Goal: Transaction & Acquisition: Download file/media

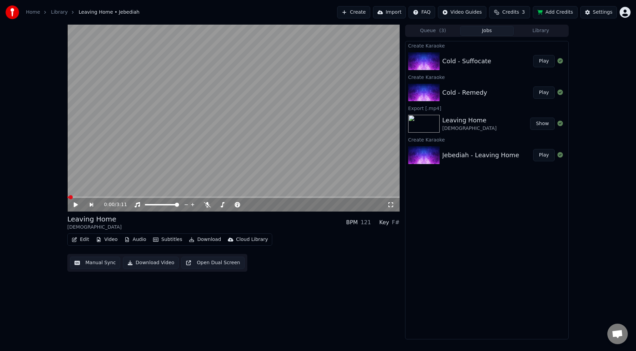
click at [321, 297] on div "0:00 / 3:11 Leaving Home Jebediah BPM 121 Key F# Edit Video Audio Subtitles Dow…" at bounding box center [233, 182] width 333 height 315
click at [457, 92] on div "Cold - Remedy" at bounding box center [465, 93] width 45 height 10
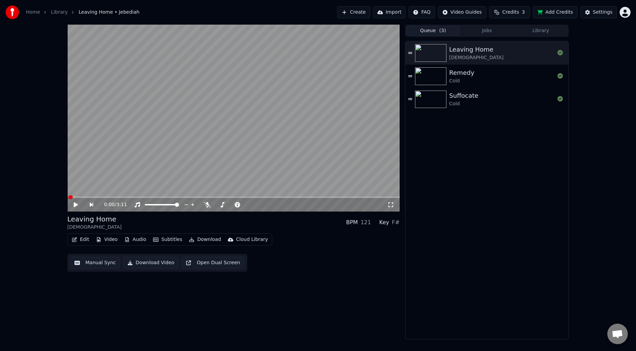
click at [448, 30] on button "Queue ( 3 )" at bounding box center [433, 31] width 54 height 10
click at [467, 76] on div "Remedy" at bounding box center [461, 73] width 25 height 10
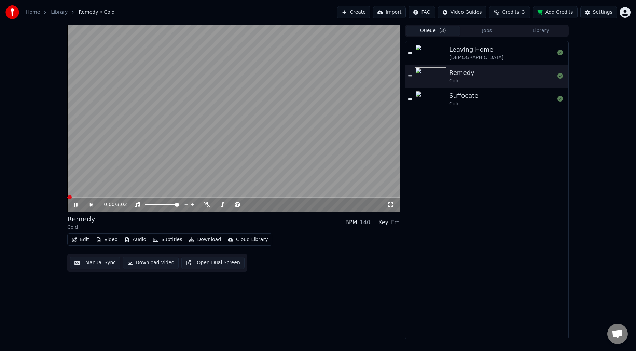
click at [100, 262] on button "Manual Sync" at bounding box center [95, 263] width 50 height 12
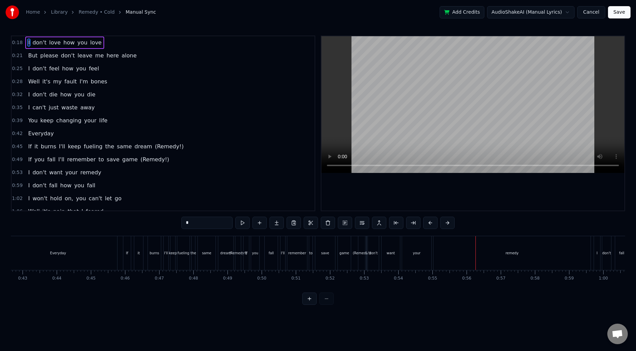
scroll to position [0, 1433]
click at [165, 143] on span "(Remedy!)" at bounding box center [169, 147] width 30 height 8
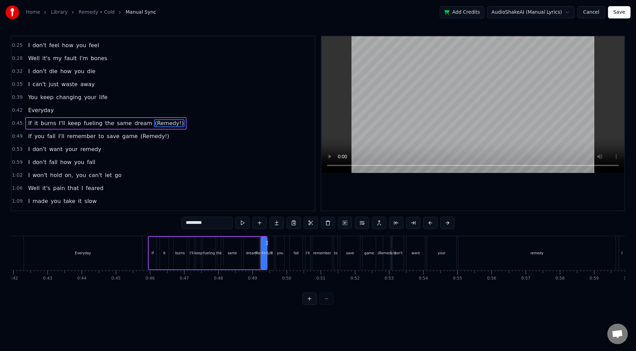
scroll to position [23, 0]
click at [154, 123] on span "(Remedy!)" at bounding box center [169, 123] width 30 height 8
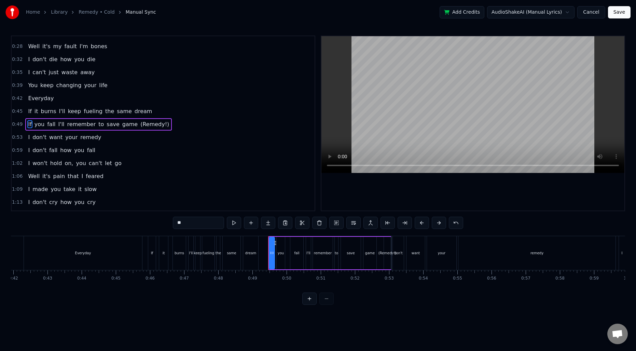
scroll to position [36, 0]
click at [147, 123] on span "(Remedy!)" at bounding box center [155, 123] width 30 height 8
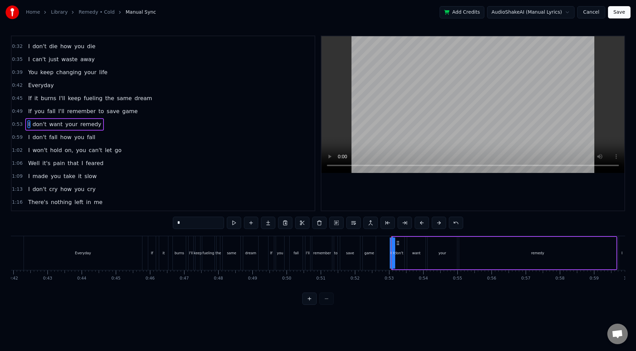
scroll to position [49, 0]
click at [28, 98] on span "If" at bounding box center [29, 97] width 5 height 8
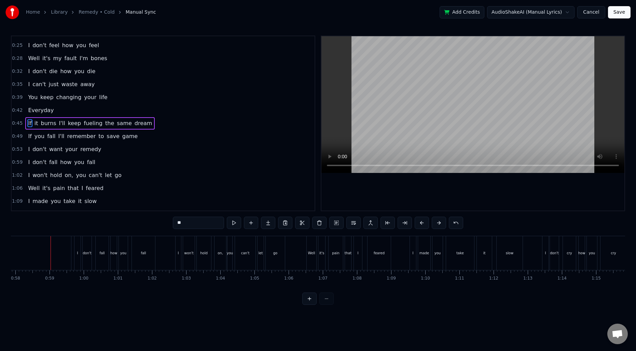
scroll to position [0, 1983]
click at [28, 97] on span "You" at bounding box center [32, 97] width 11 height 8
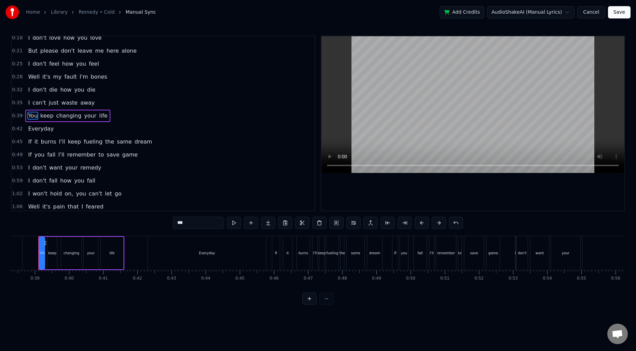
scroll to position [0, 1302]
click at [30, 128] on span "Everyday" at bounding box center [40, 129] width 27 height 8
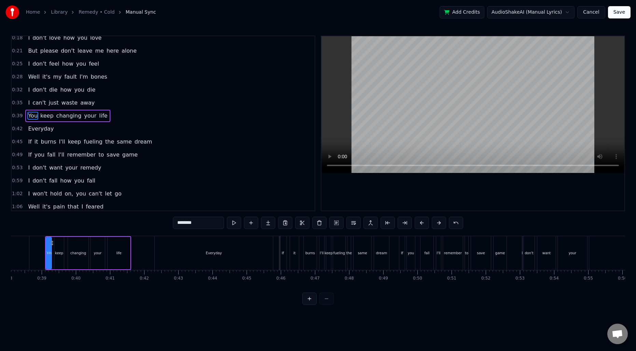
scroll to position [10, 0]
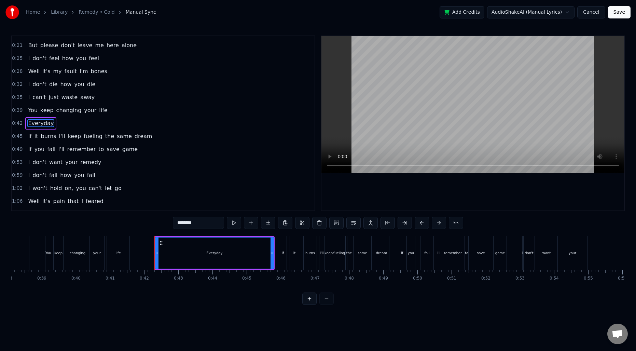
click at [98, 108] on span "life" at bounding box center [103, 110] width 10 height 8
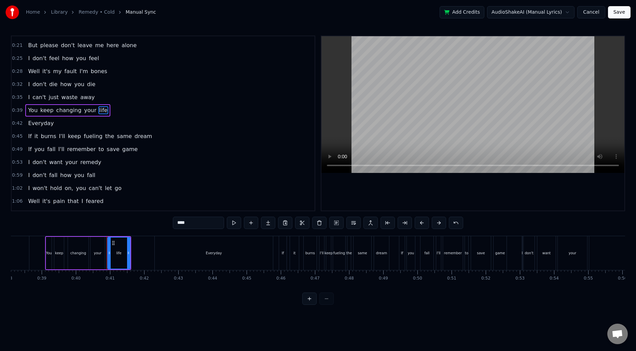
scroll to position [0, 0]
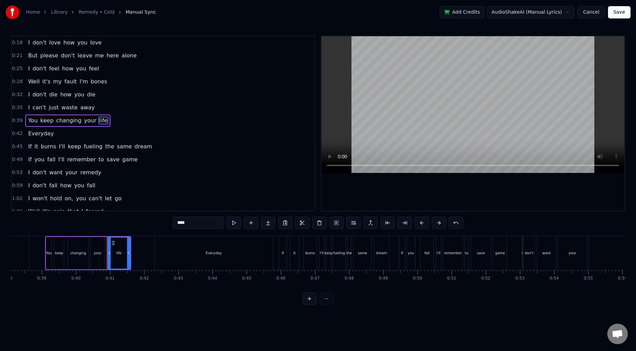
click at [36, 135] on span "Everyday" at bounding box center [40, 134] width 27 height 8
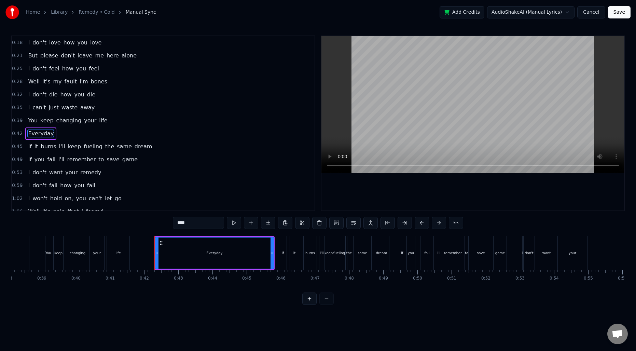
type input "********"
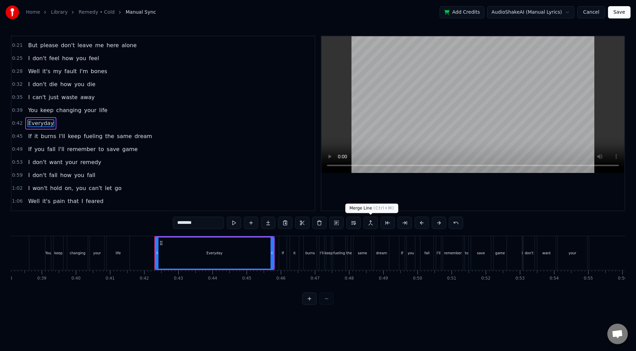
click at [372, 224] on button at bounding box center [371, 223] width 14 height 12
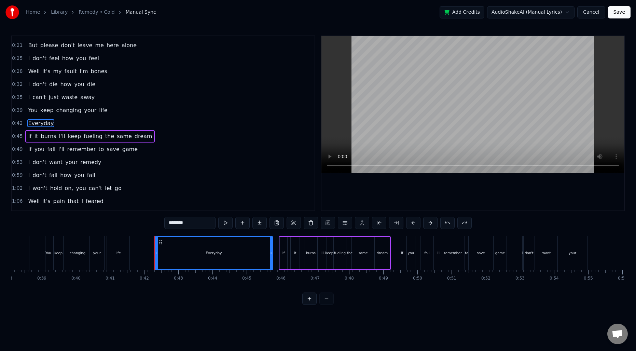
click at [101, 112] on span "life" at bounding box center [103, 110] width 10 height 8
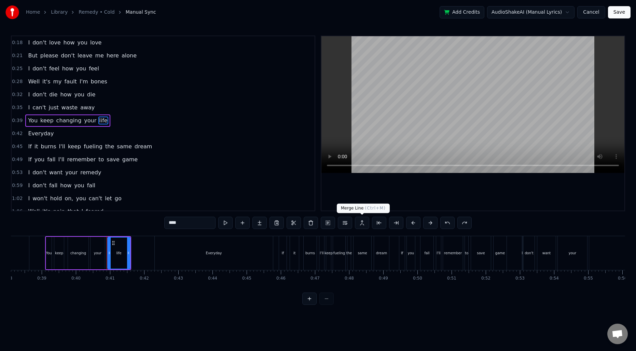
click at [364, 224] on button at bounding box center [362, 223] width 14 height 12
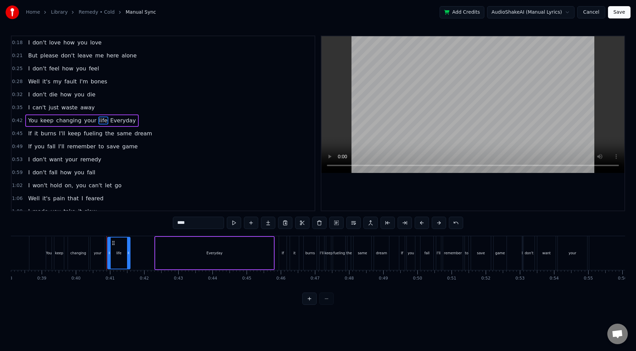
click at [120, 123] on span "Everyday" at bounding box center [123, 121] width 27 height 8
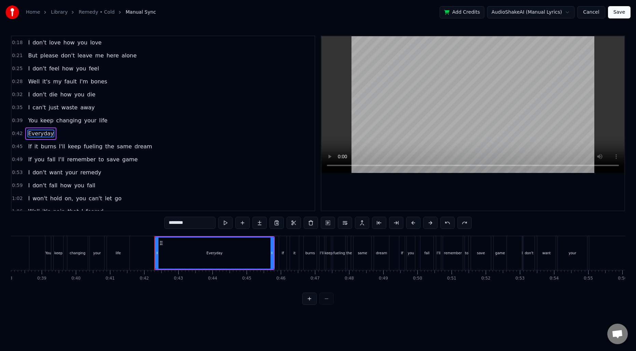
click at [40, 133] on span "Everyday" at bounding box center [40, 134] width 27 height 8
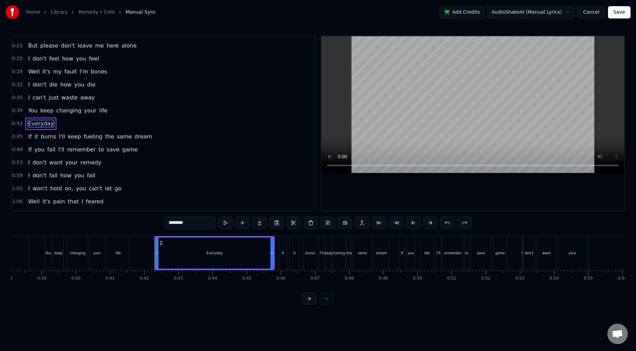
scroll to position [10, 0]
click at [196, 222] on input "********" at bounding box center [189, 223] width 51 height 12
type input "**********"
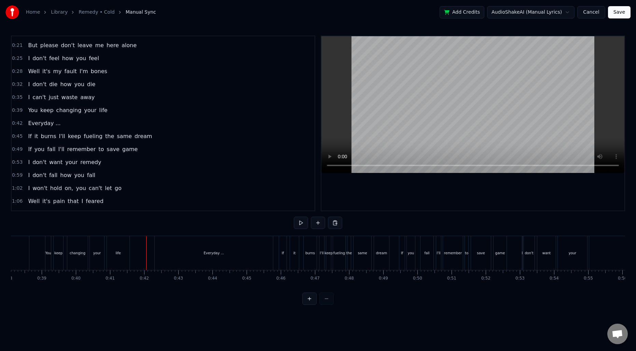
click at [348, 259] on div "on," at bounding box center [350, 253] width 12 height 34
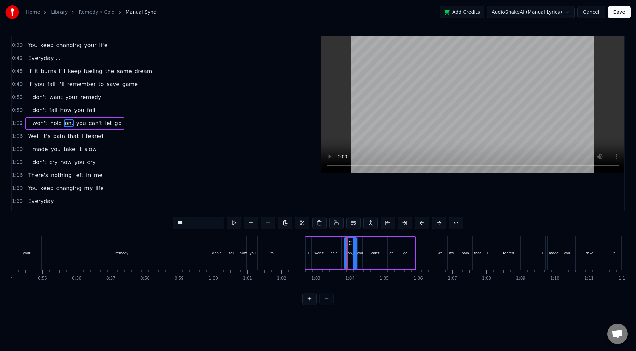
scroll to position [75, 0]
click at [213, 222] on input "***" at bounding box center [198, 223] width 51 height 12
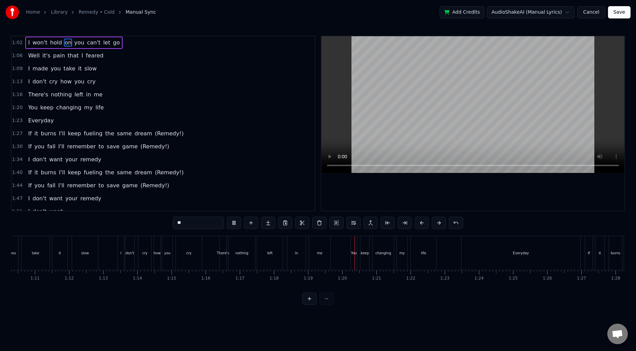
scroll to position [160, 0]
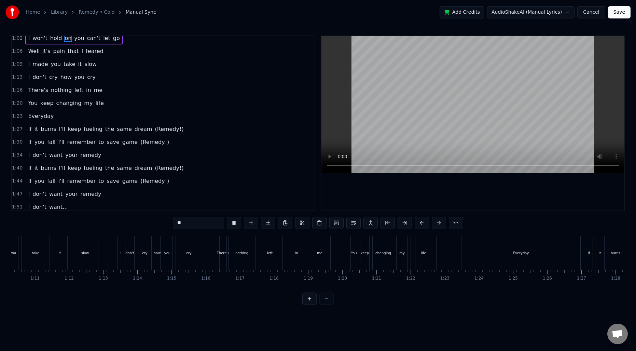
click at [36, 115] on span "Everyday" at bounding box center [40, 116] width 27 height 8
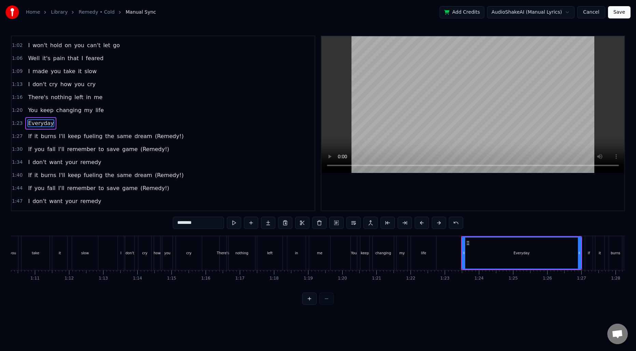
click at [205, 222] on input "********" at bounding box center [198, 223] width 51 height 12
click at [154, 138] on span "(Remedy!)" at bounding box center [169, 136] width 30 height 8
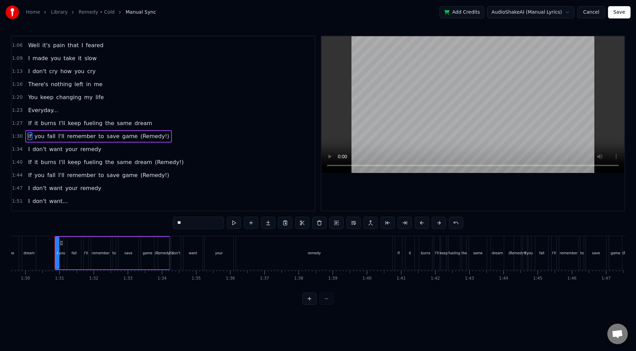
scroll to position [179, 0]
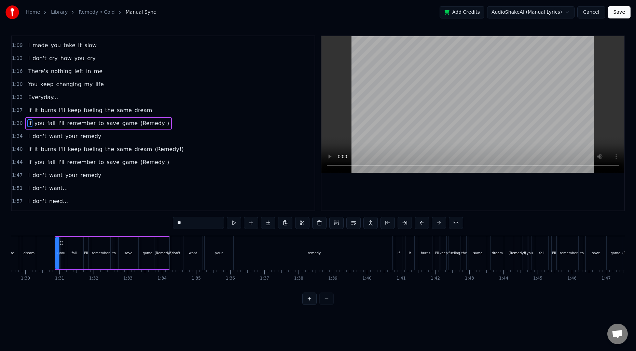
click at [143, 123] on span "(Remedy!)" at bounding box center [155, 123] width 30 height 8
click at [157, 148] on span "(Remedy!)" at bounding box center [169, 149] width 30 height 8
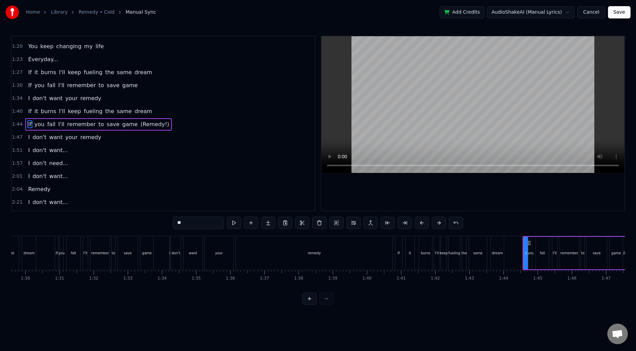
scroll to position [218, 0]
click at [146, 124] on span "(Remedy!)" at bounding box center [155, 123] width 30 height 8
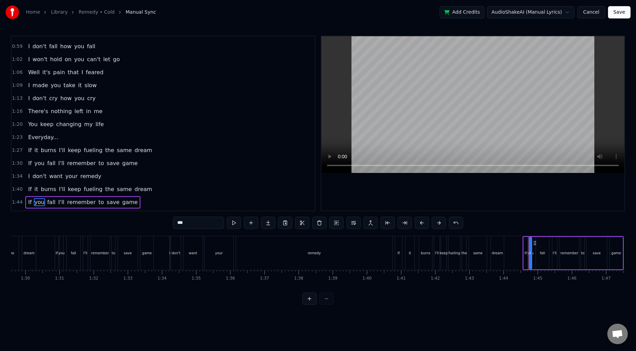
scroll to position [138, 0]
click at [31, 125] on span "You" at bounding box center [32, 125] width 11 height 8
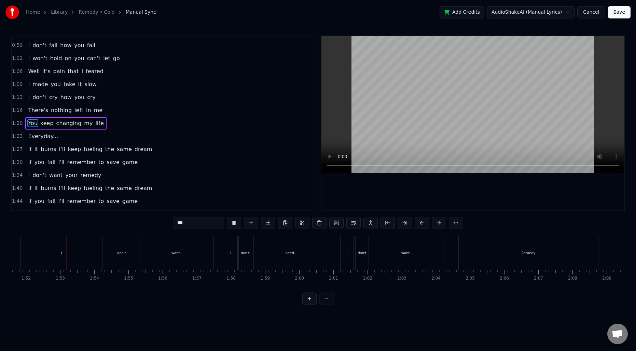
scroll to position [0, 3814]
click at [47, 254] on div "I" at bounding box center [60, 253] width 81 height 34
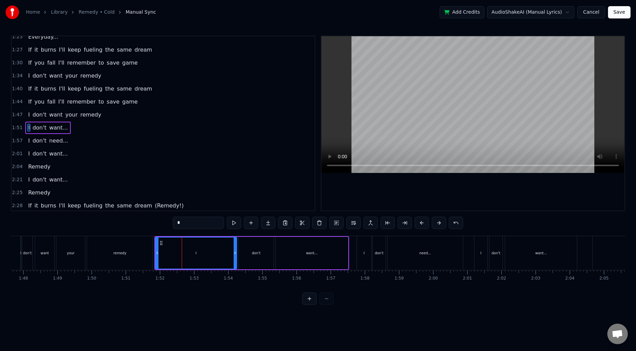
scroll to position [0, 3674]
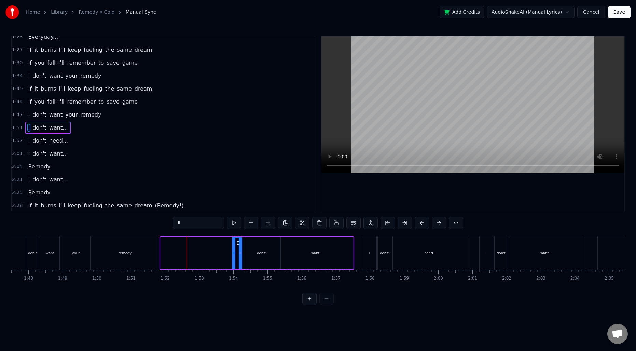
drag, startPoint x: 162, startPoint y: 250, endPoint x: 234, endPoint y: 249, distance: 71.8
click at [234, 249] on div at bounding box center [234, 253] width 3 height 31
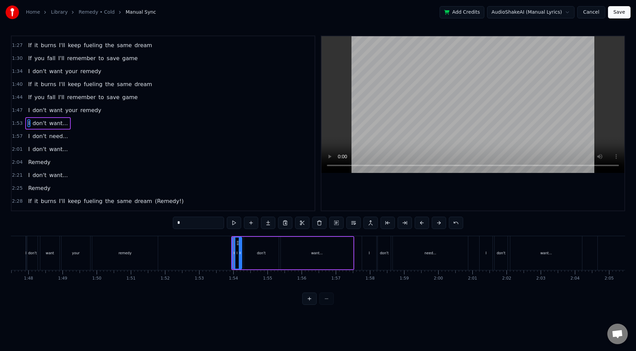
click at [130, 254] on div "remedy" at bounding box center [125, 253] width 13 height 5
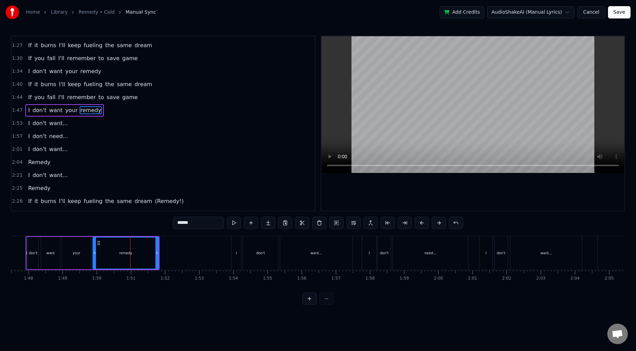
scroll to position [231, 0]
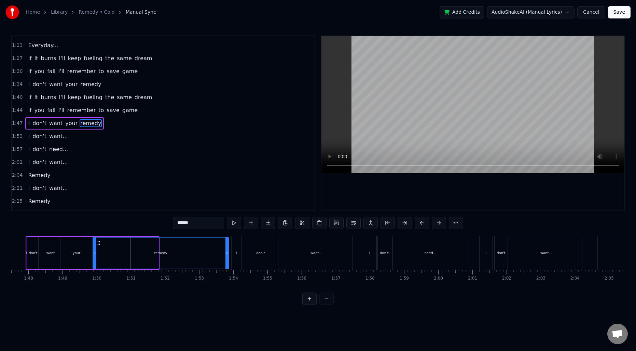
drag, startPoint x: 157, startPoint y: 251, endPoint x: 227, endPoint y: 249, distance: 70.1
click at [227, 249] on div at bounding box center [227, 253] width 3 height 31
click at [70, 255] on div "your" at bounding box center [76, 253] width 29 height 32
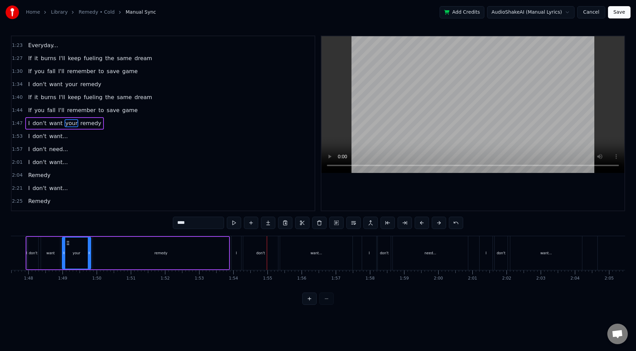
click at [260, 251] on div "don't" at bounding box center [260, 253] width 9 height 5
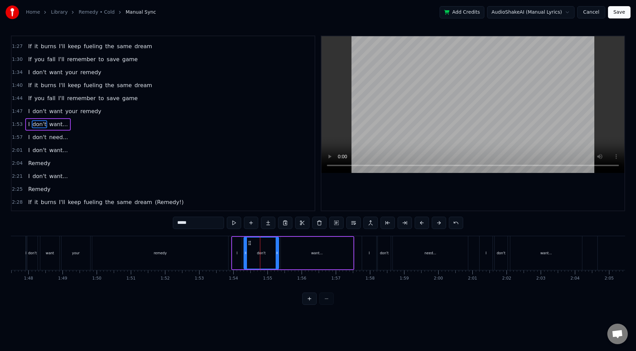
scroll to position [244, 0]
drag, startPoint x: 246, startPoint y: 250, endPoint x: 256, endPoint y: 250, distance: 9.9
click at [258, 250] on div at bounding box center [257, 253] width 3 height 31
click at [236, 248] on div "I" at bounding box center [237, 253] width 10 height 32
drag, startPoint x: 238, startPoint y: 243, endPoint x: 250, endPoint y: 243, distance: 12.0
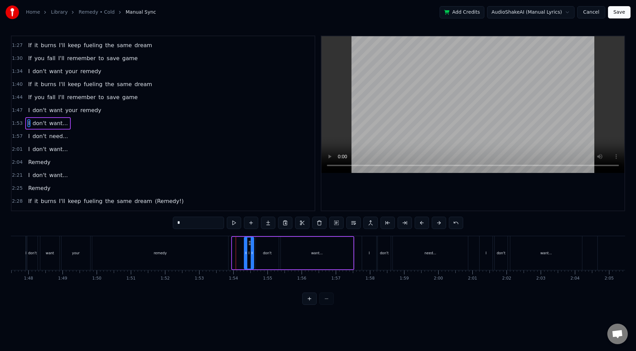
click at [250, 243] on icon at bounding box center [249, 242] width 5 height 5
click at [210, 250] on div "remedy" at bounding box center [160, 253] width 136 height 34
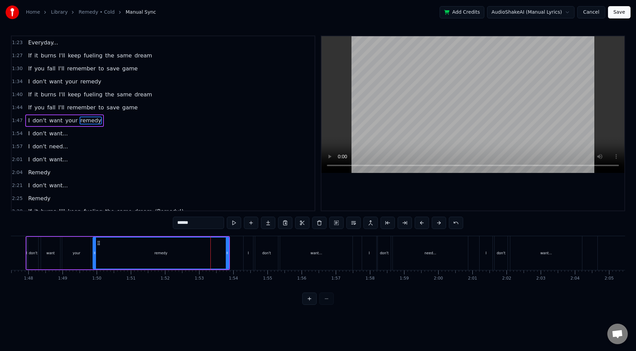
scroll to position [231, 0]
drag, startPoint x: 227, startPoint y: 250, endPoint x: 233, endPoint y: 250, distance: 6.2
click at [233, 250] on icon at bounding box center [233, 252] width 3 height 5
click at [100, 249] on div "remedy" at bounding box center [164, 253] width 142 height 31
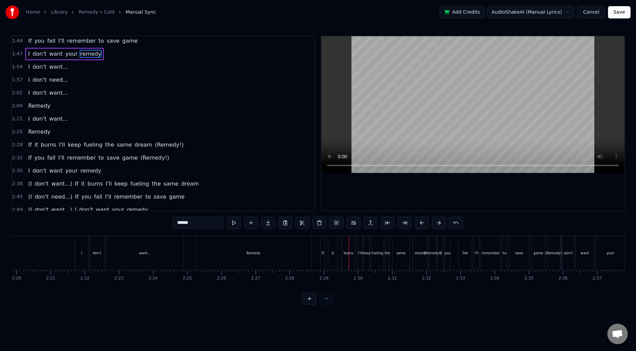
scroll to position [306, 0]
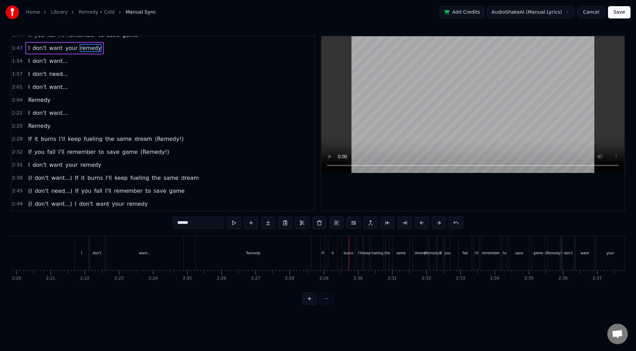
click at [154, 137] on span "(Remedy!)" at bounding box center [169, 139] width 30 height 8
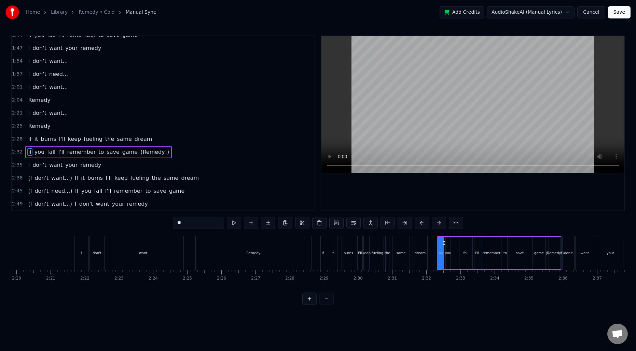
click at [140, 150] on span "(Remedy!)" at bounding box center [155, 152] width 30 height 8
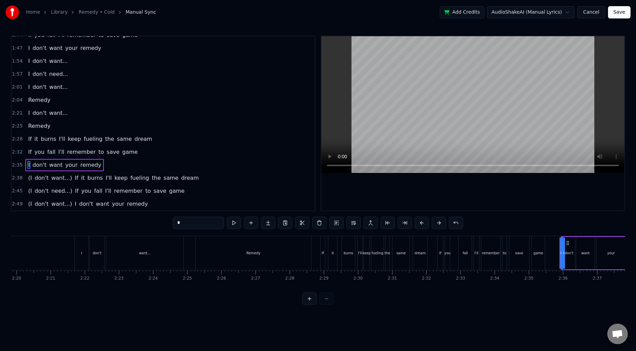
click at [30, 179] on span "(I" at bounding box center [29, 178] width 5 height 8
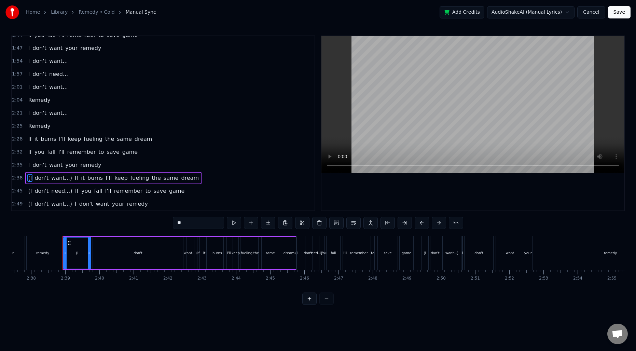
scroll to position [0, 5398]
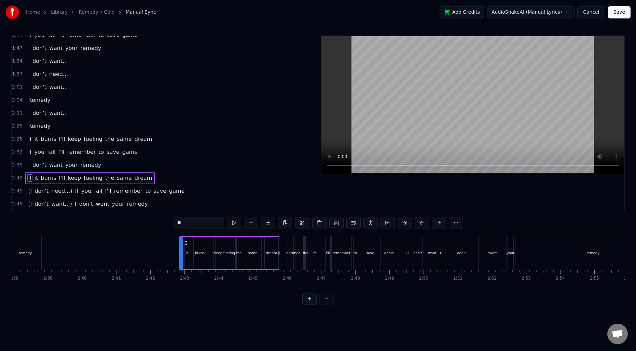
click at [29, 192] on span "(I" at bounding box center [29, 191] width 5 height 8
click at [30, 191] on span "don't" at bounding box center [34, 191] width 15 height 8
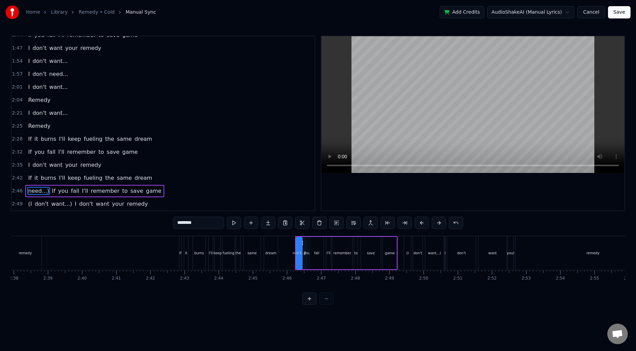
click at [31, 192] on span "need...)" at bounding box center [38, 191] width 22 height 8
click at [30, 204] on span "(I" at bounding box center [29, 204] width 5 height 8
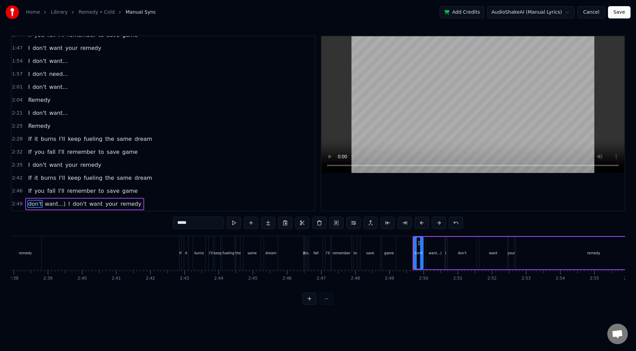
click at [30, 204] on span "don't" at bounding box center [34, 204] width 15 height 8
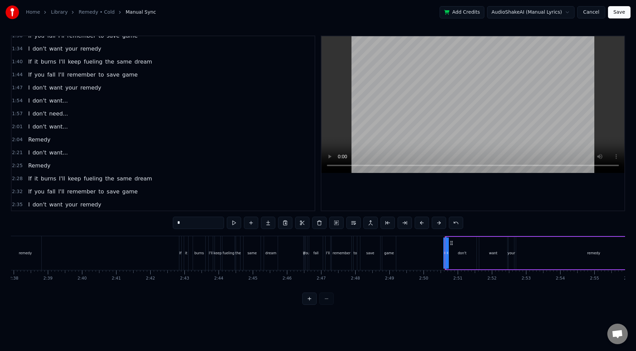
scroll to position [258, 0]
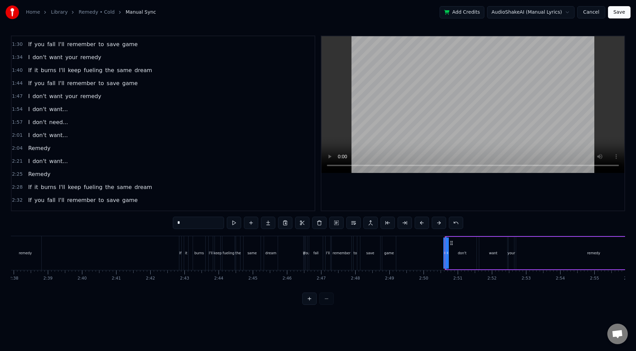
click at [27, 137] on span "I" at bounding box center [28, 135] width 3 height 8
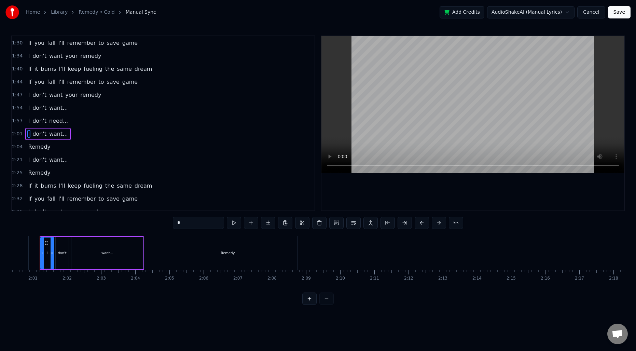
scroll to position [0, 4108]
click at [37, 146] on span "Remedy" at bounding box center [39, 147] width 24 height 8
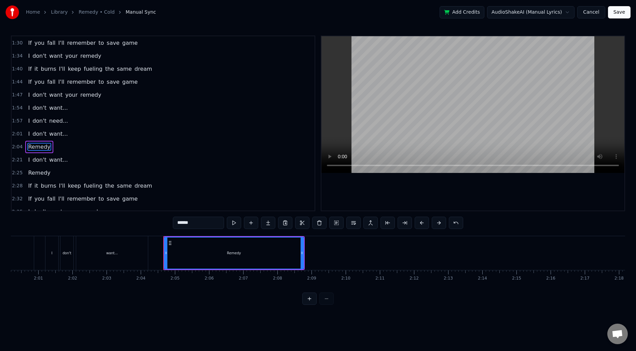
scroll to position [283, 0]
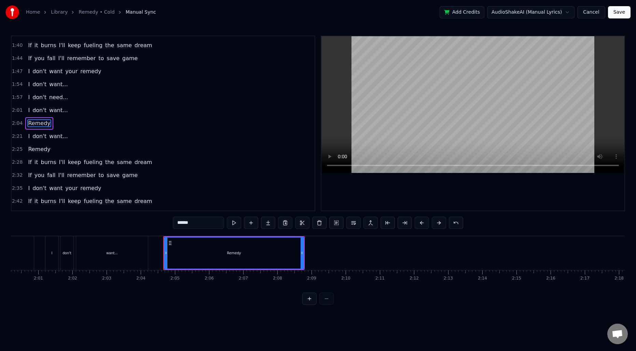
click at [27, 137] on span "I" at bounding box center [28, 136] width 3 height 8
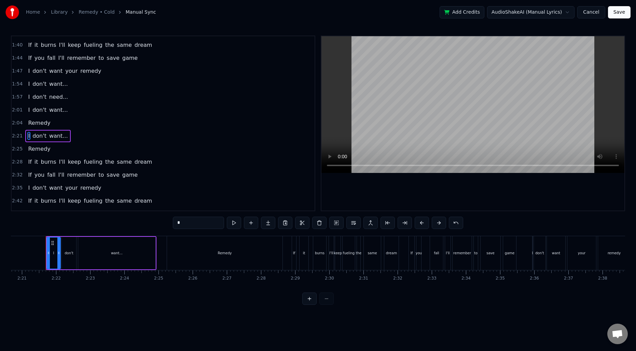
scroll to position [0, 4809]
click at [43, 151] on span "Remedy" at bounding box center [39, 149] width 24 height 8
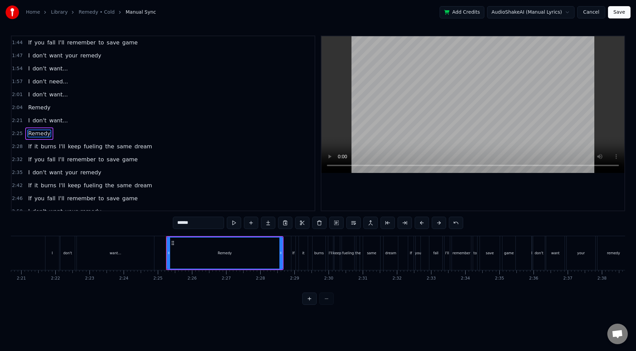
scroll to position [306, 0]
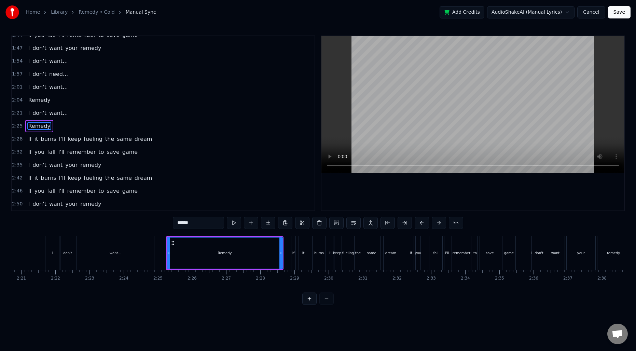
click at [202, 221] on input "******" at bounding box center [198, 223] width 51 height 12
type input "**********"
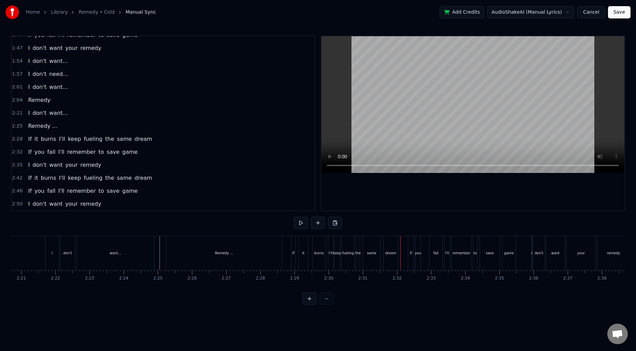
click at [60, 140] on span "I'll" at bounding box center [62, 139] width 8 height 8
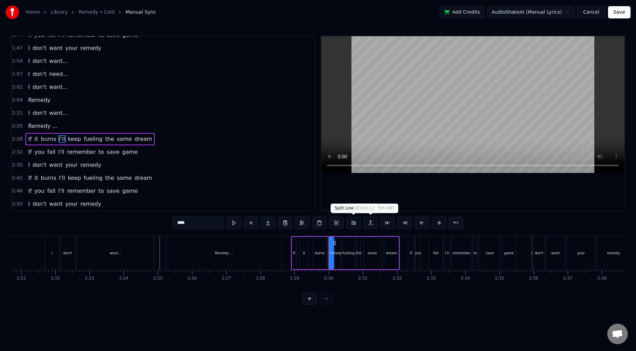
click at [355, 225] on button at bounding box center [354, 223] width 14 height 12
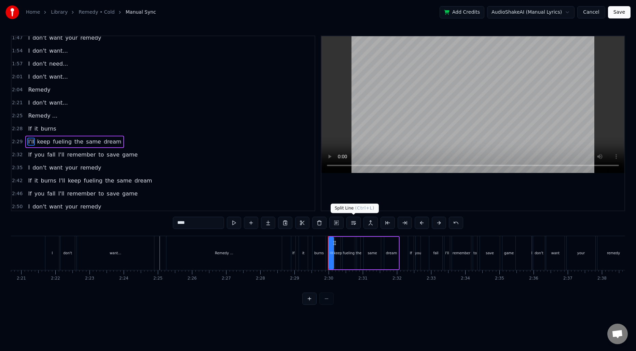
scroll to position [319, 0]
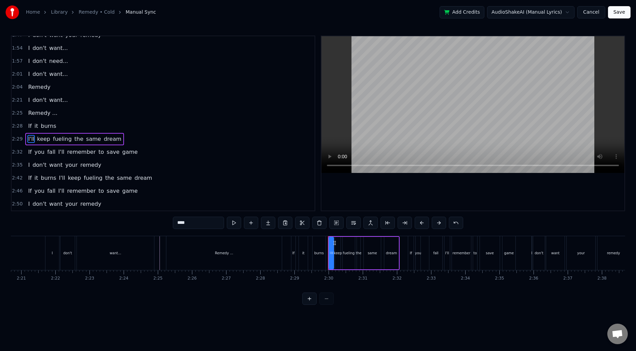
click at [59, 153] on span "I'll" at bounding box center [62, 152] width 8 height 8
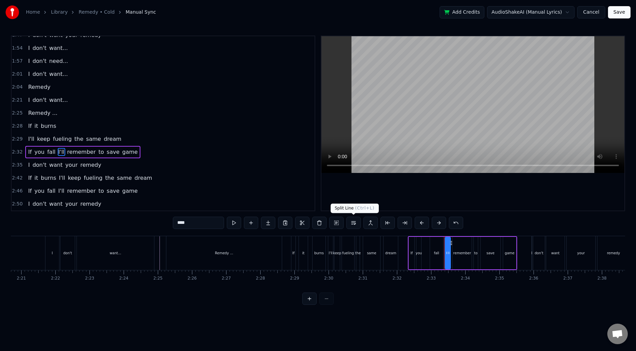
click at [357, 224] on button at bounding box center [354, 223] width 14 height 12
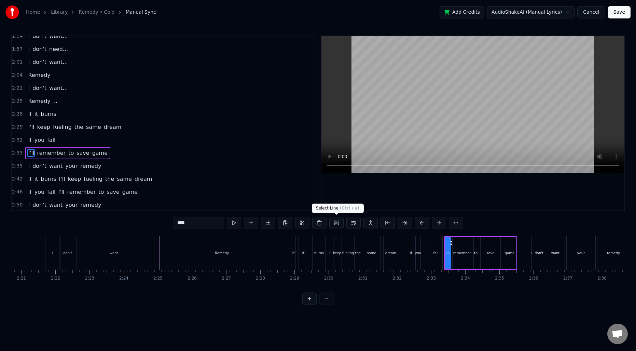
scroll to position [332, 0]
click at [28, 101] on span "Remedy ..." at bounding box center [42, 100] width 31 height 8
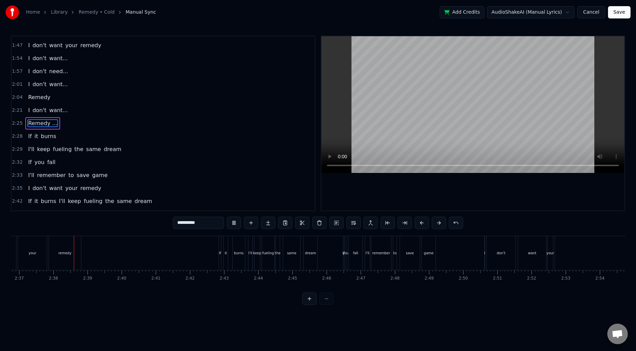
scroll to position [0, 5364]
click at [64, 255] on div "remedy" at bounding box center [59, 253] width 13 height 5
type input "******"
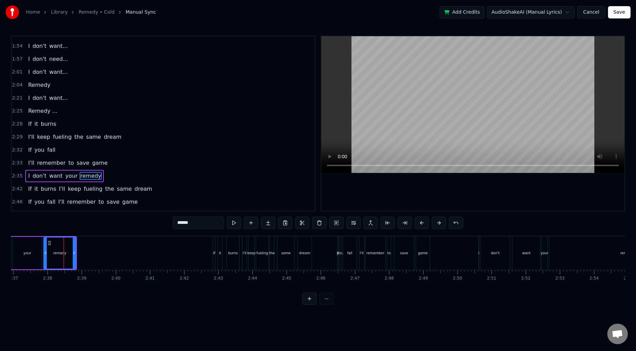
scroll to position [332, 0]
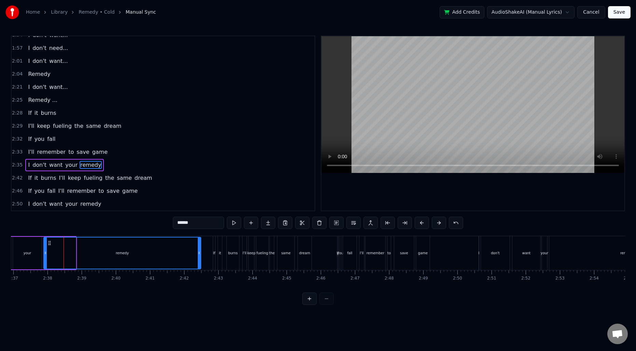
drag, startPoint x: 74, startPoint y: 251, endPoint x: 199, endPoint y: 252, distance: 125.1
click at [199, 252] on icon at bounding box center [199, 252] width 3 height 5
click at [57, 250] on div "remedy" at bounding box center [122, 253] width 157 height 31
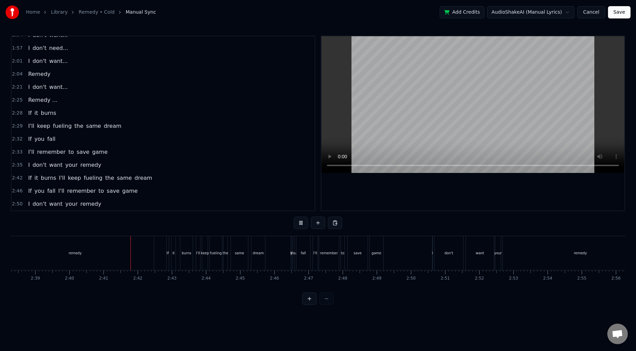
scroll to position [0, 5414]
click at [134, 177] on span "dream" at bounding box center [143, 178] width 19 height 8
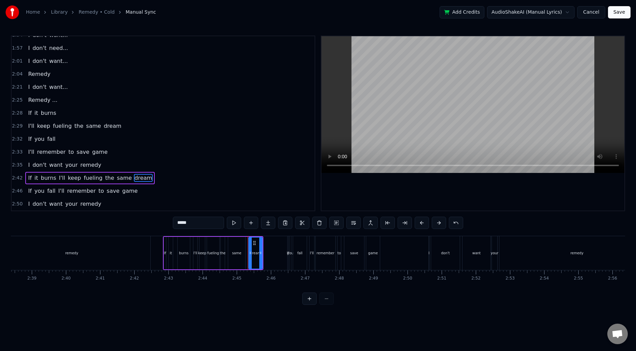
click at [30, 190] on span "If" at bounding box center [29, 191] width 5 height 8
type input "**"
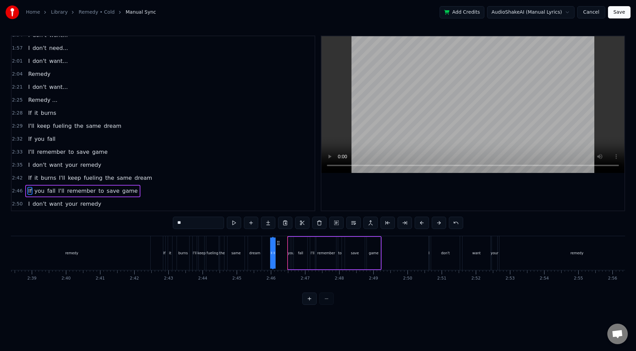
drag, startPoint x: 294, startPoint y: 242, endPoint x: 278, endPoint y: 243, distance: 16.1
click at [279, 243] on icon at bounding box center [278, 242] width 5 height 5
click at [278, 248] on div "If you fall I'll remember to save game" at bounding box center [327, 253] width 110 height 34
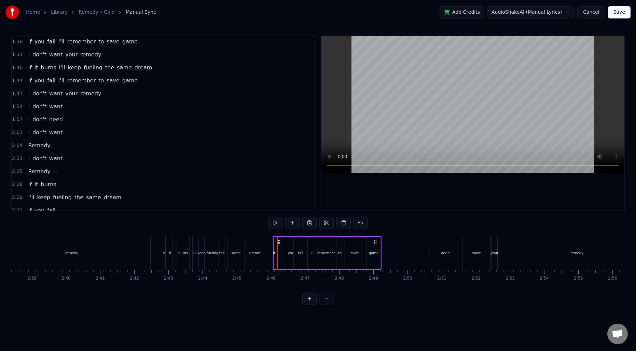
scroll to position [257, 0]
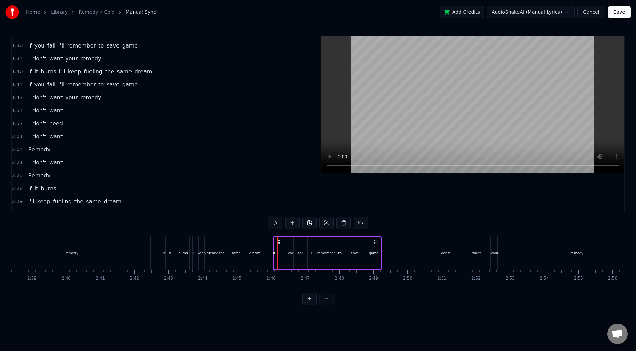
click at [12, 85] on span "1:44" at bounding box center [17, 84] width 11 height 7
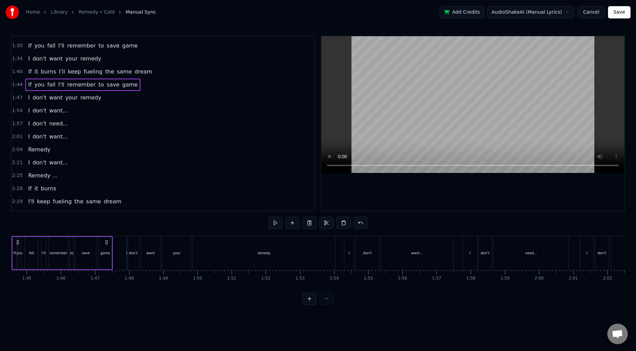
scroll to position [0, 3540]
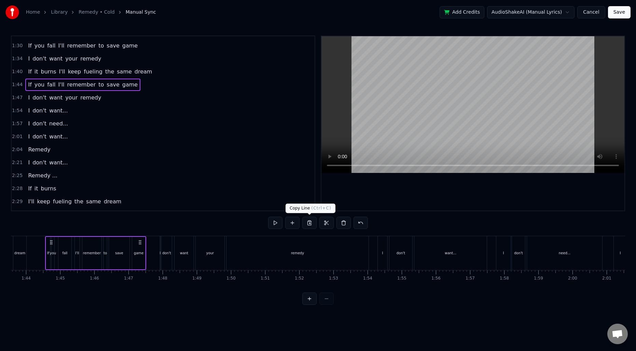
click at [310, 224] on button at bounding box center [309, 223] width 14 height 12
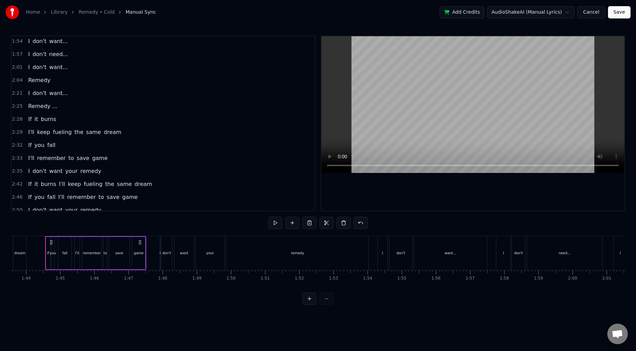
scroll to position [332, 0]
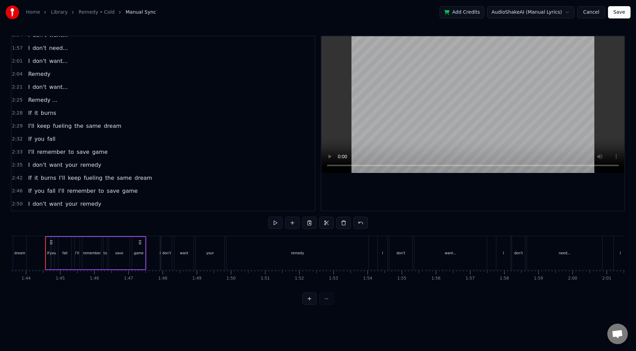
click at [18, 190] on span "2:46" at bounding box center [17, 191] width 11 height 7
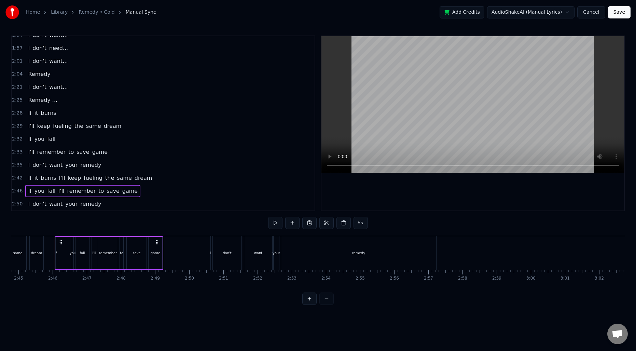
scroll to position [0, 5634]
click at [342, 226] on button at bounding box center [344, 223] width 14 height 12
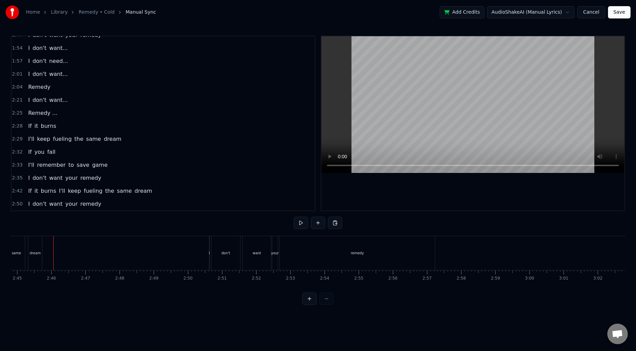
scroll to position [319, 0]
click at [333, 222] on button at bounding box center [335, 223] width 14 height 12
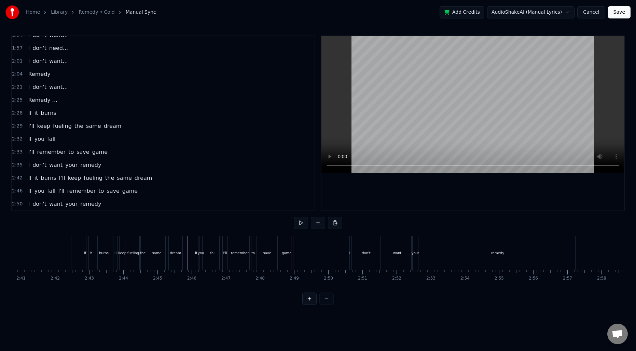
scroll to position [0, 5491]
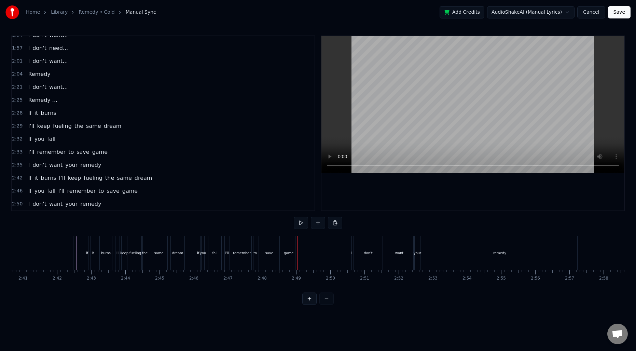
click at [199, 248] on div "If" at bounding box center [198, 253] width 4 height 34
click at [14, 192] on span "2:46" at bounding box center [17, 191] width 11 height 7
click at [352, 251] on div "I" at bounding box center [352, 253] width 1 height 5
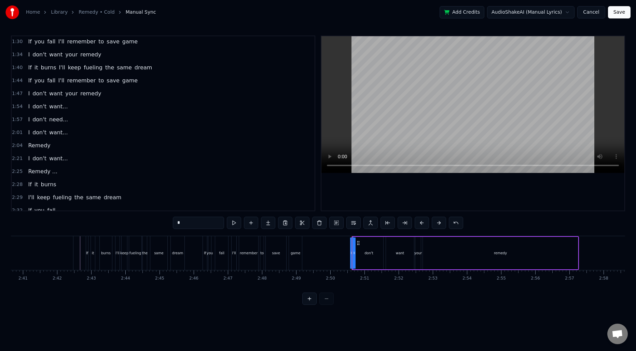
scroll to position [228, 0]
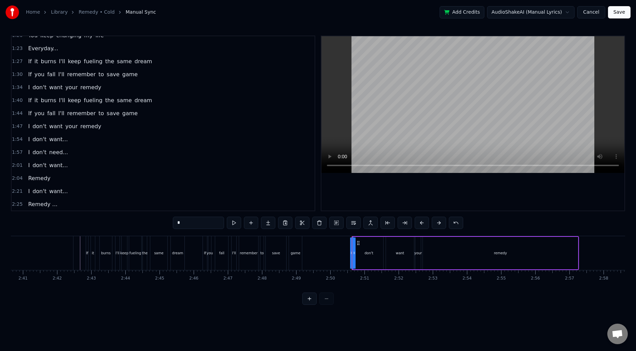
click at [20, 125] on span "1:47" at bounding box center [17, 126] width 11 height 7
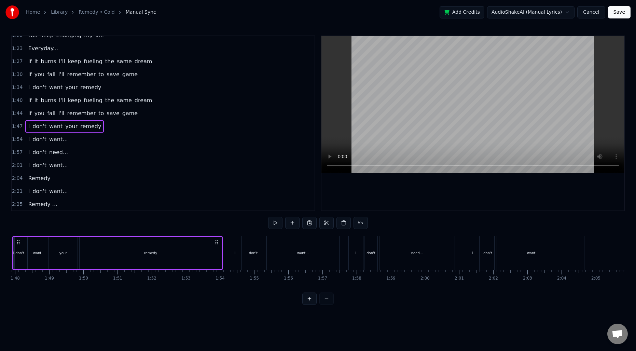
scroll to position [0, 3655]
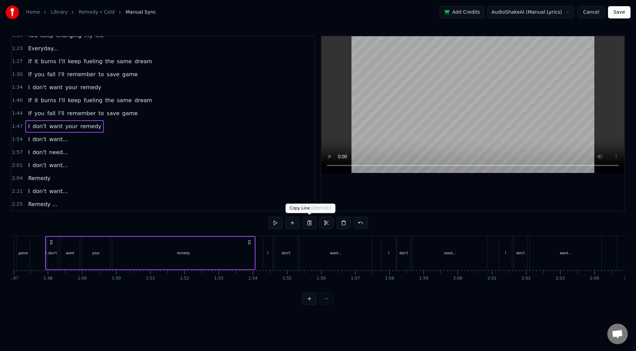
click at [311, 222] on button at bounding box center [309, 223] width 14 height 12
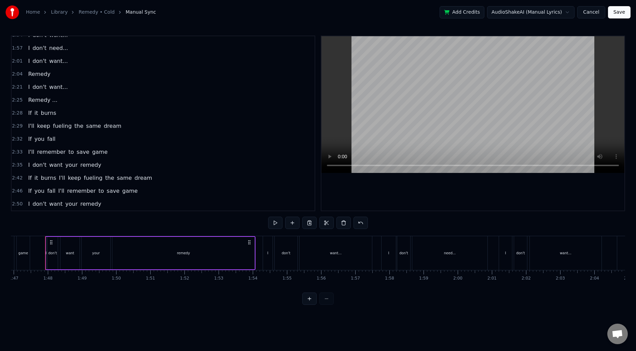
click at [17, 204] on span "2:50" at bounding box center [17, 204] width 11 height 7
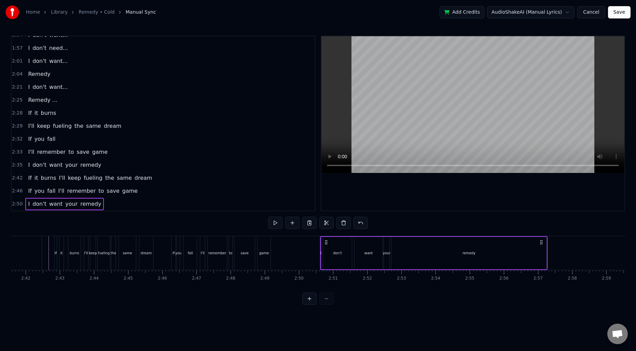
scroll to position [0, 5634]
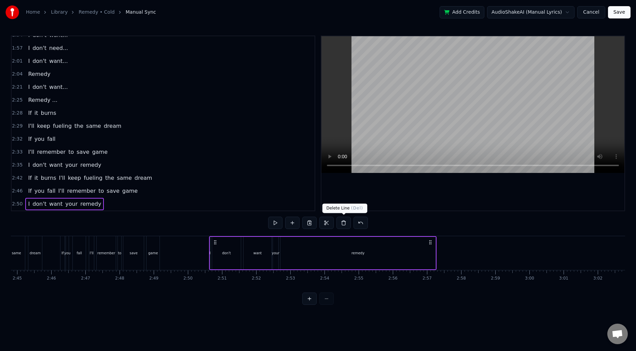
click at [344, 223] on button at bounding box center [344, 223] width 14 height 12
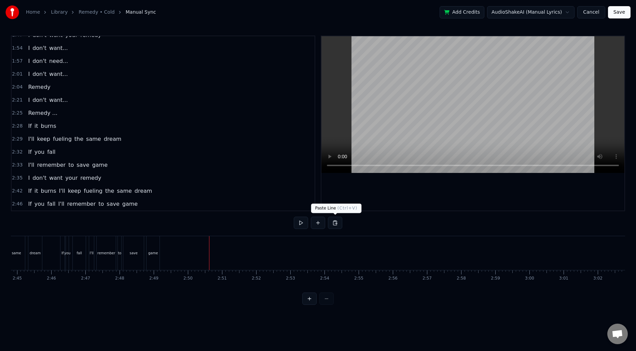
click at [335, 221] on button at bounding box center [335, 223] width 14 height 12
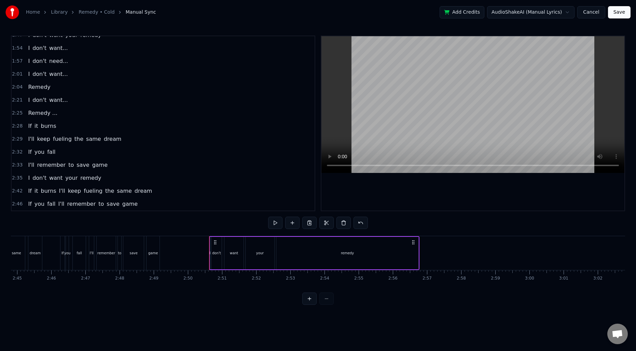
scroll to position [332, 0]
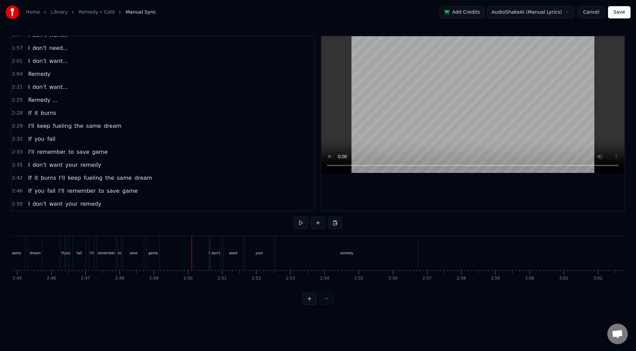
click at [16, 204] on span "2:50" at bounding box center [17, 204] width 11 height 7
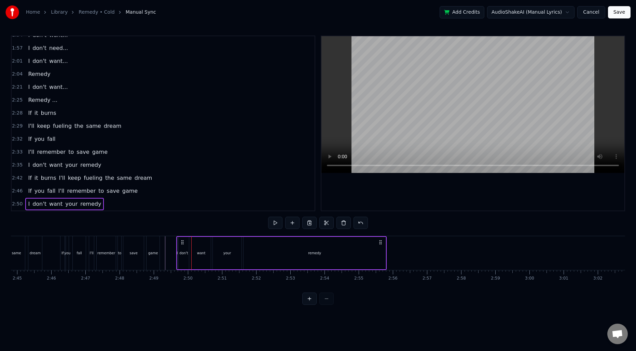
drag, startPoint x: 413, startPoint y: 241, endPoint x: 380, endPoint y: 244, distance: 33.0
click at [380, 244] on icon at bounding box center [380, 242] width 5 height 5
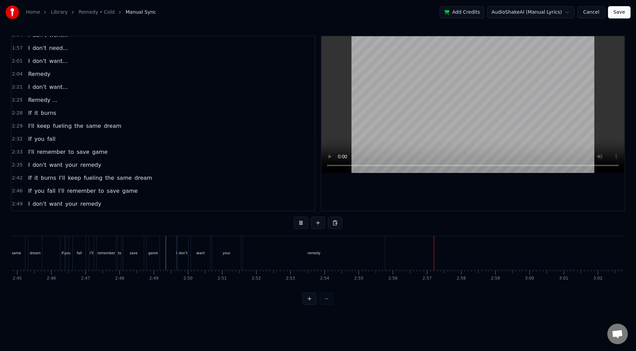
click at [369, 253] on div "remedy" at bounding box center [314, 253] width 142 height 34
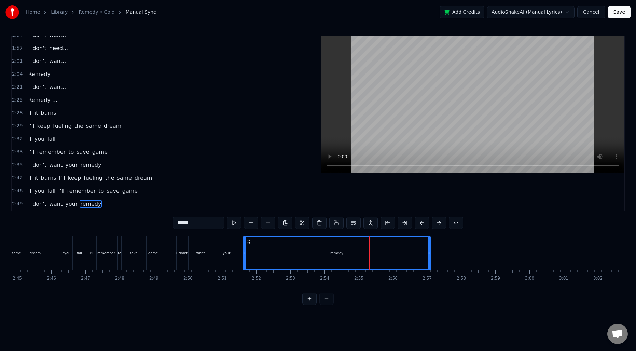
drag, startPoint x: 384, startPoint y: 254, endPoint x: 430, endPoint y: 255, distance: 46.5
click at [430, 255] on icon at bounding box center [429, 252] width 3 height 5
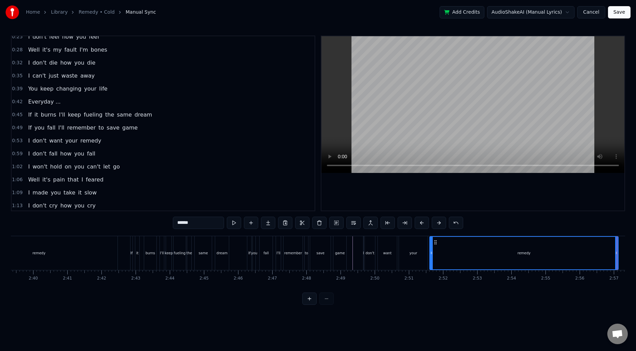
scroll to position [0, 0]
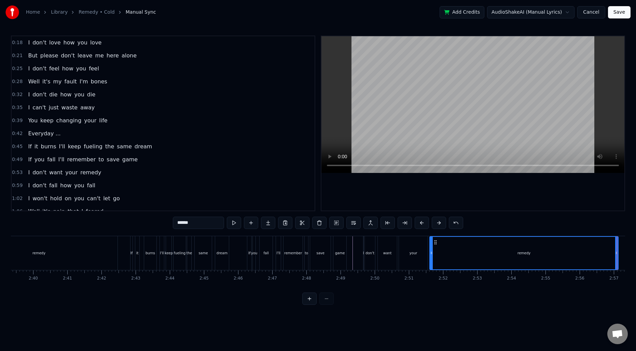
click at [19, 43] on span "0:18" at bounding box center [17, 42] width 11 height 7
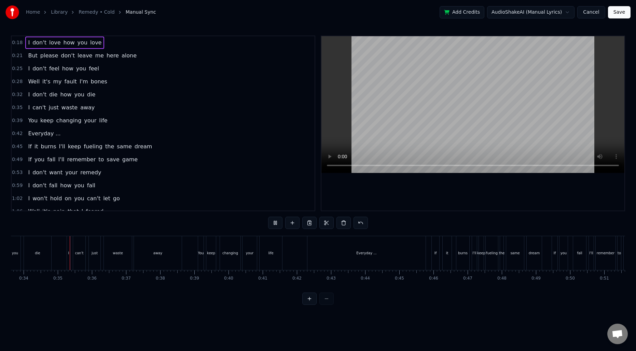
scroll to position [0, 1150]
click at [227, 249] on div "changing" at bounding box center [230, 253] width 21 height 34
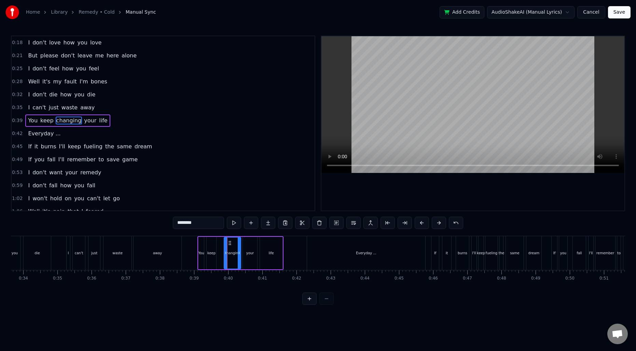
drag, startPoint x: 221, startPoint y: 252, endPoint x: 225, endPoint y: 252, distance: 3.8
click at [225, 252] on icon at bounding box center [226, 252] width 3 height 5
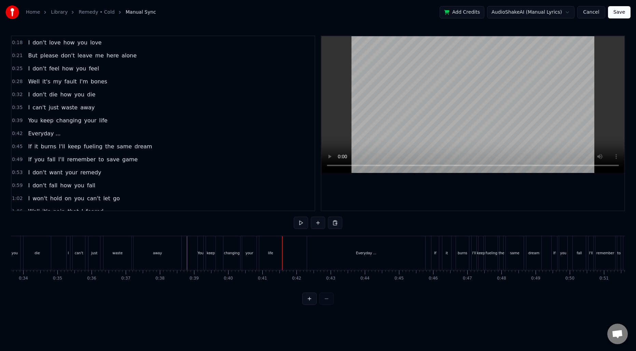
click at [233, 259] on div "changing" at bounding box center [232, 253] width 17 height 34
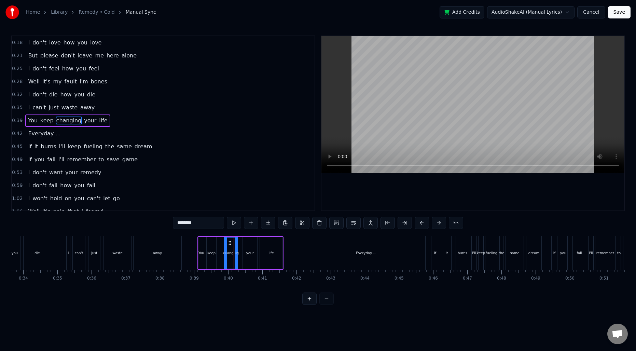
click at [235, 255] on icon at bounding box center [236, 252] width 3 height 5
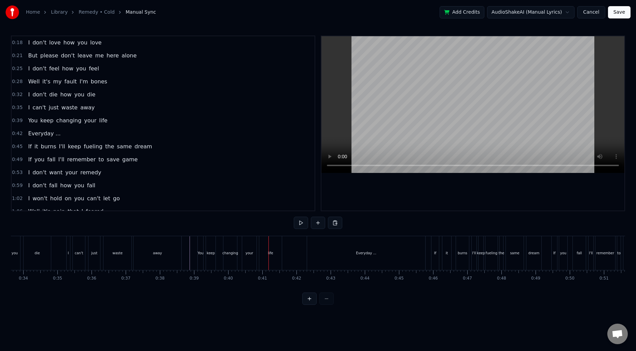
click at [250, 251] on div "your" at bounding box center [250, 253] width 8 height 5
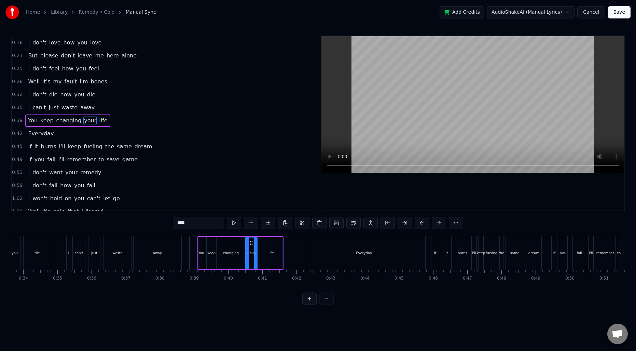
click at [246, 251] on icon at bounding box center [247, 252] width 3 height 5
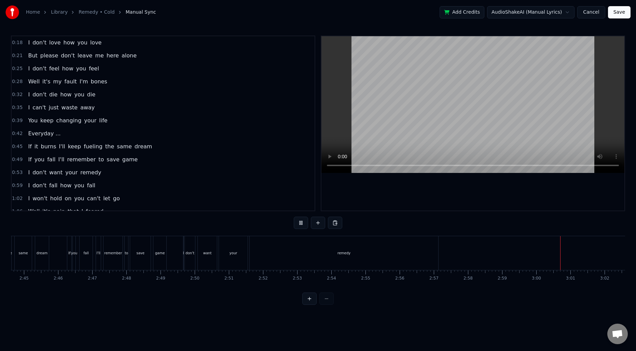
scroll to position [0, 5634]
click at [344, 258] on div "remedy" at bounding box center [337, 253] width 189 height 34
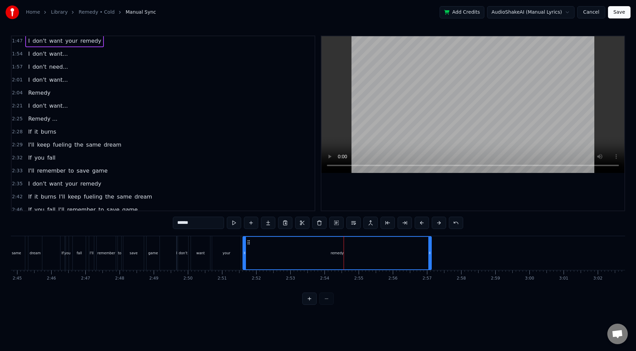
scroll to position [332, 0]
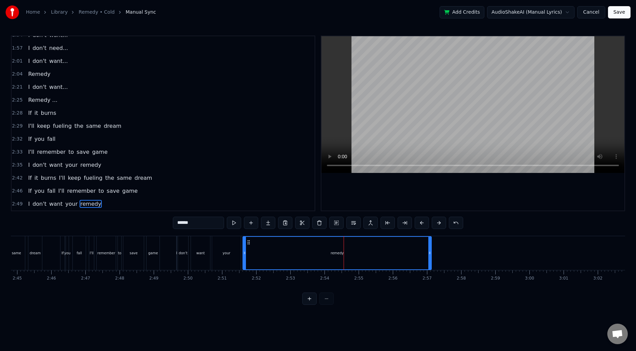
click at [213, 220] on input "******" at bounding box center [198, 223] width 51 height 12
type input "*********"
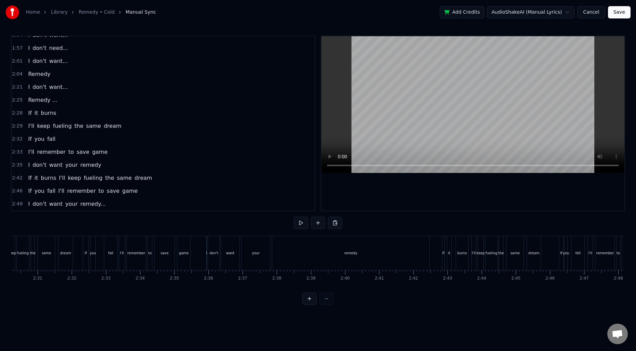
scroll to position [0, 5111]
click at [344, 255] on div "remedy" at bounding box center [374, 253] width 157 height 34
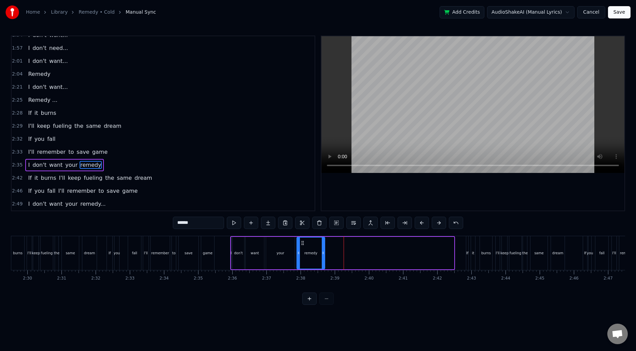
drag, startPoint x: 453, startPoint y: 251, endPoint x: 323, endPoint y: 255, distance: 129.2
click at [323, 255] on icon at bounding box center [323, 252] width 3 height 5
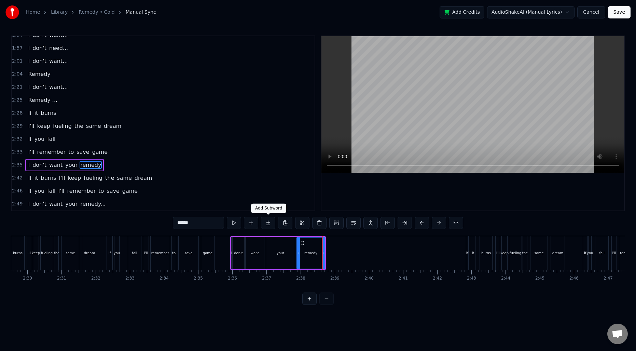
click at [270, 223] on button at bounding box center [268, 223] width 14 height 12
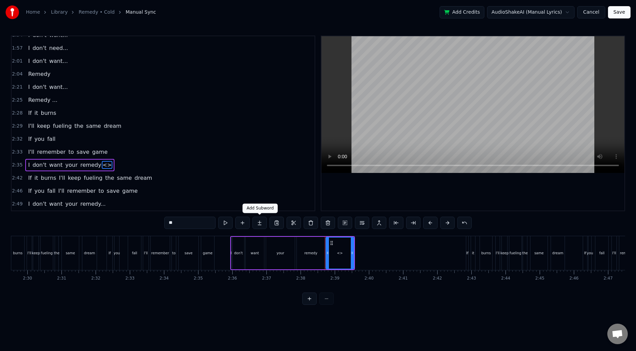
click at [259, 224] on button at bounding box center [260, 223] width 14 height 12
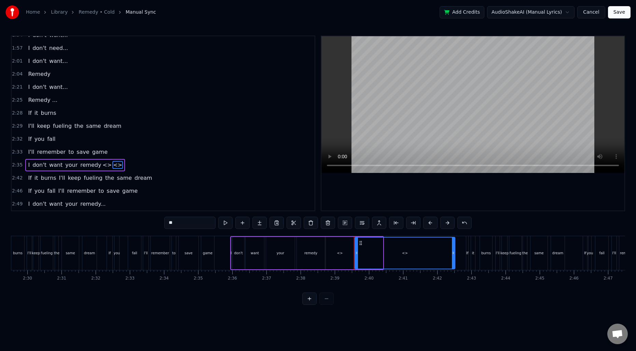
drag, startPoint x: 382, startPoint y: 250, endPoint x: 454, endPoint y: 251, distance: 72.1
click at [454, 251] on icon at bounding box center [453, 252] width 3 height 5
click at [410, 252] on div "<>" at bounding box center [404, 253] width 99 height 31
click at [203, 222] on input "**" at bounding box center [189, 223] width 51 height 12
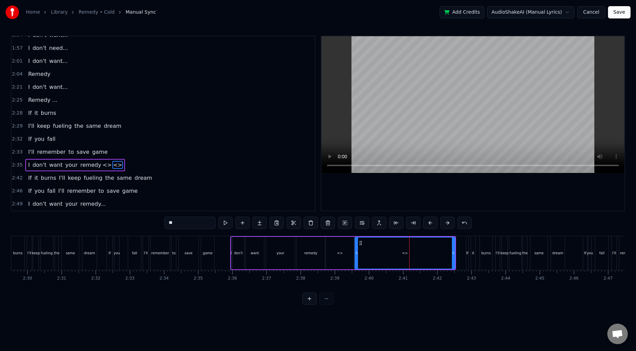
click at [203, 222] on input "**" at bounding box center [189, 223] width 51 height 12
click at [312, 251] on div "remedy" at bounding box center [311, 253] width 13 height 5
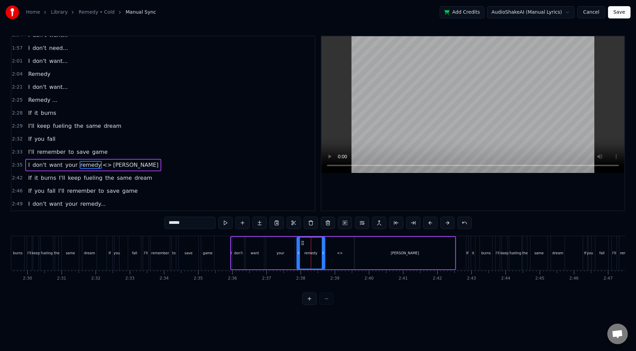
click at [202, 221] on input "******" at bounding box center [189, 223] width 51 height 12
click at [341, 252] on div "<>" at bounding box center [340, 253] width 6 height 5
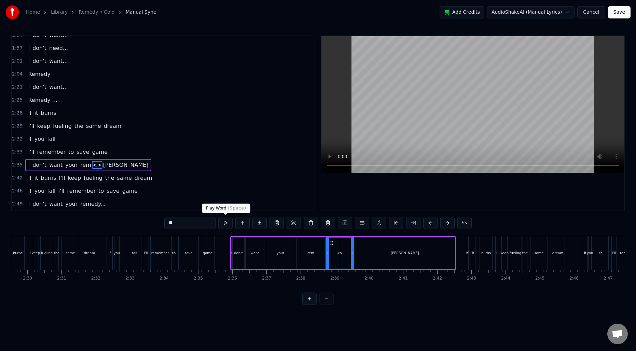
click at [187, 217] on input "**" at bounding box center [189, 223] width 51 height 12
type input "*"
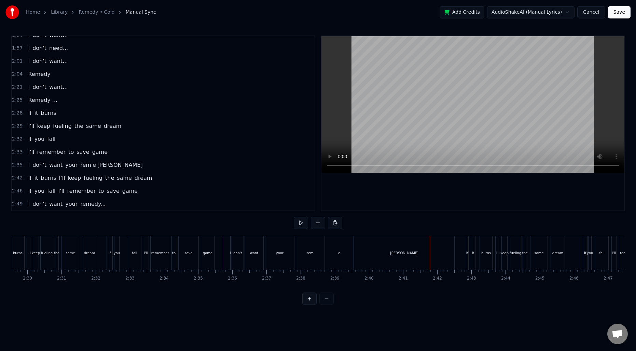
click at [313, 254] on div "rem" at bounding box center [310, 253] width 7 height 5
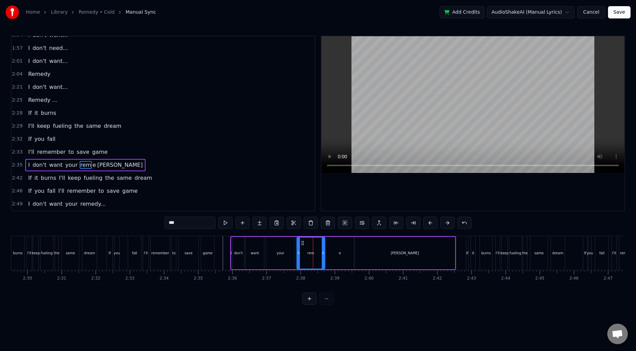
click at [329, 253] on div "e" at bounding box center [340, 253] width 28 height 32
click at [168, 223] on input "*" at bounding box center [189, 223] width 51 height 12
click at [312, 251] on div "rem" at bounding box center [311, 253] width 7 height 5
click at [210, 222] on input "***" at bounding box center [189, 223] width 51 height 12
type input "**"
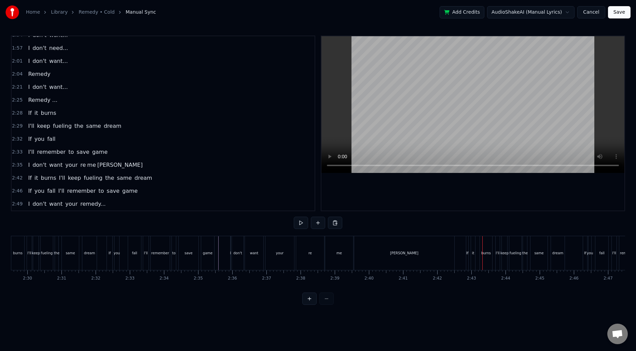
click at [309, 257] on div "re" at bounding box center [310, 253] width 28 height 34
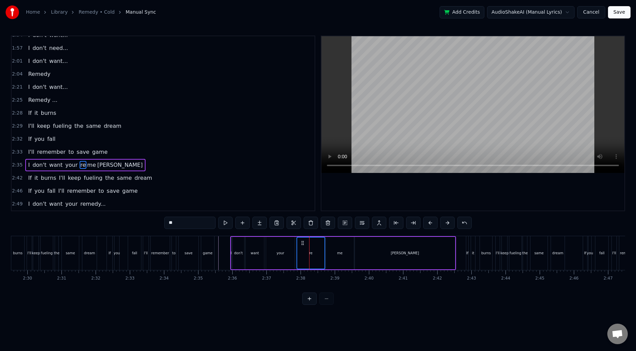
click at [336, 252] on div "me" at bounding box center [340, 253] width 28 height 32
click at [375, 250] on div "[PERSON_NAME]" at bounding box center [405, 253] width 100 height 32
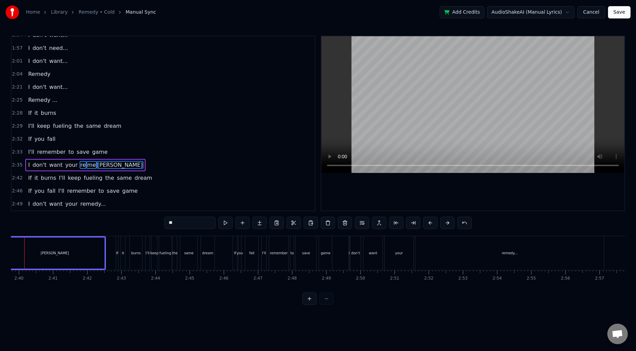
scroll to position [0, 5465]
click at [489, 247] on div "remedy..." at bounding box center [506, 253] width 189 height 34
type input "*********"
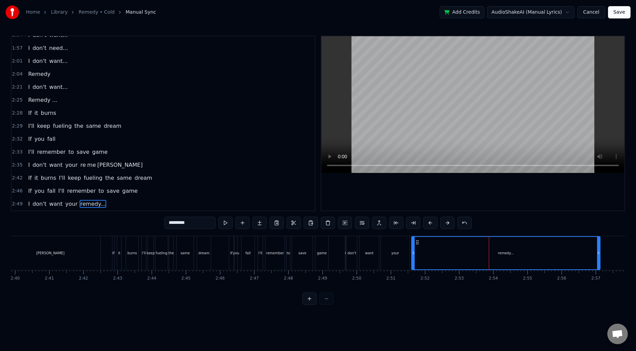
click at [93, 203] on span "remedy..." at bounding box center [93, 204] width 27 height 8
click at [328, 222] on button at bounding box center [328, 223] width 14 height 12
click at [532, 246] on div "remedy..." at bounding box center [506, 253] width 188 height 32
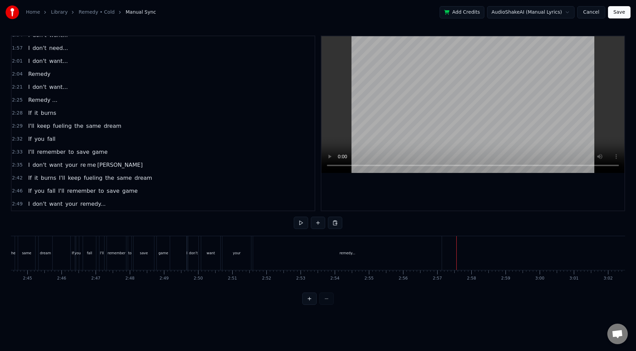
scroll to position [0, 5634]
click at [405, 251] on div "remedy..." at bounding box center [337, 253] width 189 height 34
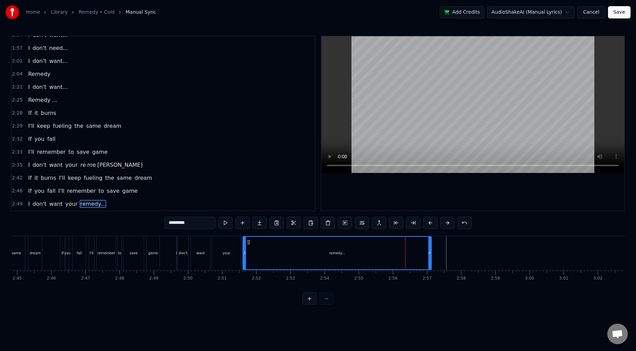
click at [86, 204] on span "remedy..." at bounding box center [93, 204] width 27 height 8
click at [108, 221] on div "Cut Word Ctrl+X" at bounding box center [131, 222] width 84 height 11
click at [270, 264] on div "remedy..." at bounding box center [337, 253] width 188 height 32
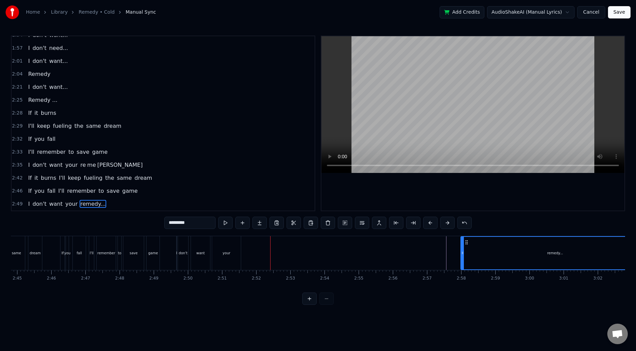
drag, startPoint x: 249, startPoint y: 244, endPoint x: 467, endPoint y: 245, distance: 218.1
click at [467, 245] on div "remedy..." at bounding box center [555, 253] width 188 height 32
drag, startPoint x: 386, startPoint y: 255, endPoint x: 361, endPoint y: 254, distance: 25.0
click at [386, 255] on div "I don't want your remedy..." at bounding box center [413, 253] width 475 height 34
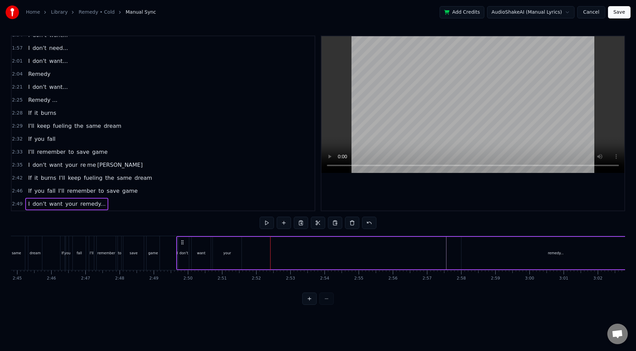
click at [273, 250] on div "I don't want your remedy..." at bounding box center [413, 253] width 475 height 34
click at [456, 250] on div "I don't want your remedy..." at bounding box center [413, 253] width 475 height 34
click at [504, 251] on div "remedy..." at bounding box center [556, 253] width 189 height 32
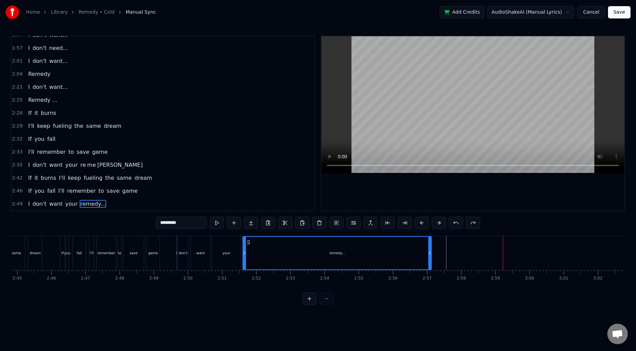
click at [353, 249] on div "remedy..." at bounding box center [337, 253] width 188 height 32
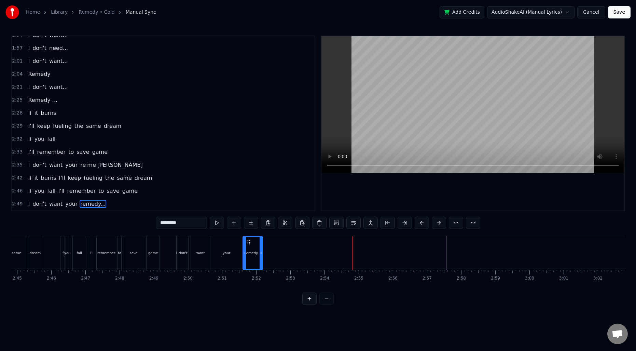
drag, startPoint x: 430, startPoint y: 250, endPoint x: 260, endPoint y: 246, distance: 169.6
click at [260, 246] on div at bounding box center [261, 253] width 3 height 32
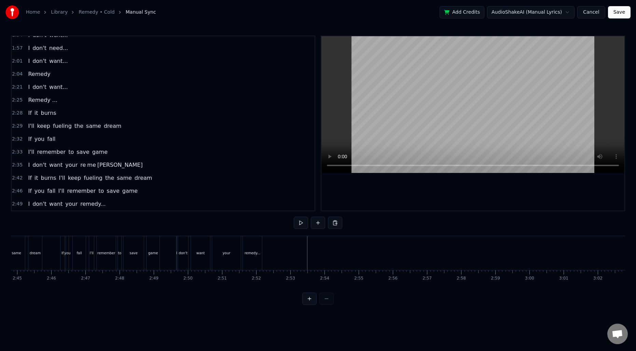
click at [255, 254] on div "remedy..." at bounding box center [253, 253] width 16 height 5
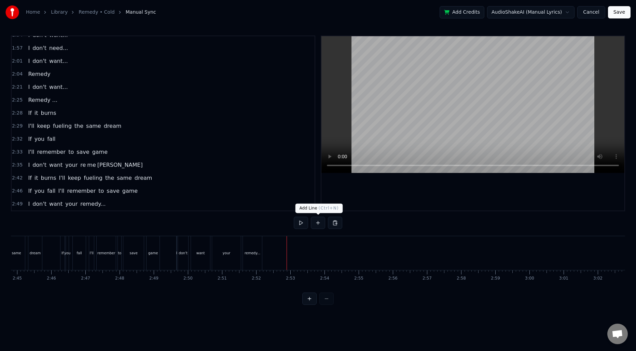
click at [317, 224] on button at bounding box center [318, 223] width 14 height 12
click at [296, 255] on div "<>" at bounding box center [304, 253] width 33 height 32
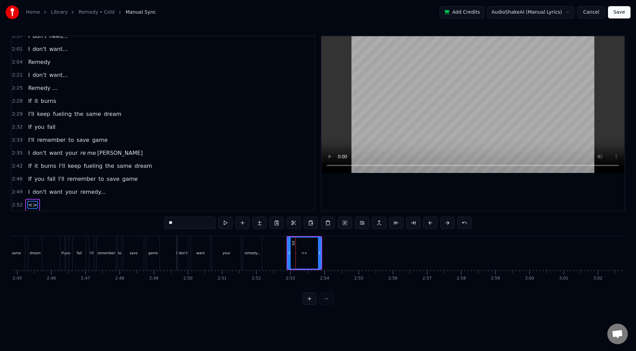
scroll to position [345, 0]
click at [260, 251] on div "remedy..." at bounding box center [252, 253] width 19 height 34
click at [258, 251] on div "remedy..." at bounding box center [253, 253] width 16 height 5
type input "*********"
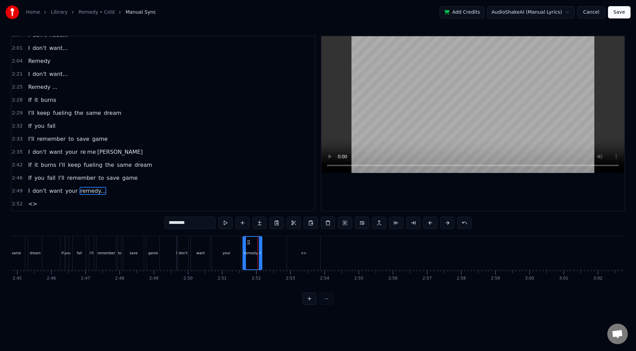
click at [246, 243] on icon at bounding box center [248, 242] width 5 height 5
click at [16, 193] on span "2:49" at bounding box center [17, 191] width 11 height 7
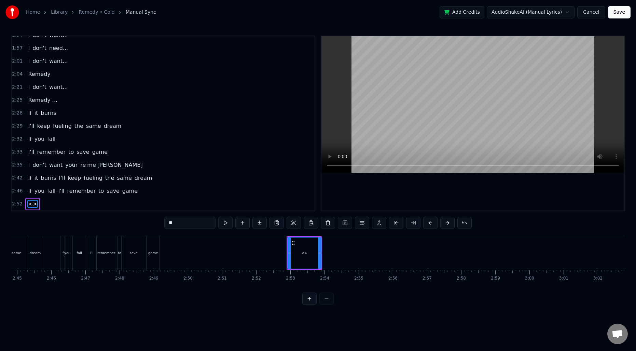
scroll to position [332, 0]
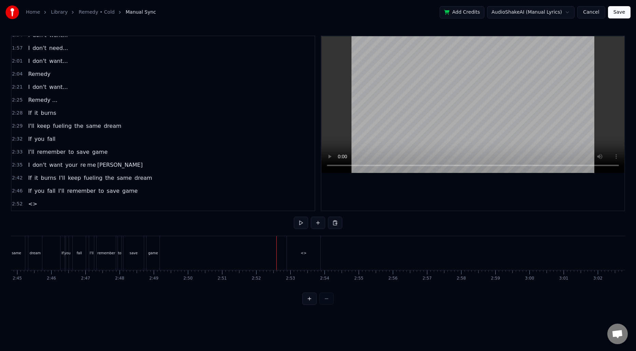
click at [289, 245] on div "<>" at bounding box center [303, 253] width 33 height 34
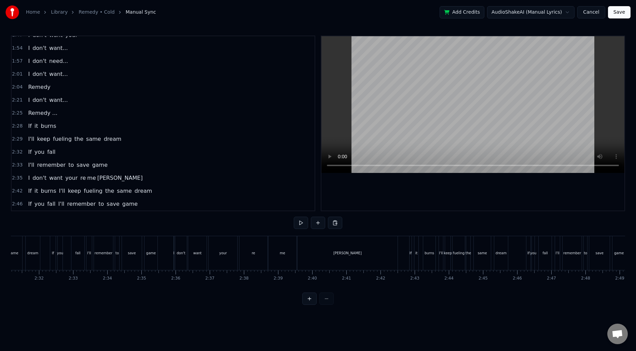
scroll to position [0, 5144]
click at [200, 249] on div "don't" at bounding box center [205, 253] width 12 height 34
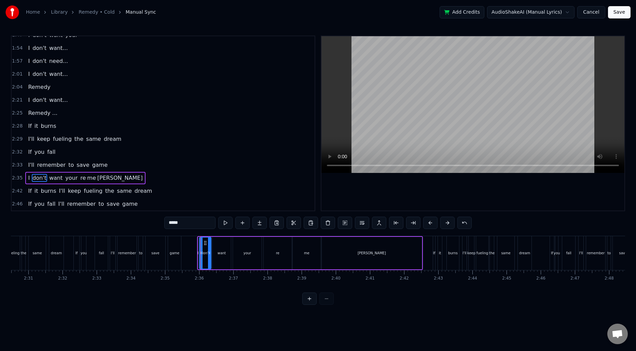
click at [19, 180] on span "2:35" at bounding box center [17, 178] width 11 height 7
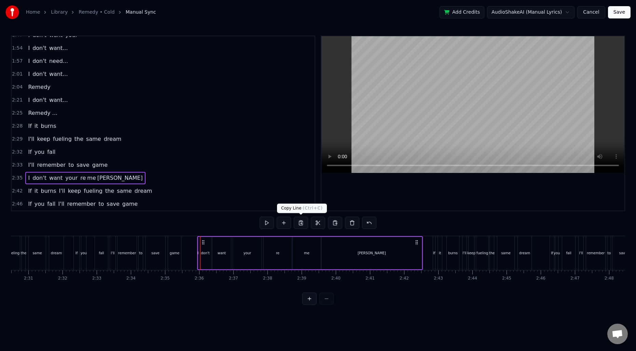
click at [298, 222] on button at bounding box center [301, 223] width 14 height 12
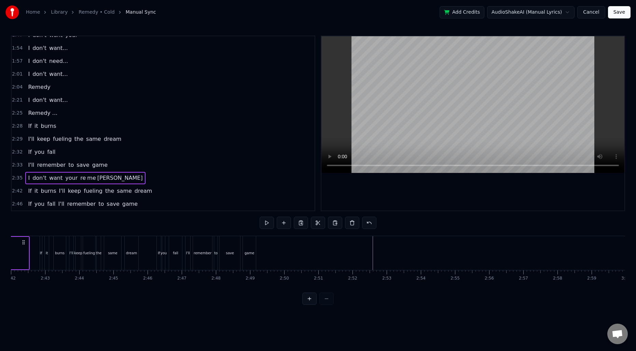
scroll to position [0, 5559]
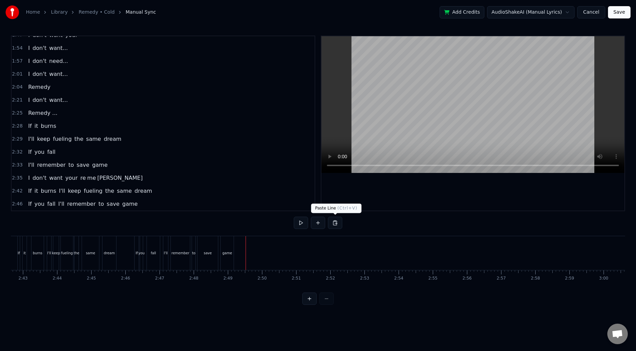
click at [334, 225] on button at bounding box center [335, 223] width 14 height 12
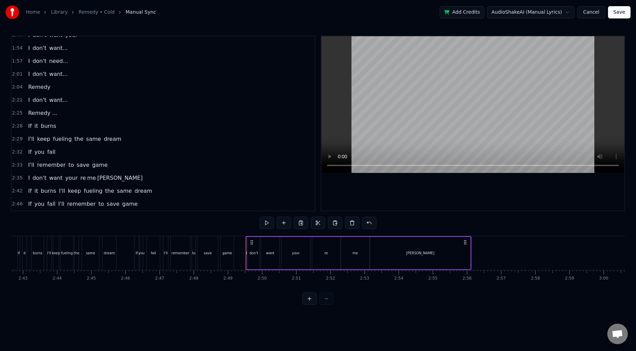
scroll to position [332, 0]
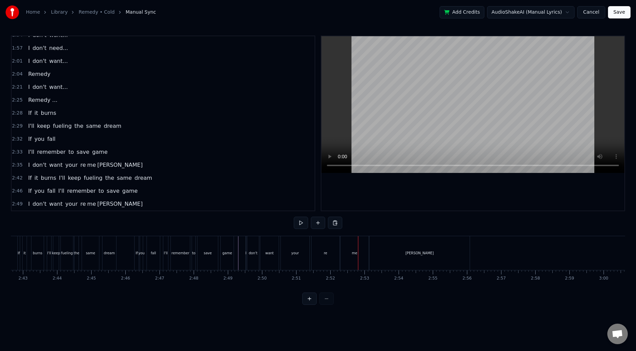
click at [246, 251] on div "I" at bounding box center [246, 253] width 1 height 5
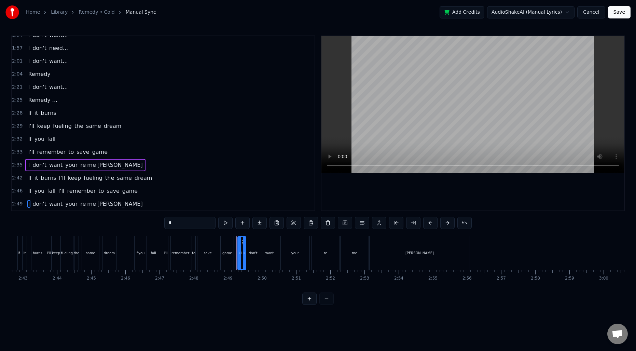
drag, startPoint x: 247, startPoint y: 247, endPoint x: 239, endPoint y: 248, distance: 8.2
click at [239, 248] on div at bounding box center [239, 253] width 3 height 32
click at [192, 256] on div "to" at bounding box center [194, 253] width 4 height 34
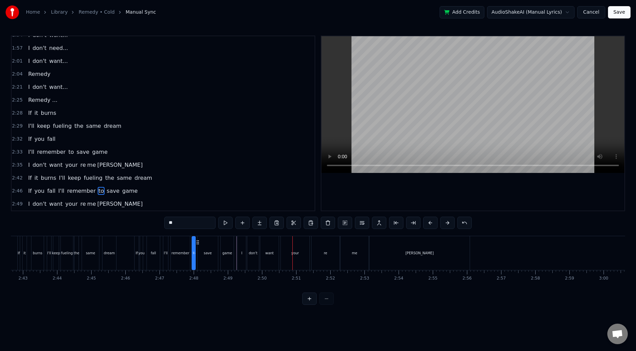
click at [273, 252] on div "want" at bounding box center [270, 253] width 9 height 5
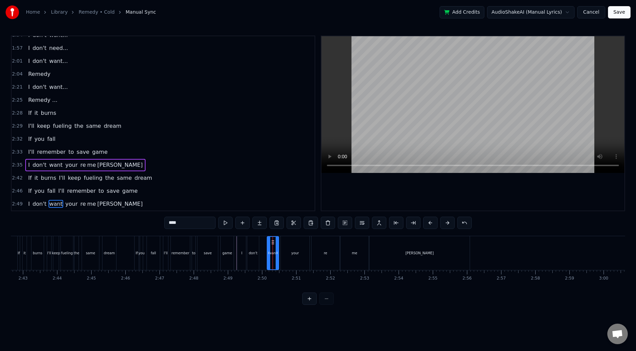
drag, startPoint x: 263, startPoint y: 251, endPoint x: 269, endPoint y: 251, distance: 6.8
click at [269, 251] on icon at bounding box center [269, 252] width 3 height 5
click at [255, 251] on div "don't" at bounding box center [253, 253] width 9 height 5
click at [256, 242] on icon at bounding box center [256, 242] width 5 height 5
click at [243, 244] on div "I" at bounding box center [242, 253] width 8 height 34
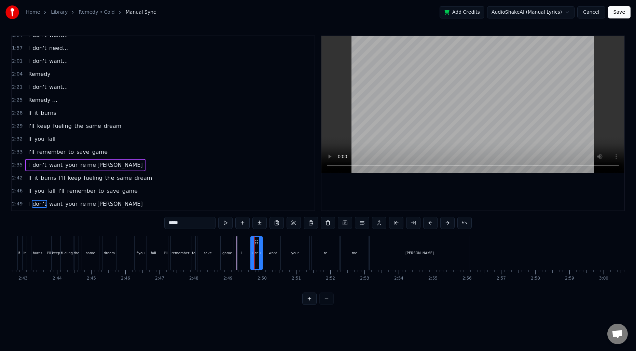
type input "*"
drag, startPoint x: 242, startPoint y: 242, endPoint x: 246, endPoint y: 242, distance: 4.1
click at [246, 242] on icon at bounding box center [247, 242] width 5 height 5
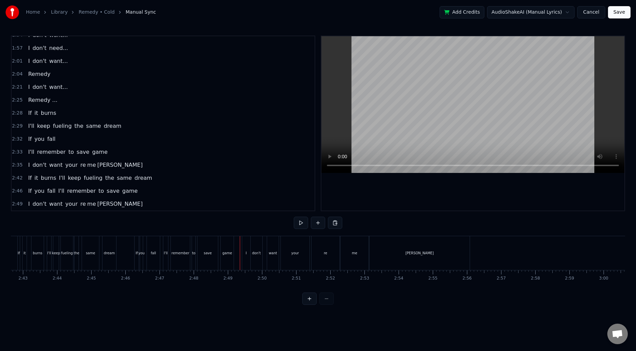
click at [19, 206] on span "2:49" at bounding box center [17, 204] width 11 height 7
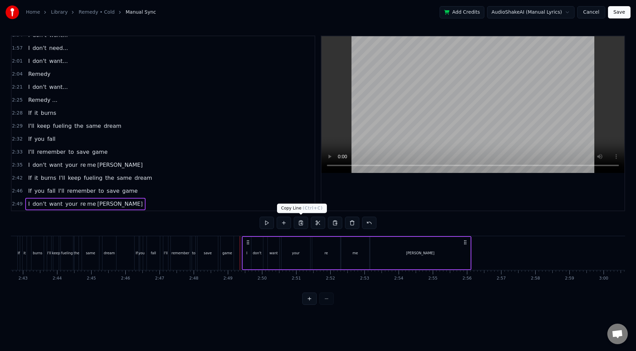
click at [302, 223] on button at bounding box center [301, 223] width 14 height 12
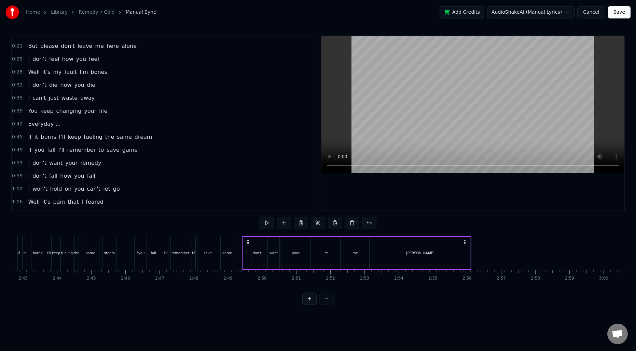
scroll to position [14, 0]
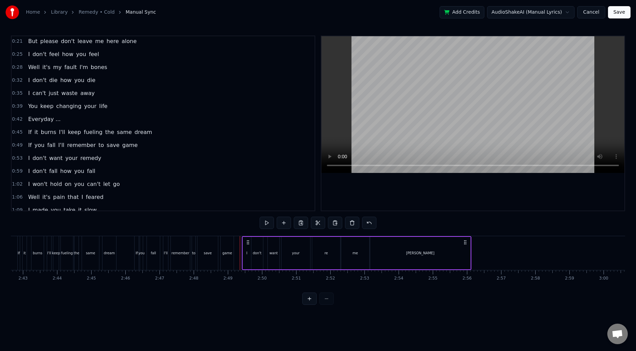
click at [15, 158] on span "0:53" at bounding box center [17, 158] width 11 height 7
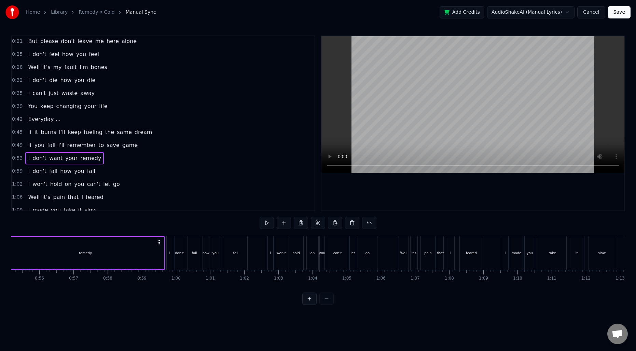
scroll to position [0, 1779]
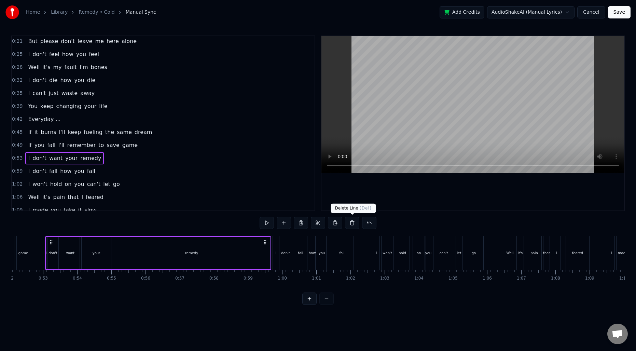
click at [354, 223] on button at bounding box center [352, 223] width 14 height 12
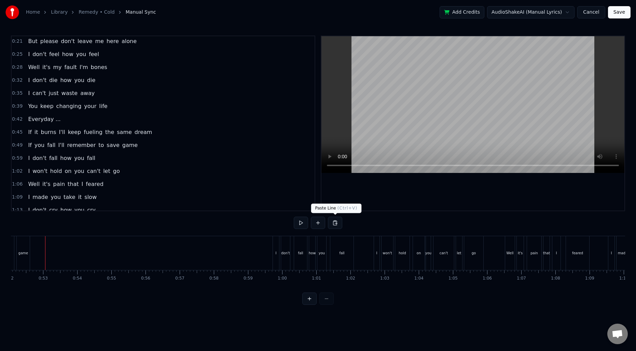
click at [336, 222] on button at bounding box center [335, 223] width 14 height 12
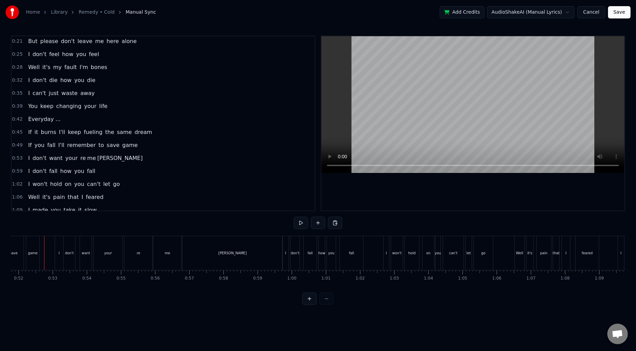
scroll to position [0, 1769]
click at [62, 255] on div "I" at bounding box center [61, 253] width 8 height 34
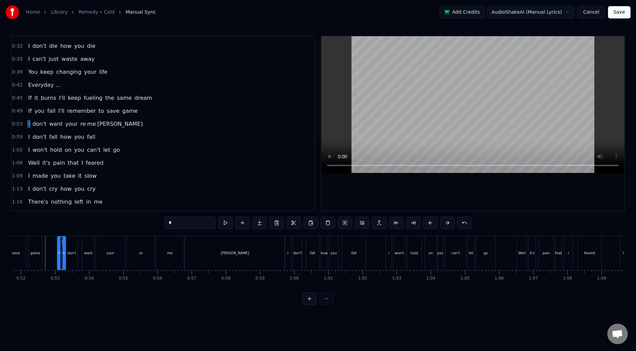
scroll to position [49, 0]
click at [305, 305] on button at bounding box center [309, 299] width 14 height 12
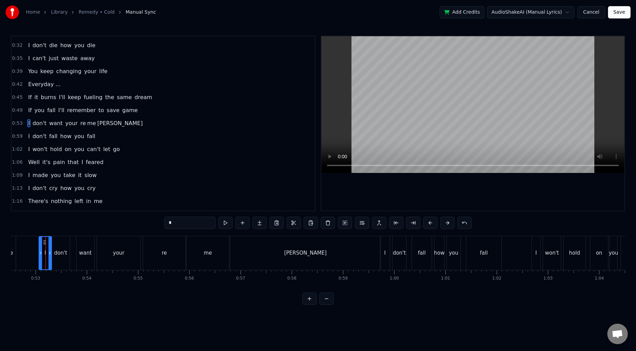
click at [308, 305] on button at bounding box center [309, 299] width 14 height 12
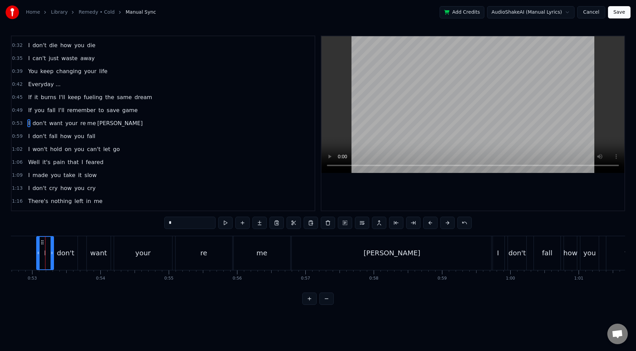
click at [308, 305] on button at bounding box center [309, 299] width 14 height 12
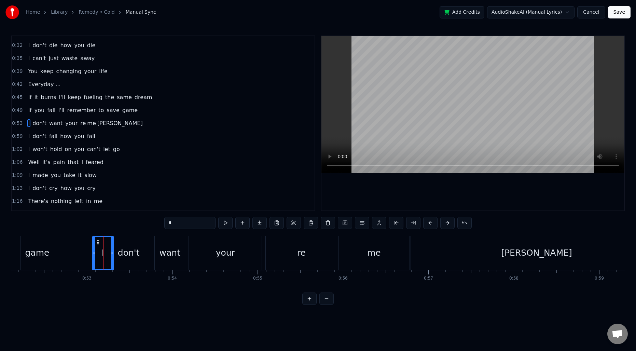
scroll to position [0, 4448]
drag, startPoint x: 99, startPoint y: 253, endPoint x: 110, endPoint y: 254, distance: 11.0
click at [110, 254] on icon at bounding box center [110, 252] width 3 height 5
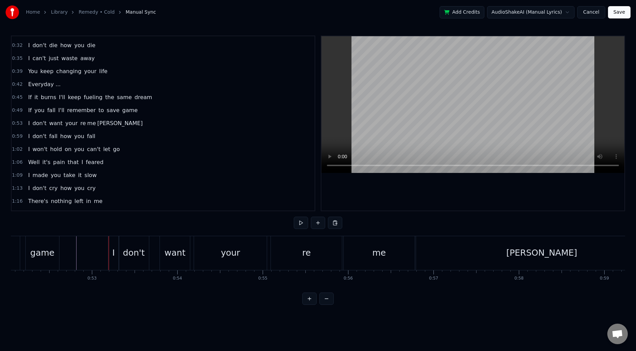
click at [112, 246] on div "I" at bounding box center [113, 252] width 2 height 13
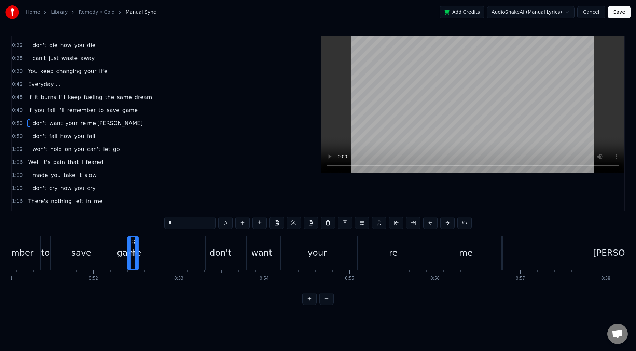
scroll to position [0, 4359]
drag, startPoint x: 114, startPoint y: 242, endPoint x: 171, endPoint y: 252, distance: 57.5
click at [171, 252] on div "I" at bounding box center [170, 253] width 10 height 32
click at [226, 249] on div "don't" at bounding box center [223, 252] width 22 height 13
type input "*****"
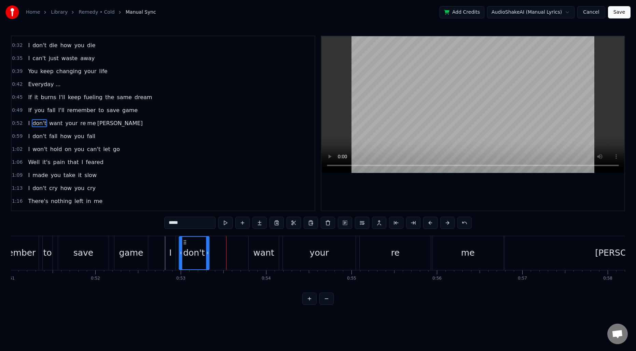
drag, startPoint x: 213, startPoint y: 242, endPoint x: 184, endPoint y: 243, distance: 28.4
click at [184, 243] on icon at bounding box center [184, 242] width 5 height 5
drag, startPoint x: 207, startPoint y: 249, endPoint x: 242, endPoint y: 250, distance: 34.9
click at [242, 250] on div at bounding box center [242, 253] width 3 height 32
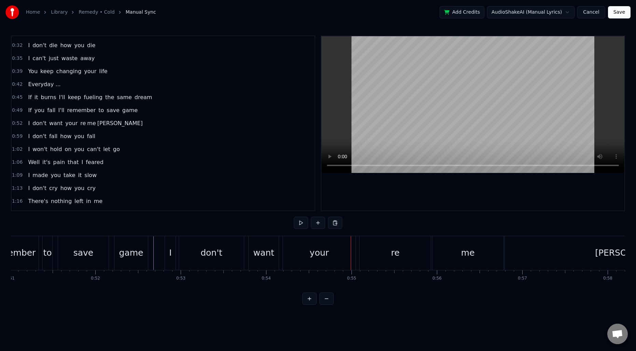
click at [40, 248] on div "If you fall I'll remember to save game" at bounding box center [13, 253] width 271 height 34
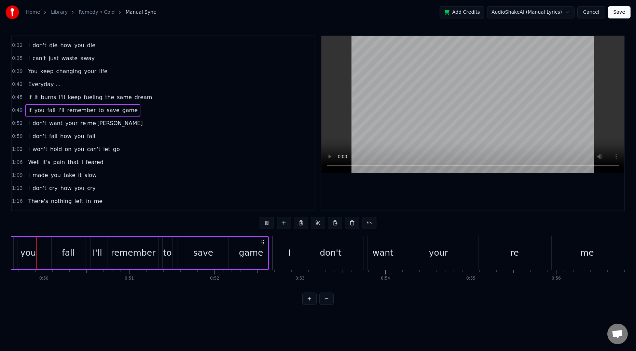
scroll to position [0, 4210]
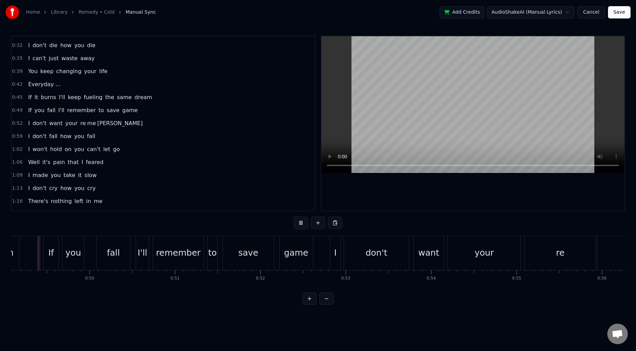
scroll to position [0, 4187]
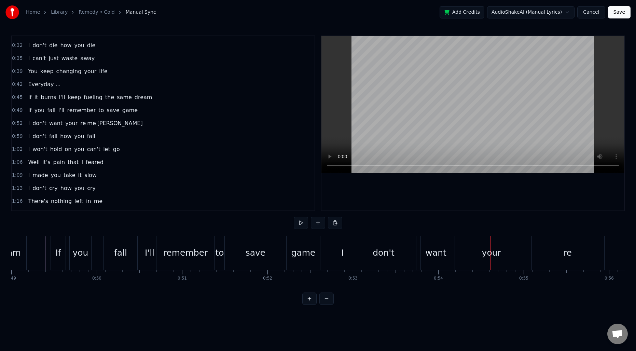
click at [399, 254] on div "don't" at bounding box center [383, 253] width 65 height 34
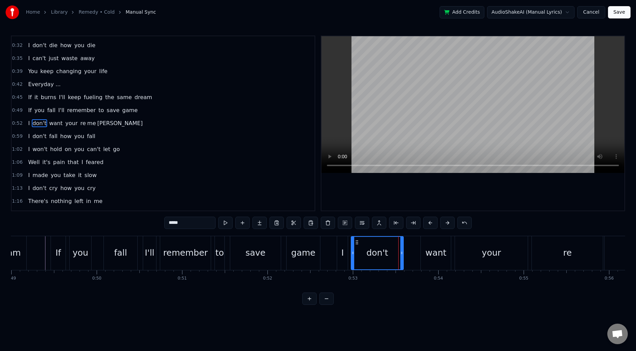
drag, startPoint x: 414, startPoint y: 255, endPoint x: 402, endPoint y: 255, distance: 12.7
click at [402, 255] on icon at bounding box center [402, 252] width 3 height 5
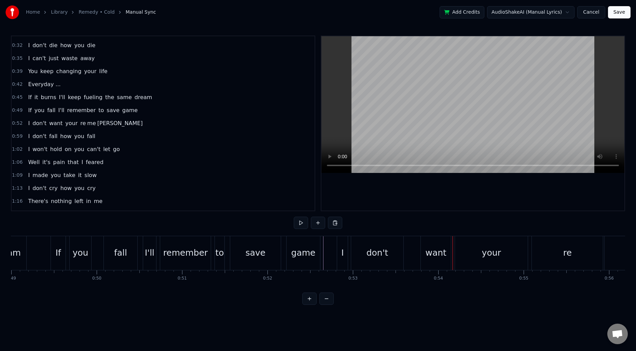
click at [420, 247] on div "I don't want your re me [PERSON_NAME]" at bounding box center [633, 253] width 593 height 34
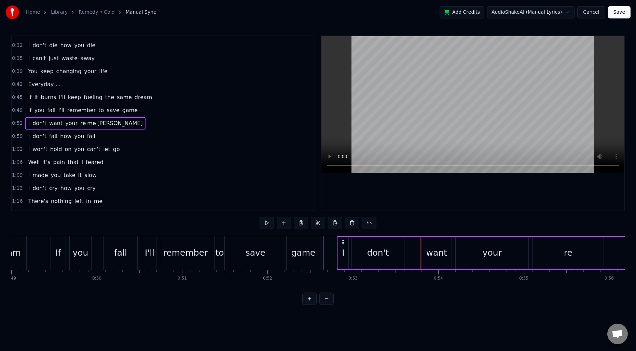
click at [425, 248] on div "want" at bounding box center [437, 253] width 30 height 32
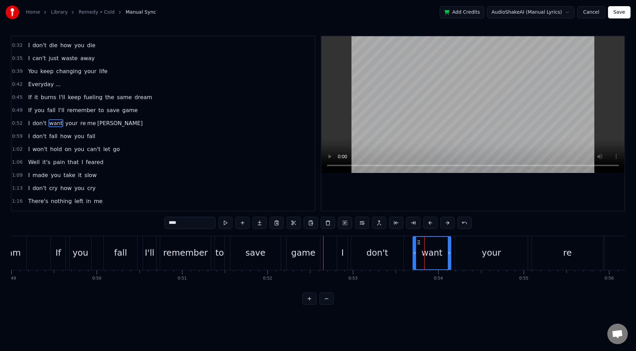
drag, startPoint x: 422, startPoint y: 248, endPoint x: 414, endPoint y: 248, distance: 8.5
click at [414, 248] on div at bounding box center [415, 253] width 3 height 32
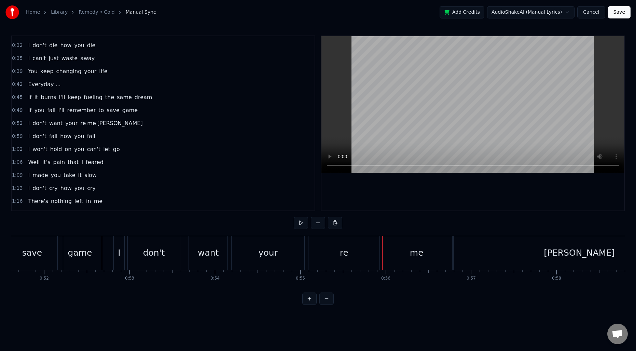
scroll to position [0, 4400]
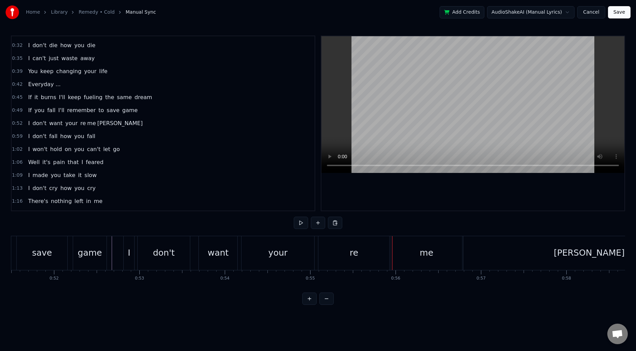
click at [131, 243] on div "I" at bounding box center [129, 253] width 11 height 34
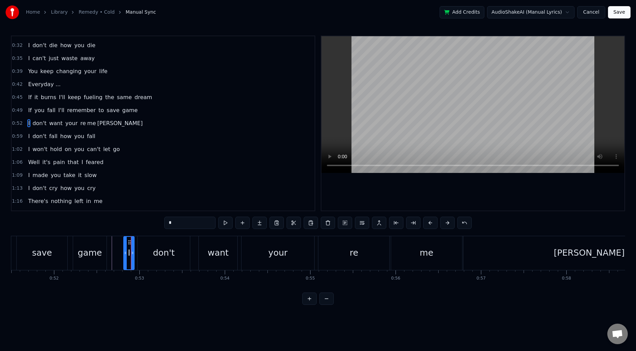
click at [21, 123] on span "0:52" at bounding box center [17, 123] width 11 height 7
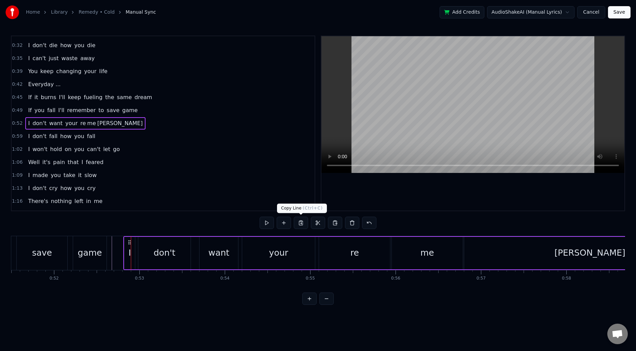
click at [302, 223] on button at bounding box center [301, 223] width 14 height 12
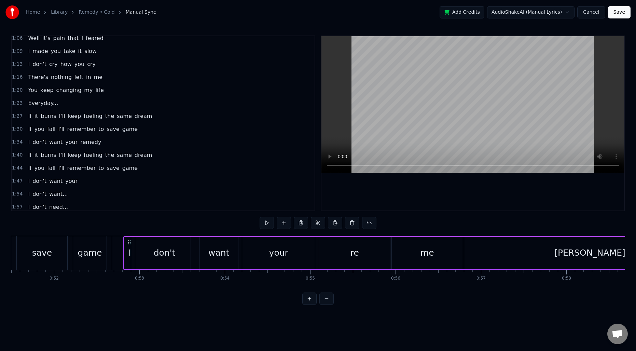
scroll to position [174, 0]
click at [18, 143] on span "1:34" at bounding box center [17, 141] width 11 height 7
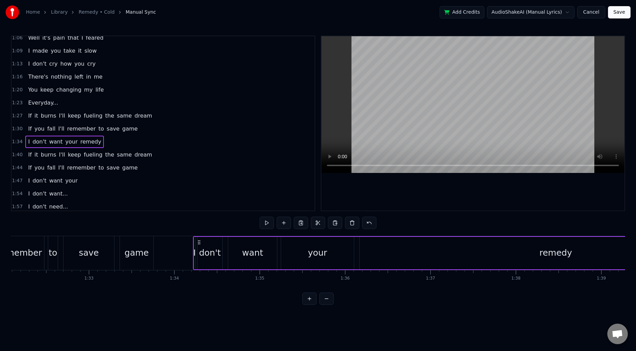
scroll to position [0, 8017]
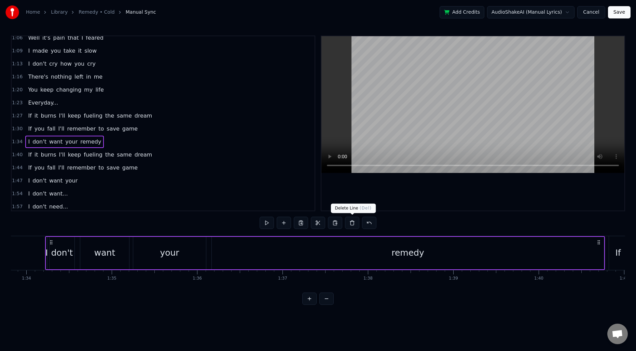
click at [354, 224] on button at bounding box center [352, 223] width 14 height 12
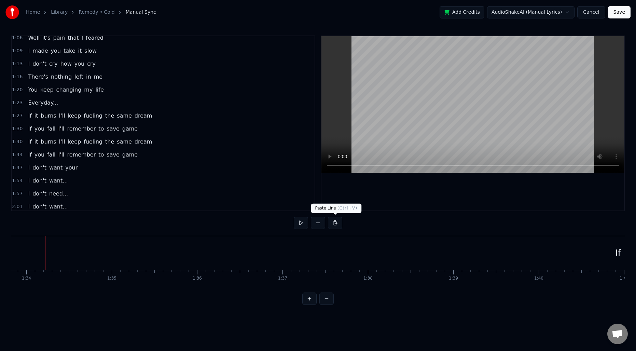
click at [338, 224] on button at bounding box center [335, 223] width 14 height 12
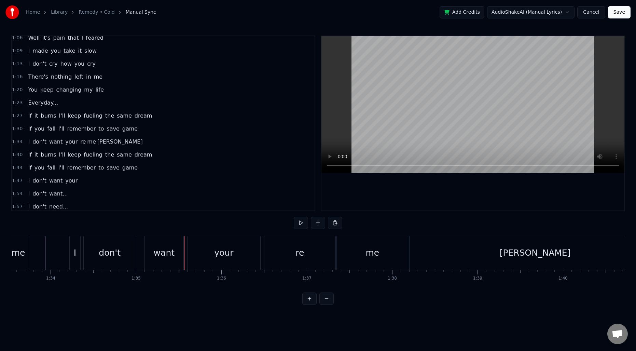
click at [113, 255] on div "don't" at bounding box center [110, 252] width 22 height 13
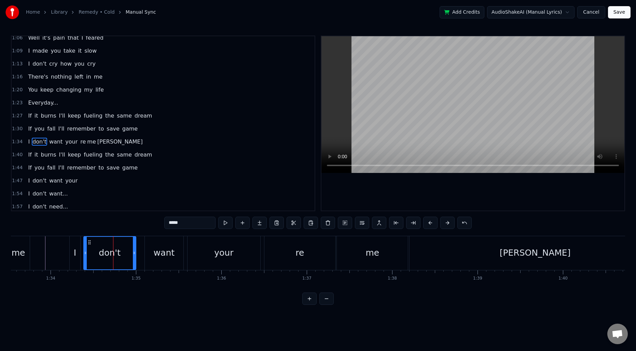
scroll to position [192, 0]
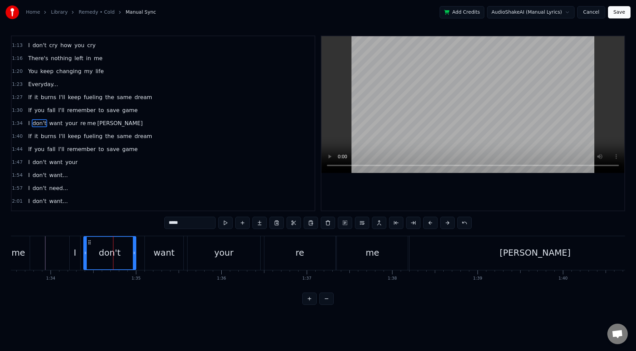
click at [152, 248] on div "want" at bounding box center [164, 253] width 39 height 34
type input "****"
drag, startPoint x: 146, startPoint y: 248, endPoint x: 138, endPoint y: 248, distance: 8.5
click at [138, 248] on div at bounding box center [138, 253] width 3 height 32
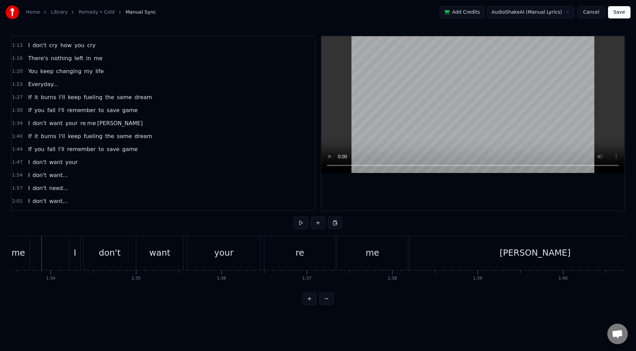
scroll to position [0, 7989]
click at [77, 248] on div "I" at bounding box center [78, 253] width 11 height 34
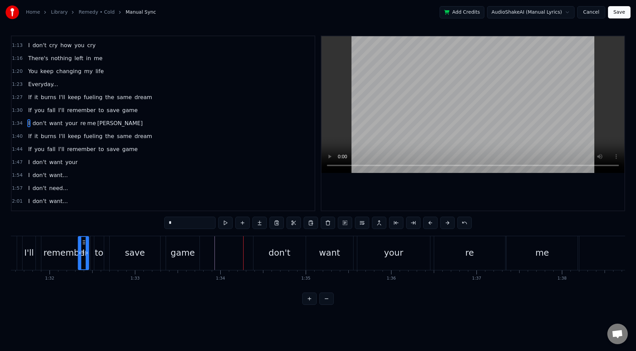
scroll to position [0, 7820]
drag, startPoint x: 79, startPoint y: 242, endPoint x: 225, endPoint y: 247, distance: 145.3
click at [225, 247] on div "I" at bounding box center [224, 253] width 10 height 32
click at [264, 249] on div "don't" at bounding box center [283, 253] width 52 height 34
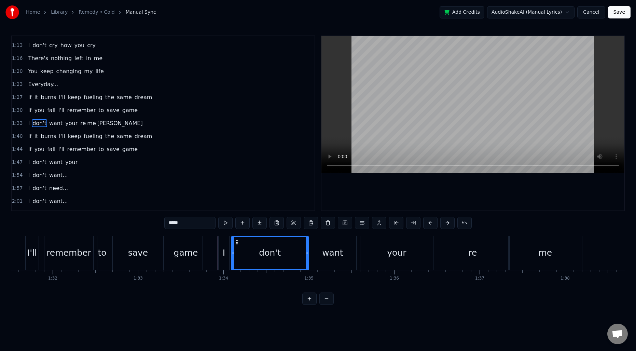
drag, startPoint x: 258, startPoint y: 247, endPoint x: 232, endPoint y: 247, distance: 25.3
click at [232, 247] on div at bounding box center [233, 253] width 3 height 32
drag, startPoint x: 308, startPoint y: 254, endPoint x: 275, endPoint y: 252, distance: 32.6
click at [275, 252] on icon at bounding box center [274, 252] width 3 height 5
click at [325, 251] on div "want" at bounding box center [332, 252] width 21 height 13
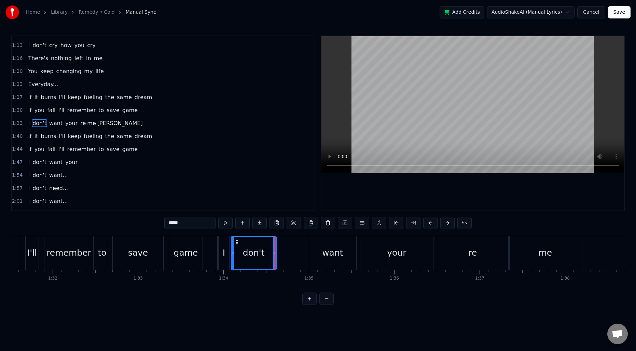
type input "****"
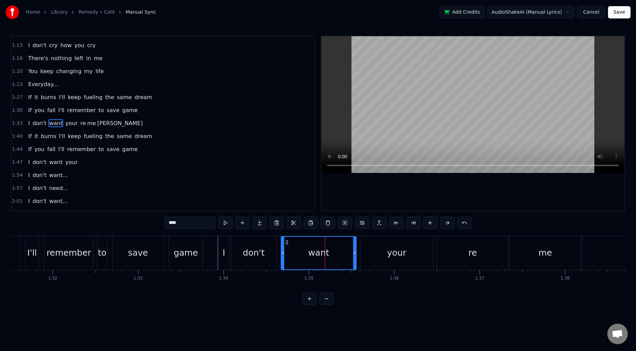
drag, startPoint x: 310, startPoint y: 250, endPoint x: 279, endPoint y: 248, distance: 31.5
click at [282, 248] on div at bounding box center [283, 253] width 3 height 32
click at [208, 249] on div at bounding box center [1, 253] width 15620 height 34
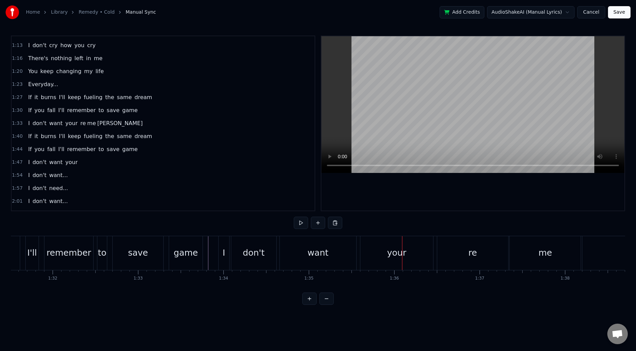
click at [333, 256] on div "want" at bounding box center [318, 253] width 77 height 34
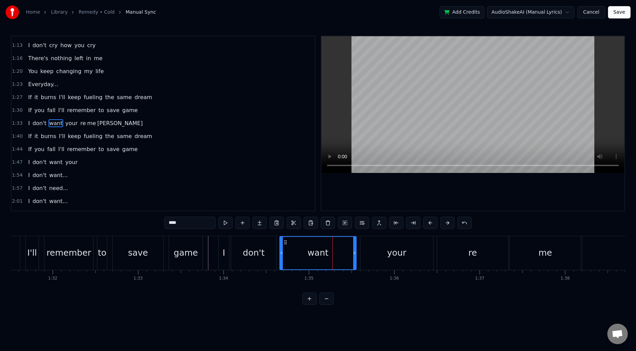
click at [352, 252] on div "want" at bounding box center [318, 253] width 76 height 32
drag, startPoint x: 354, startPoint y: 251, endPoint x: 344, endPoint y: 251, distance: 10.3
click at [344, 251] on icon at bounding box center [345, 252] width 3 height 5
click at [375, 251] on div "your" at bounding box center [397, 253] width 73 height 34
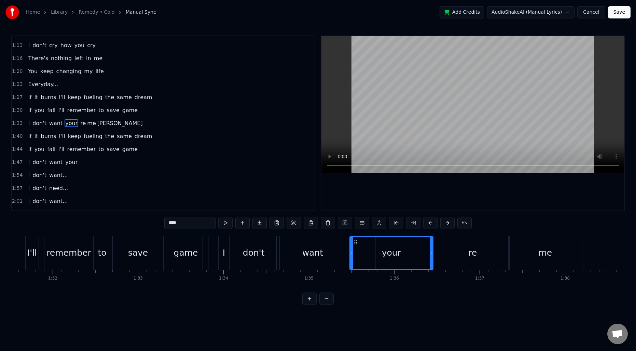
drag, startPoint x: 362, startPoint y: 248, endPoint x: 351, endPoint y: 248, distance: 11.0
click at [351, 248] on div at bounding box center [351, 253] width 3 height 32
click at [62, 252] on div "remember" at bounding box center [68, 252] width 45 height 13
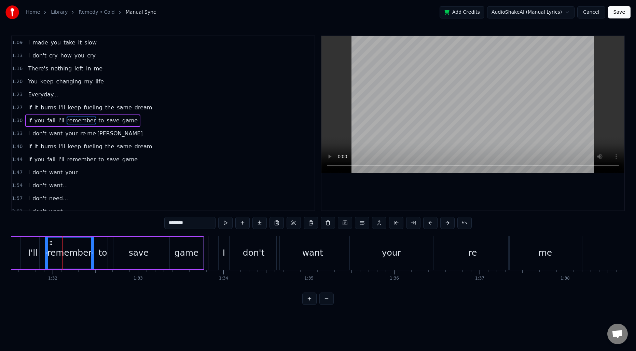
scroll to position [179, 0]
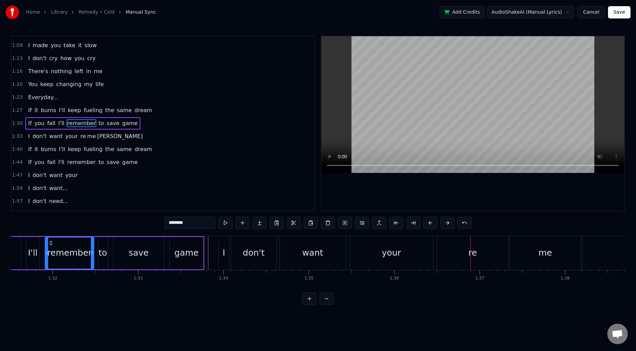
click at [405, 256] on div "your" at bounding box center [391, 253] width 83 height 34
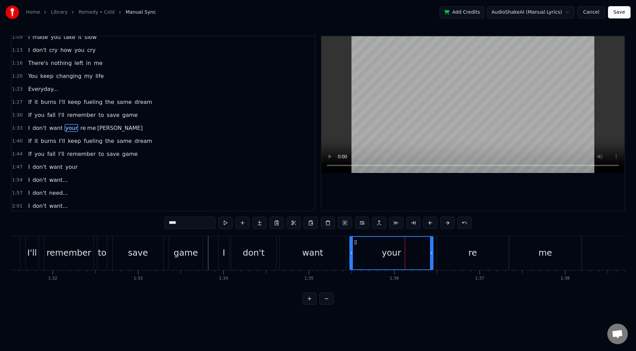
scroll to position [192, 0]
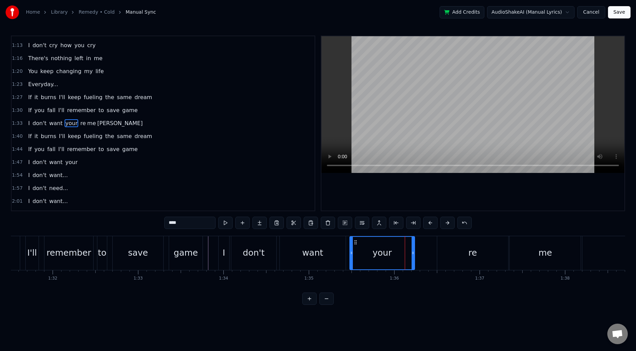
drag, startPoint x: 431, startPoint y: 252, endPoint x: 412, endPoint y: 251, distance: 18.8
click at [412, 251] on icon at bounding box center [413, 252] width 3 height 5
click at [458, 252] on div "re" at bounding box center [473, 253] width 71 height 34
type input "**"
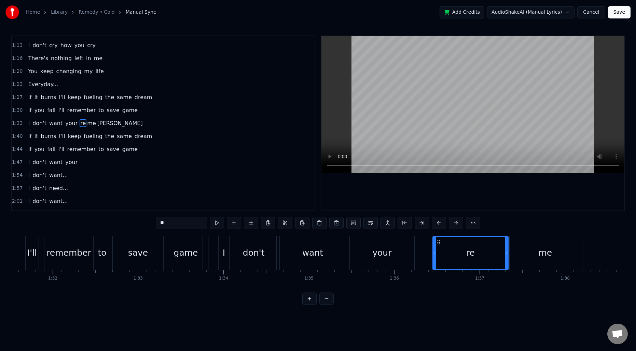
drag, startPoint x: 439, startPoint y: 248, endPoint x: 423, endPoint y: 247, distance: 15.0
click at [434, 248] on div at bounding box center [434, 253] width 3 height 32
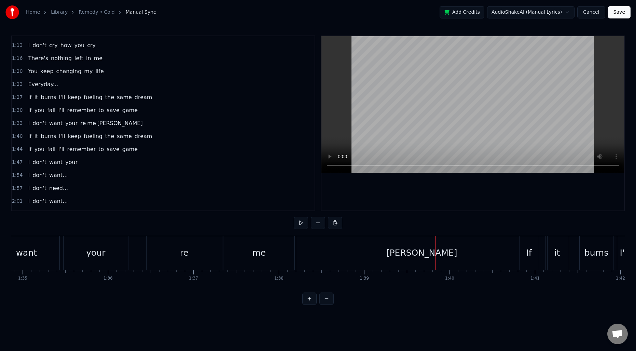
scroll to position [0, 8063]
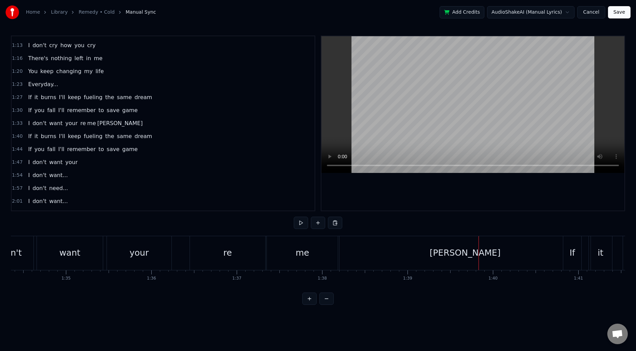
click at [222, 251] on div "re" at bounding box center [228, 253] width 76 height 34
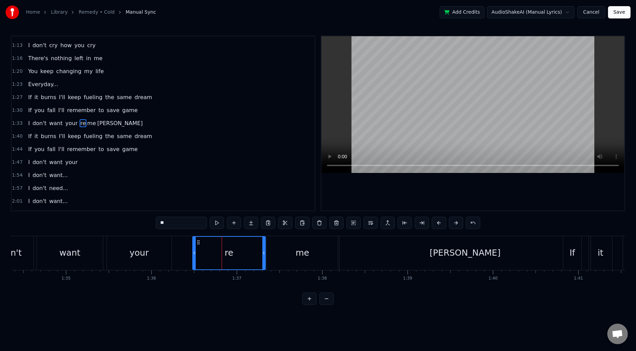
click at [194, 250] on icon at bounding box center [194, 252] width 3 height 5
click at [288, 254] on div "me" at bounding box center [302, 253] width 71 height 34
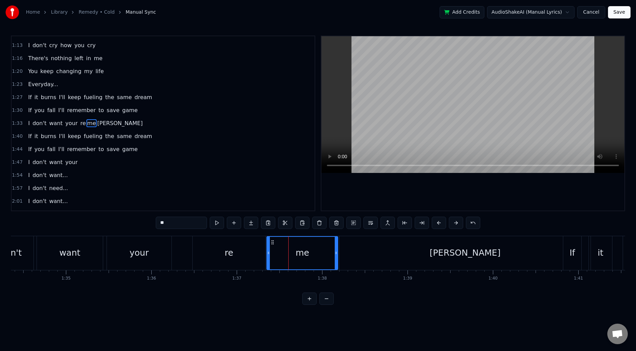
click at [164, 254] on div "your" at bounding box center [139, 253] width 65 height 34
type input "****"
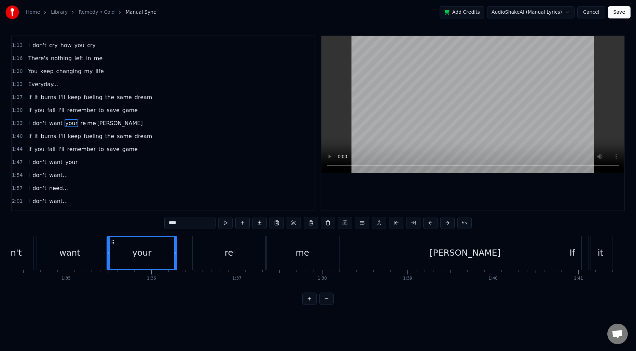
drag, startPoint x: 170, startPoint y: 253, endPoint x: 177, endPoint y: 253, distance: 6.5
click at [177, 253] on icon at bounding box center [175, 252] width 3 height 5
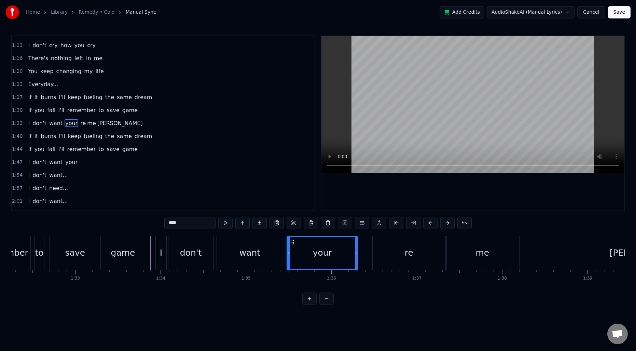
scroll to position [0, 7879]
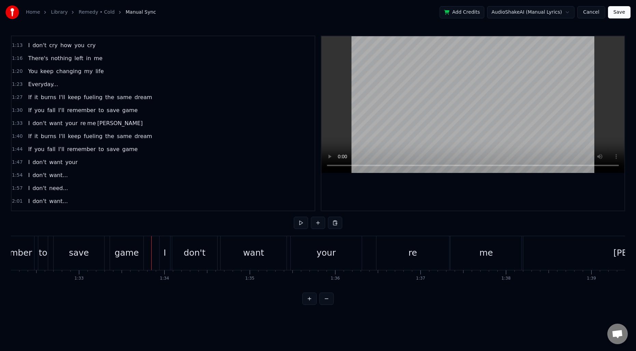
click at [251, 254] on div "want" at bounding box center [253, 252] width 21 height 13
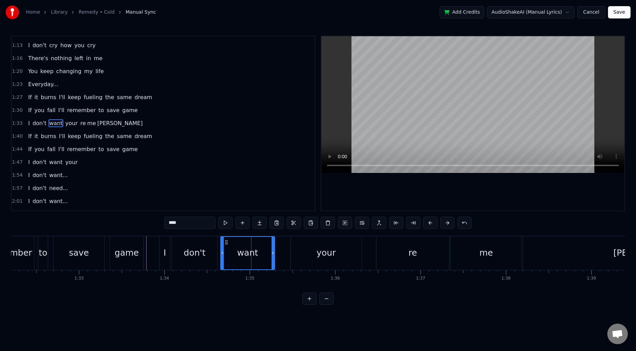
drag, startPoint x: 285, startPoint y: 249, endPoint x: 273, endPoint y: 249, distance: 12.0
click at [273, 249] on div at bounding box center [273, 253] width 3 height 32
click at [311, 248] on div "your" at bounding box center [326, 253] width 71 height 34
type input "****"
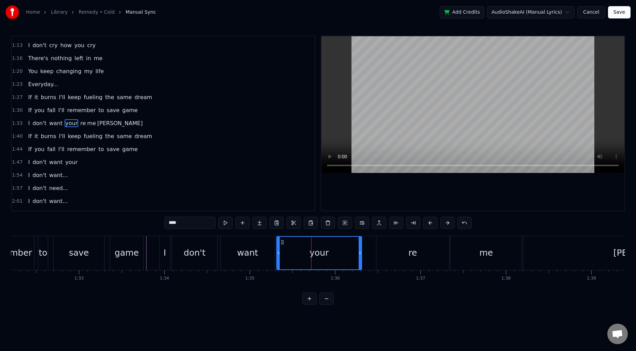
drag, startPoint x: 292, startPoint y: 249, endPoint x: 278, endPoint y: 249, distance: 14.0
click at [278, 249] on div at bounding box center [278, 253] width 3 height 32
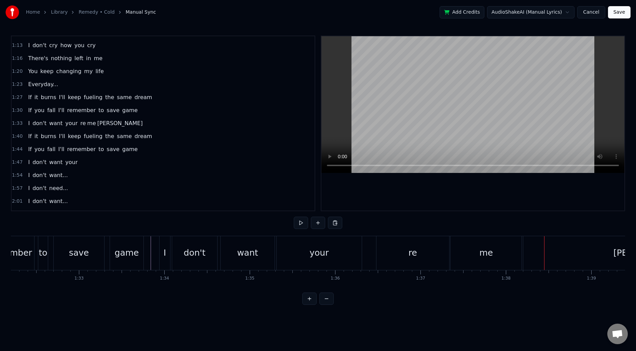
click at [402, 250] on div "re" at bounding box center [413, 253] width 73 height 34
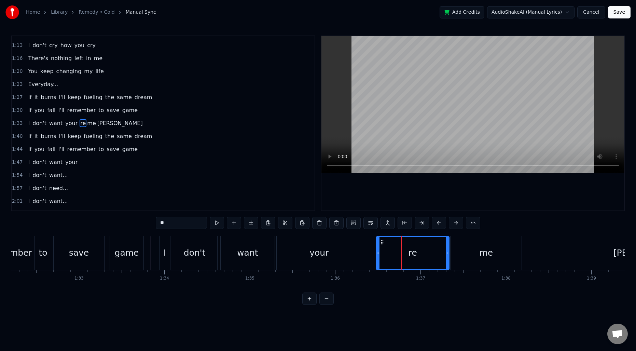
click at [497, 250] on div "me" at bounding box center [486, 253] width 71 height 34
type input "**"
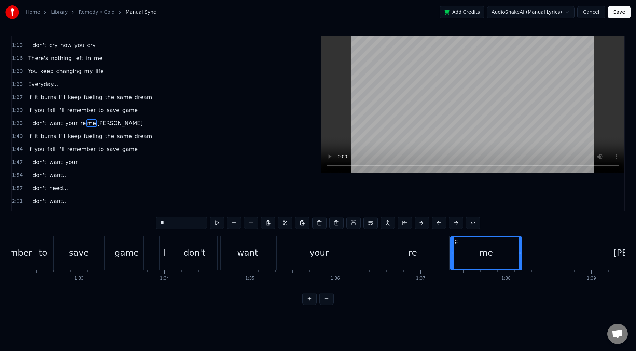
click at [369, 251] on div "I don't want your re me [PERSON_NAME]" at bounding box center [467, 253] width 617 height 34
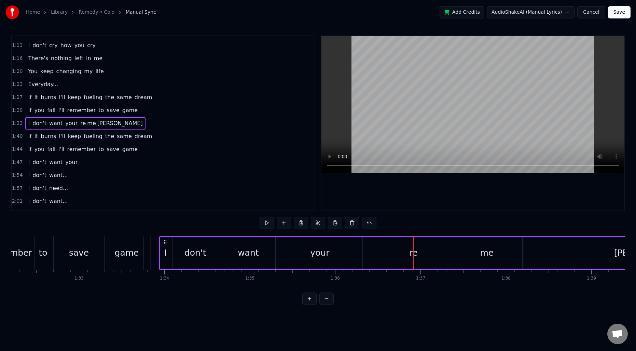
click at [382, 251] on div "re" at bounding box center [413, 253] width 73 height 32
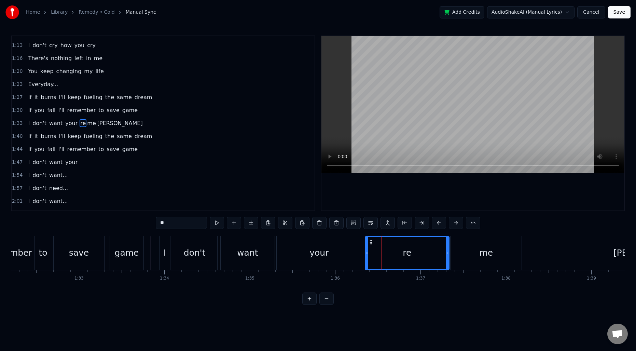
drag, startPoint x: 377, startPoint y: 250, endPoint x: 366, endPoint y: 250, distance: 11.6
click at [366, 250] on icon at bounding box center [367, 252] width 3 height 5
click at [352, 248] on div "your" at bounding box center [319, 253] width 85 height 34
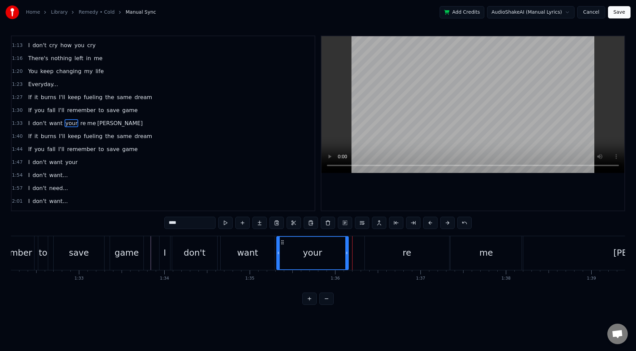
drag, startPoint x: 360, startPoint y: 248, endPoint x: 347, endPoint y: 248, distance: 13.3
click at [347, 248] on div at bounding box center [347, 253] width 3 height 32
click at [375, 250] on div "re" at bounding box center [407, 253] width 84 height 34
type input "**"
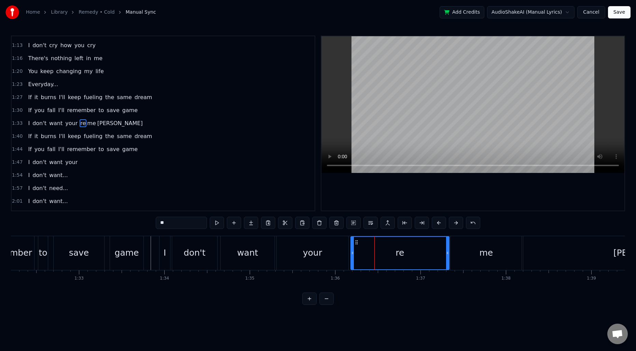
drag, startPoint x: 367, startPoint y: 250, endPoint x: 353, endPoint y: 250, distance: 14.4
click at [353, 250] on div at bounding box center [352, 253] width 3 height 32
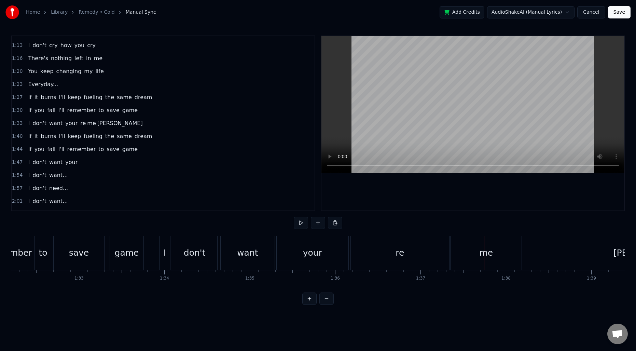
click at [403, 260] on div "re" at bounding box center [400, 253] width 98 height 34
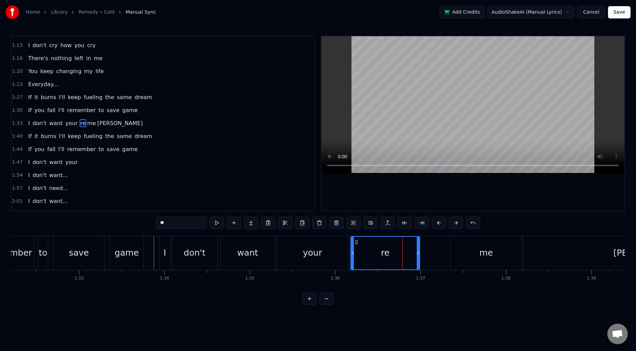
drag, startPoint x: 447, startPoint y: 252, endPoint x: 417, endPoint y: 251, distance: 30.8
click at [417, 251] on icon at bounding box center [418, 252] width 3 height 5
click at [472, 252] on div "me" at bounding box center [486, 253] width 71 height 34
type input "**"
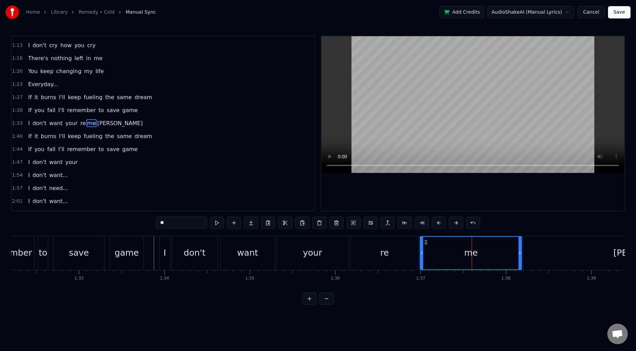
drag, startPoint x: 453, startPoint y: 248, endPoint x: 422, endPoint y: 249, distance: 30.4
click at [422, 249] on div at bounding box center [422, 253] width 3 height 32
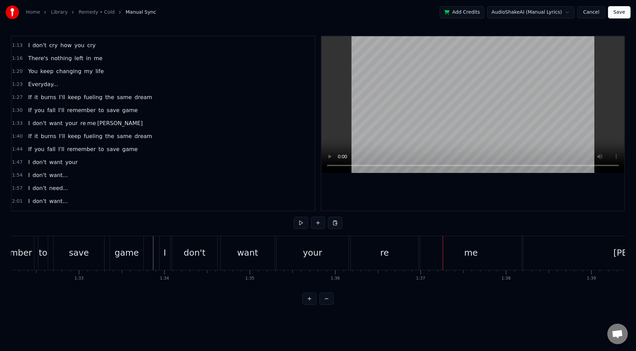
click at [396, 251] on div "re" at bounding box center [385, 253] width 68 height 34
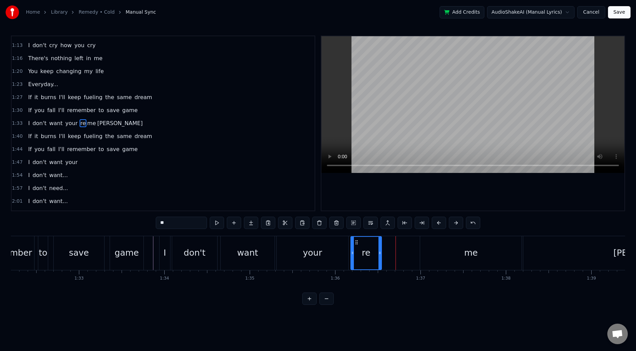
drag, startPoint x: 416, startPoint y: 248, endPoint x: 379, endPoint y: 247, distance: 36.9
click at [379, 247] on div at bounding box center [380, 253] width 3 height 32
click at [450, 247] on div "me" at bounding box center [471, 253] width 102 height 34
type input "**"
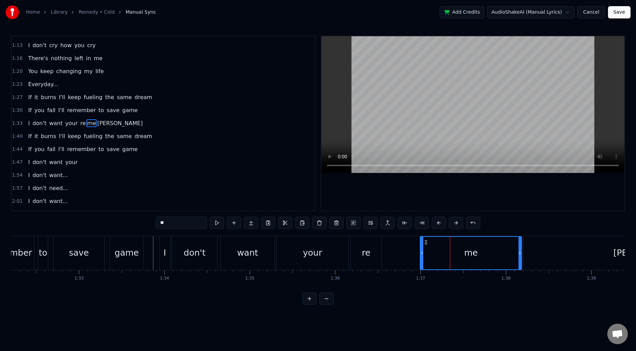
drag, startPoint x: 423, startPoint y: 248, endPoint x: 408, endPoint y: 247, distance: 15.1
click at [408, 247] on div "re me [PERSON_NAME]" at bounding box center [563, 253] width 425 height 34
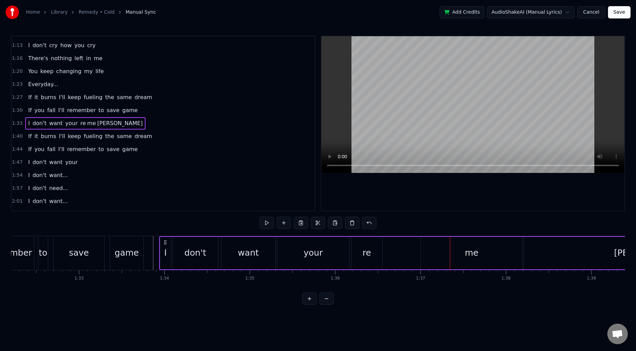
click at [431, 247] on div "me" at bounding box center [472, 253] width 102 height 32
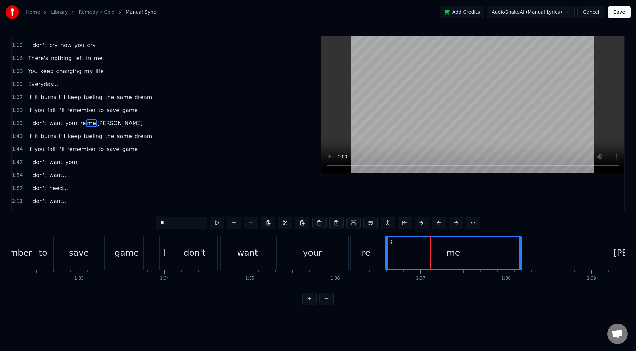
drag, startPoint x: 418, startPoint y: 248, endPoint x: 386, endPoint y: 248, distance: 32.1
click at [386, 248] on div at bounding box center [387, 253] width 3 height 32
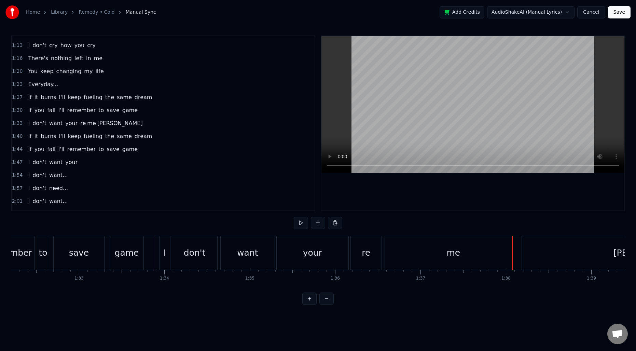
click at [460, 255] on div "me" at bounding box center [453, 253] width 137 height 34
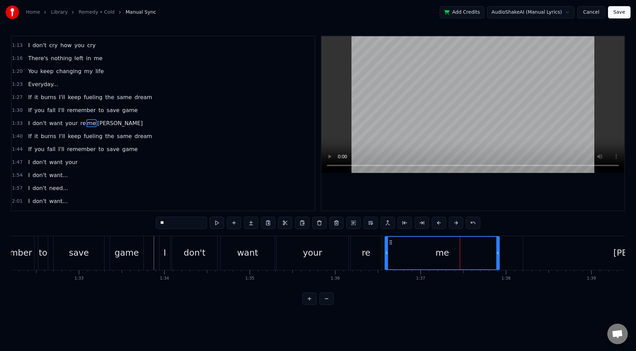
drag, startPoint x: 521, startPoint y: 248, endPoint x: 499, endPoint y: 249, distance: 22.6
click at [499, 249] on div at bounding box center [498, 253] width 3 height 32
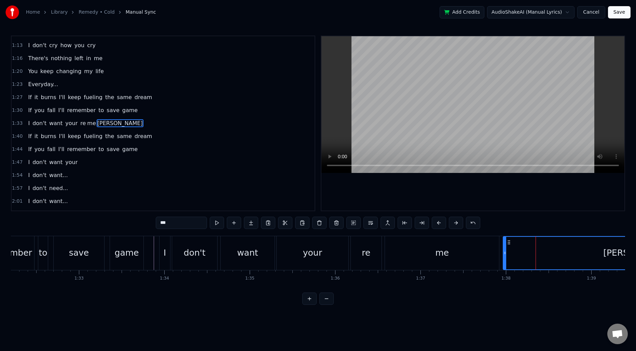
drag, startPoint x: 525, startPoint y: 248, endPoint x: 504, endPoint y: 248, distance: 20.2
click at [504, 248] on div at bounding box center [505, 253] width 3 height 32
click at [267, 252] on div "want" at bounding box center [248, 253] width 54 height 34
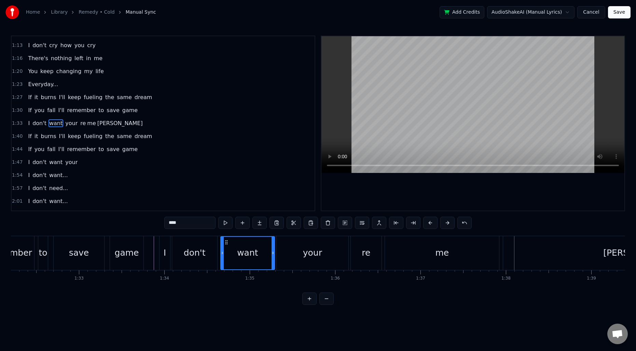
click at [373, 251] on div "re" at bounding box center [366, 253] width 31 height 34
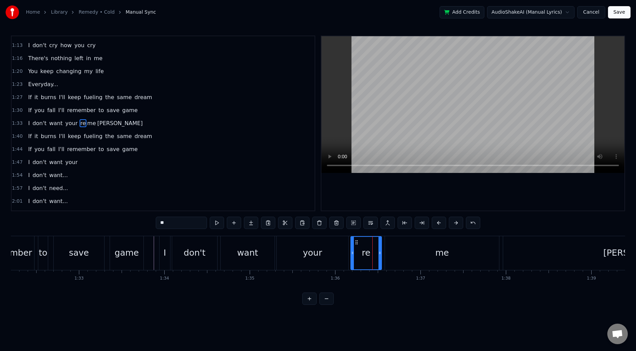
click at [401, 252] on div "me" at bounding box center [442, 253] width 114 height 34
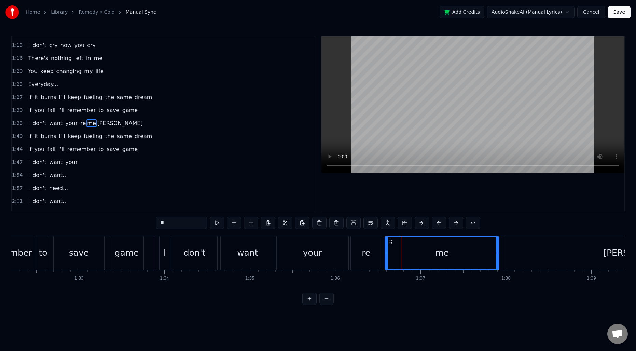
click at [469, 252] on div "me" at bounding box center [442, 253] width 113 height 32
click at [511, 254] on div "[PERSON_NAME]" at bounding box center [639, 253] width 272 height 34
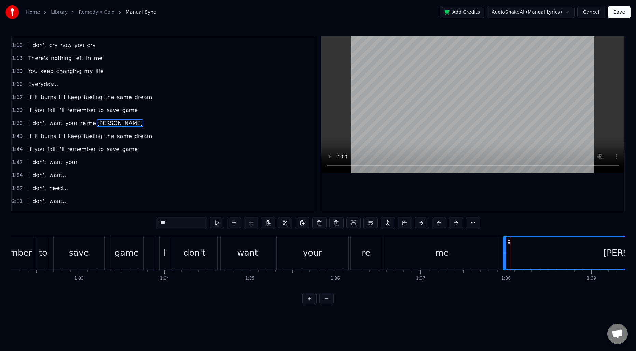
click at [161, 225] on input "***" at bounding box center [181, 223] width 51 height 12
click at [463, 266] on div "me" at bounding box center [442, 253] width 114 height 34
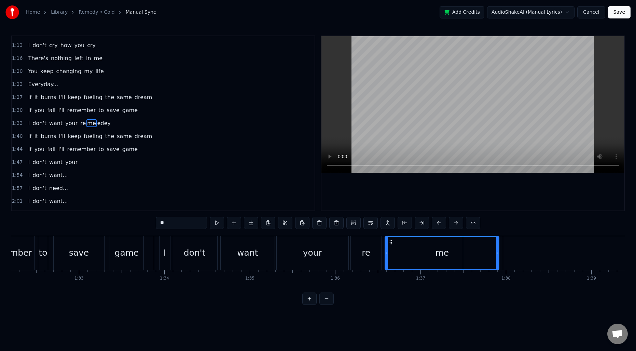
click at [186, 223] on input "**" at bounding box center [181, 223] width 51 height 12
type input "*"
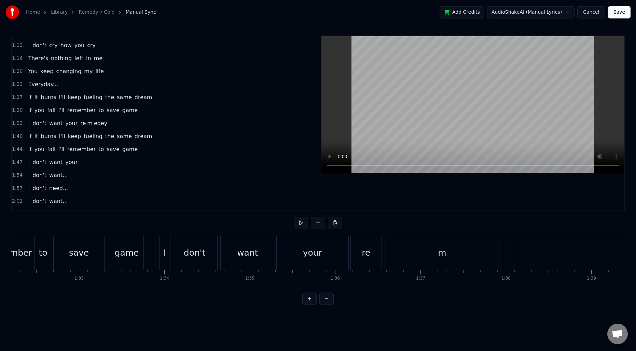
click at [410, 254] on div "m" at bounding box center [442, 253] width 114 height 34
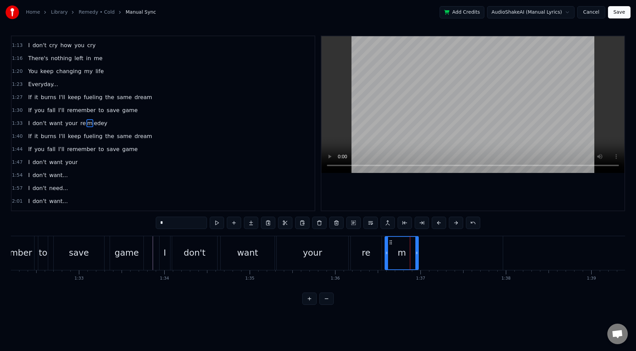
drag, startPoint x: 497, startPoint y: 249, endPoint x: 416, endPoint y: 250, distance: 80.7
click at [416, 250] on div at bounding box center [417, 253] width 3 height 32
click at [364, 254] on div "re" at bounding box center [366, 252] width 9 height 13
click at [373, 254] on div "re" at bounding box center [366, 253] width 30 height 32
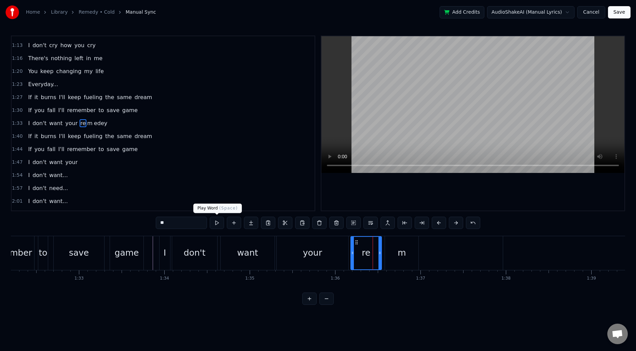
click at [185, 221] on input "**" at bounding box center [181, 223] width 51 height 12
click at [409, 254] on div "m" at bounding box center [401, 253] width 33 height 34
click at [192, 225] on input "*" at bounding box center [181, 223] width 51 height 12
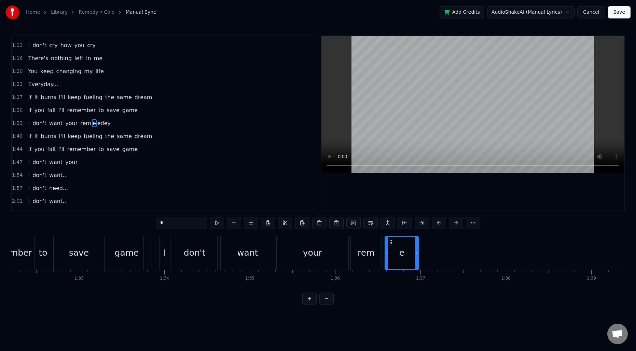
click at [541, 249] on div "edey" at bounding box center [639, 253] width 272 height 34
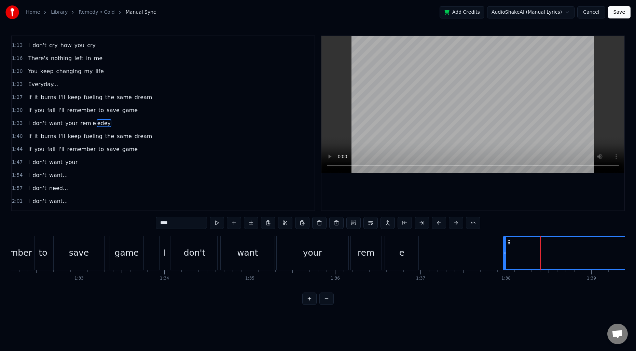
drag, startPoint x: 163, startPoint y: 222, endPoint x: 151, endPoint y: 222, distance: 12.3
click at [151, 222] on div "0:18 I don't love how you love 0:21 But please don't leave me here alone 0:25 I…" at bounding box center [318, 170] width 615 height 269
click at [410, 256] on div "e" at bounding box center [401, 253] width 33 height 34
type input "*"
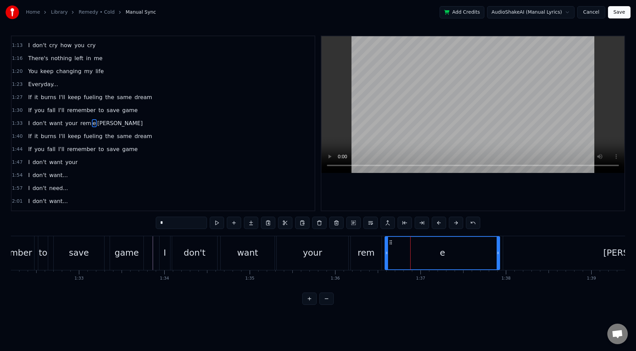
drag, startPoint x: 418, startPoint y: 251, endPoint x: 499, endPoint y: 251, distance: 81.7
click at [499, 251] on icon at bounding box center [498, 252] width 3 height 5
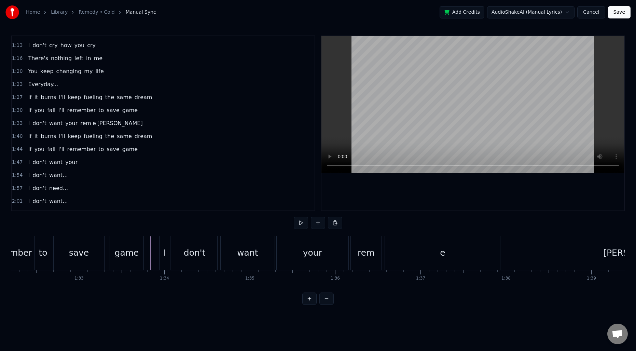
click at [398, 254] on div "e" at bounding box center [442, 253] width 115 height 34
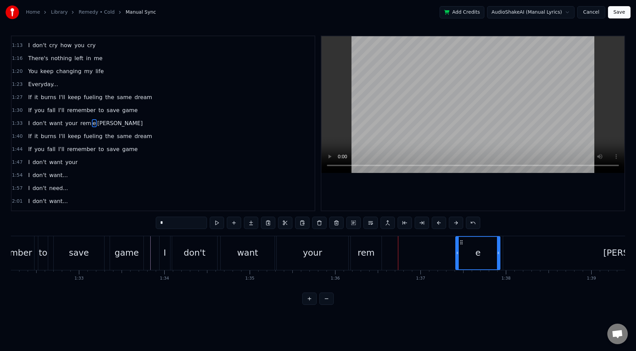
drag, startPoint x: 387, startPoint y: 251, endPoint x: 455, endPoint y: 248, distance: 68.1
click at [456, 248] on div at bounding box center [457, 253] width 3 height 32
click at [361, 252] on div "rem" at bounding box center [366, 252] width 17 height 13
type input "***"
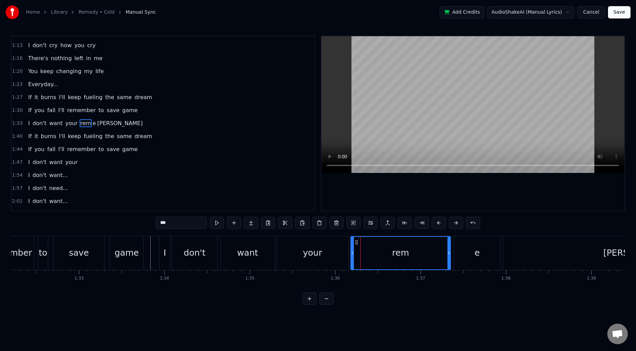
drag, startPoint x: 381, startPoint y: 252, endPoint x: 450, endPoint y: 251, distance: 69.0
click at [450, 251] on icon at bounding box center [449, 252] width 3 height 5
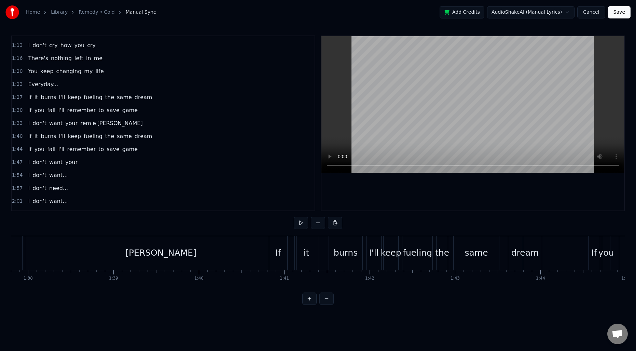
scroll to position [0, 8355]
click at [169, 256] on div "[PERSON_NAME]" at bounding box center [162, 252] width 71 height 13
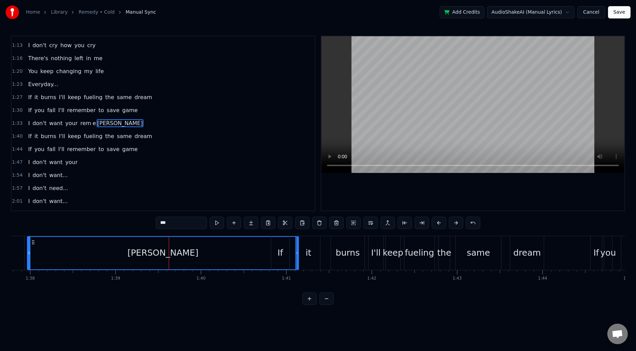
click at [18, 122] on span "1:33" at bounding box center [17, 123] width 11 height 7
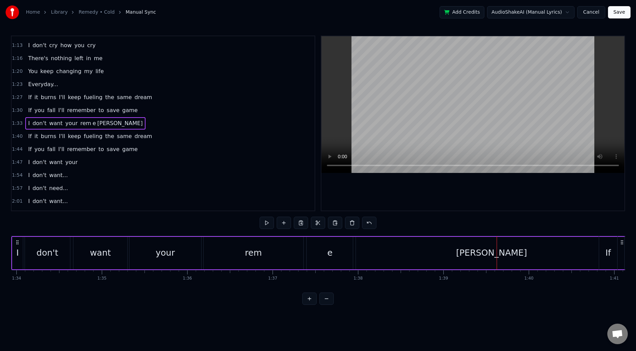
scroll to position [0, 7993]
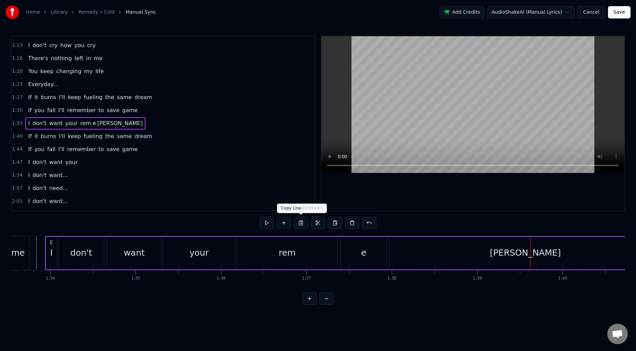
click at [304, 223] on button at bounding box center [301, 223] width 14 height 12
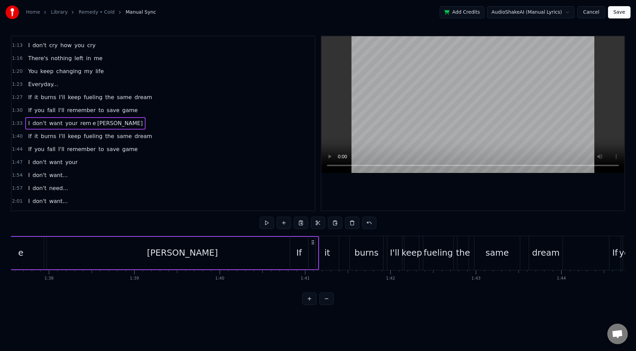
scroll to position [0, 8370]
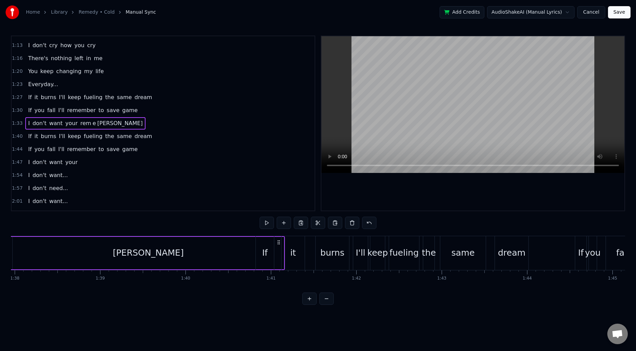
click at [295, 253] on div "it" at bounding box center [294, 252] width 6 height 13
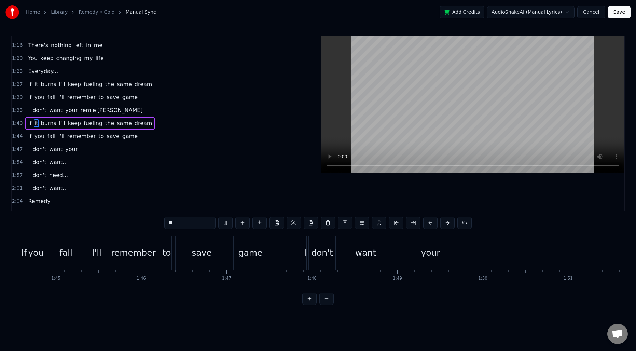
scroll to position [0, 8933]
click at [311, 249] on div "don't" at bounding box center [317, 252] width 22 height 13
type input "*****"
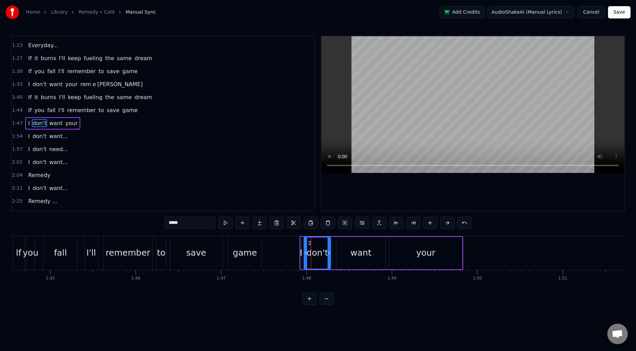
scroll to position [231, 0]
click at [13, 121] on span "1:47" at bounding box center [17, 123] width 11 height 7
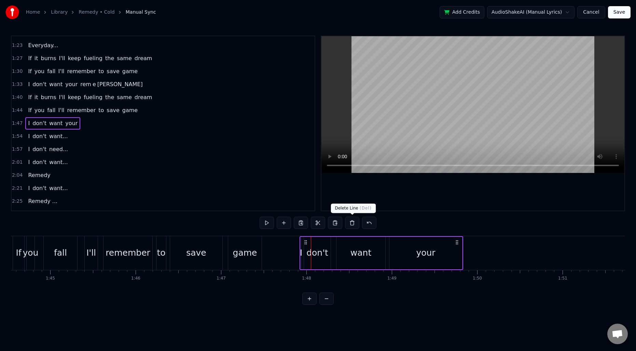
click at [352, 223] on button at bounding box center [352, 223] width 14 height 12
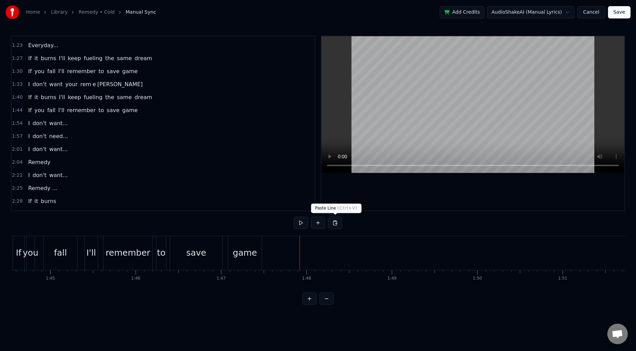
click at [333, 221] on button at bounding box center [335, 223] width 14 height 12
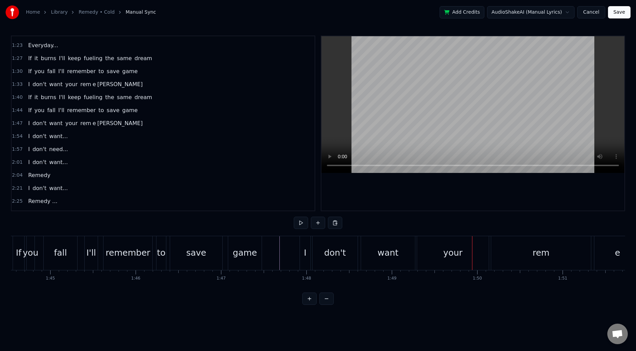
click at [17, 124] on span "1:47" at bounding box center [17, 123] width 11 height 7
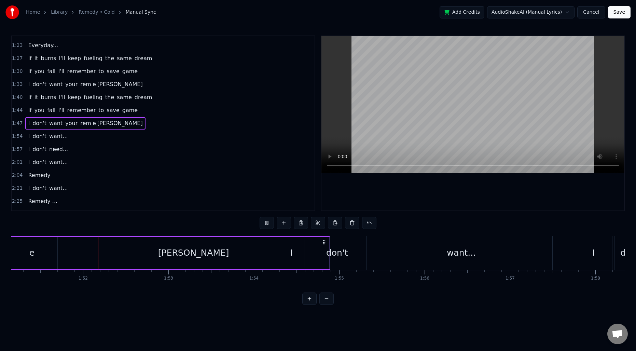
scroll to position [0, 9499]
click at [259, 250] on div "[PERSON_NAME]" at bounding box center [193, 253] width 272 height 32
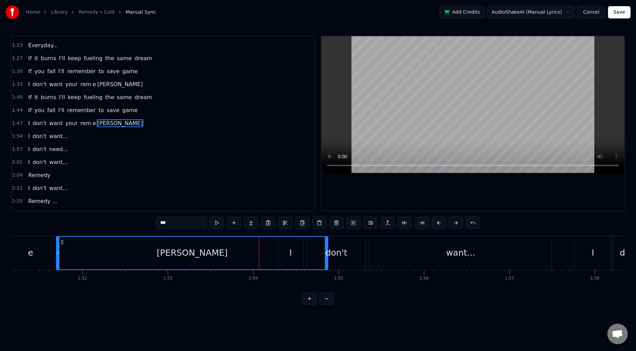
click at [83, 125] on span "rem" at bounding box center [86, 123] width 12 height 8
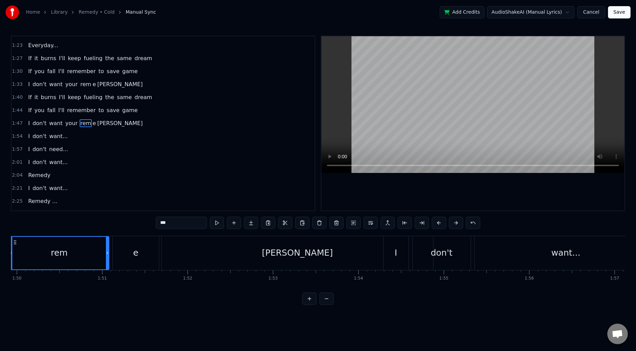
click at [97, 123] on span "[PERSON_NAME]" at bounding box center [120, 123] width 47 height 8
type input "***"
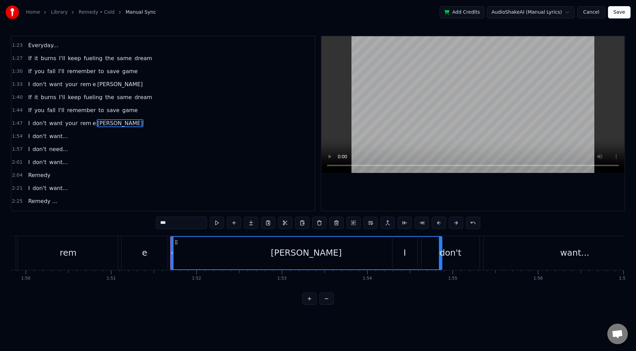
scroll to position [0, 9357]
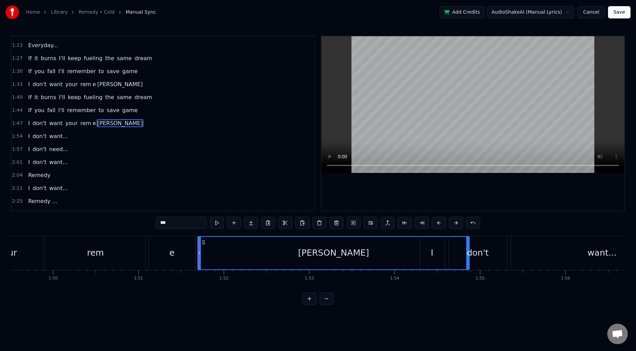
click at [306, 248] on div "[PERSON_NAME]" at bounding box center [333, 253] width 271 height 32
click at [373, 250] on div "[PERSON_NAME]" at bounding box center [333, 253] width 271 height 32
click at [401, 251] on div "[PERSON_NAME]" at bounding box center [333, 253] width 271 height 32
click at [424, 224] on button at bounding box center [422, 223] width 14 height 12
click at [18, 122] on span "1:47" at bounding box center [17, 123] width 11 height 7
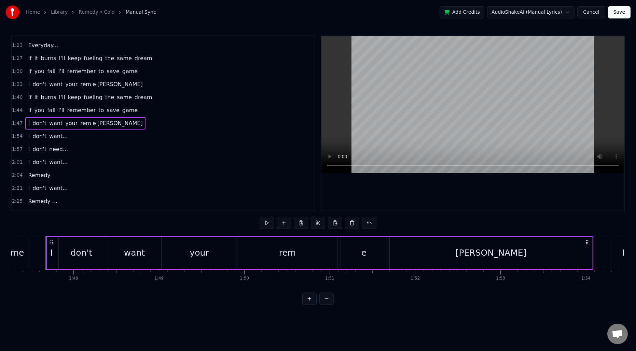
click at [18, 111] on span "1:44" at bounding box center [17, 110] width 11 height 7
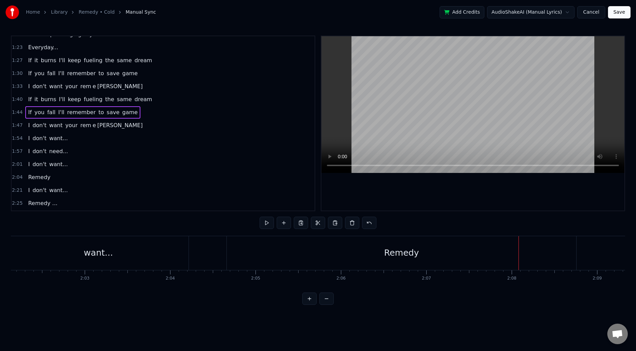
scroll to position [228, 0]
click at [16, 127] on span "1:47" at bounding box center [17, 126] width 11 height 7
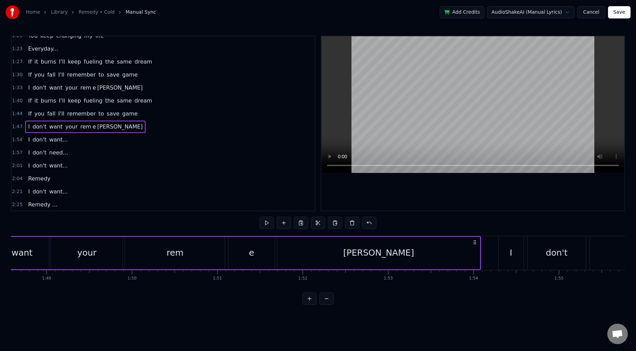
scroll to position [0, 9166]
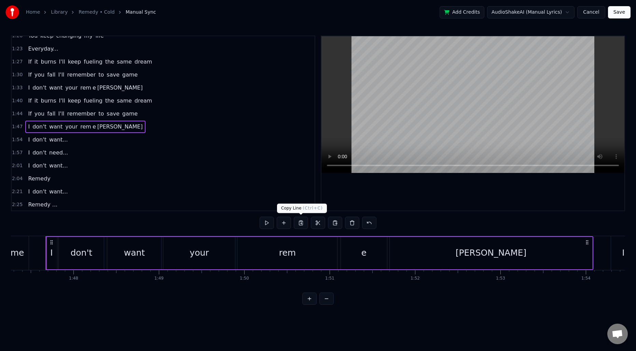
click at [302, 223] on button at bounding box center [301, 223] width 14 height 12
click at [20, 178] on span "2:04" at bounding box center [17, 178] width 11 height 7
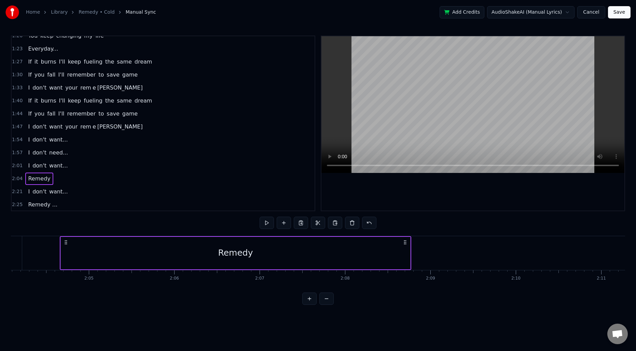
scroll to position [0, 10618]
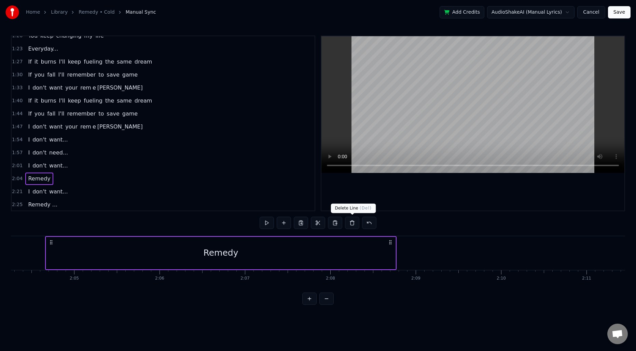
click at [353, 223] on button at bounding box center [352, 223] width 14 height 12
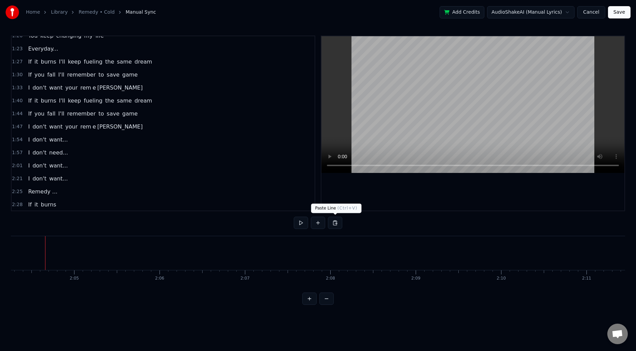
click at [337, 223] on button at bounding box center [335, 223] width 14 height 12
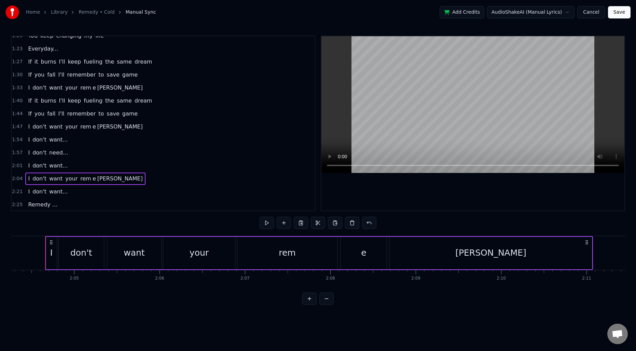
click at [54, 250] on div "I" at bounding box center [51, 253] width 11 height 32
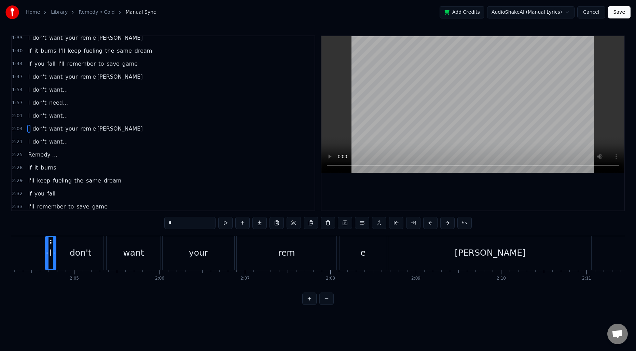
scroll to position [283, 0]
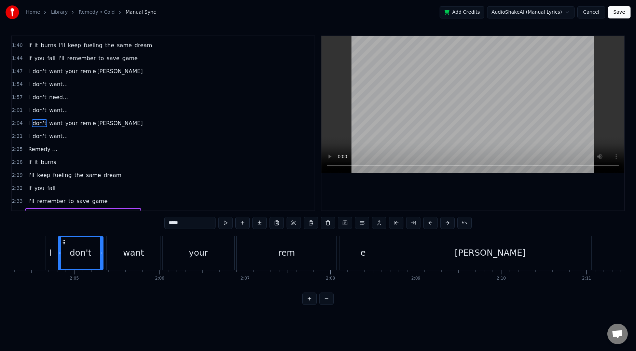
click at [78, 252] on div "don't" at bounding box center [81, 252] width 22 height 13
type input "****"
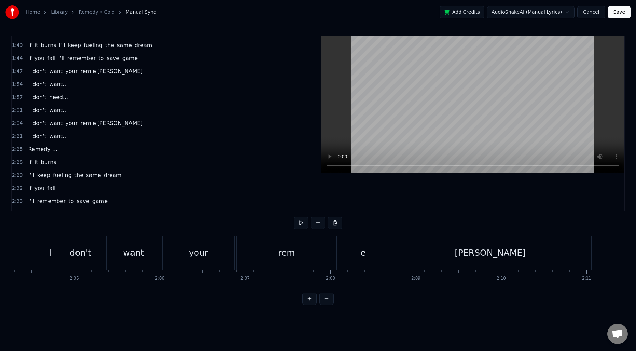
scroll to position [0, 10608]
click at [58, 253] on div "I" at bounding box center [60, 253] width 11 height 34
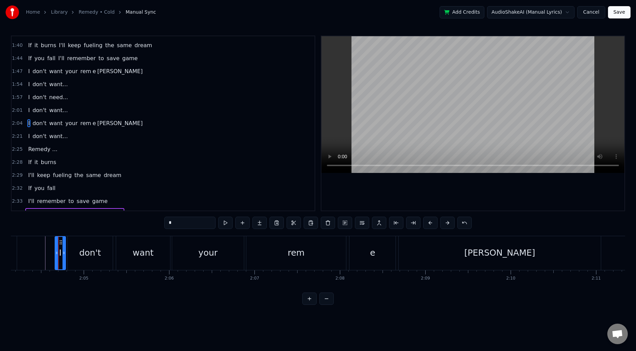
click at [29, 122] on span "I" at bounding box center [28, 123] width 3 height 8
click at [29, 123] on span "I" at bounding box center [28, 123] width 3 height 8
click at [41, 123] on span "don't" at bounding box center [39, 123] width 15 height 8
type input "*****"
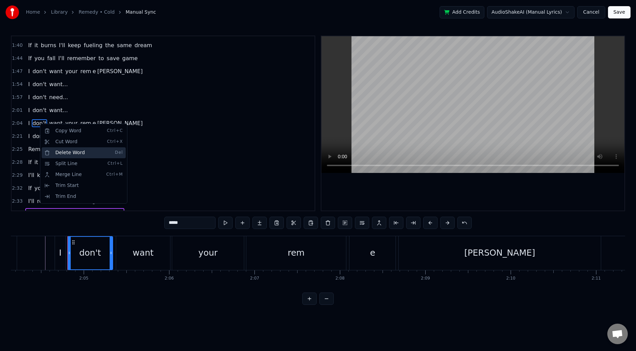
click at [60, 154] on div "Delete Word Del" at bounding box center [84, 152] width 84 height 11
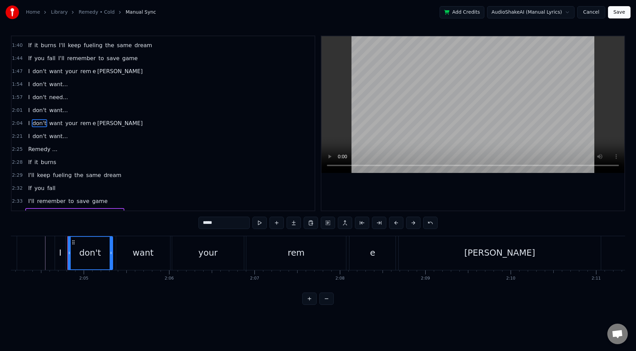
click at [20, 126] on span "2:04" at bounding box center [17, 123] width 11 height 7
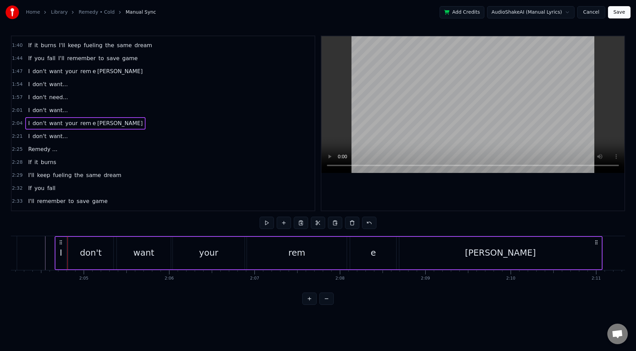
click at [16, 124] on span "2:04" at bounding box center [17, 123] width 11 height 7
click at [349, 223] on button at bounding box center [352, 223] width 14 height 12
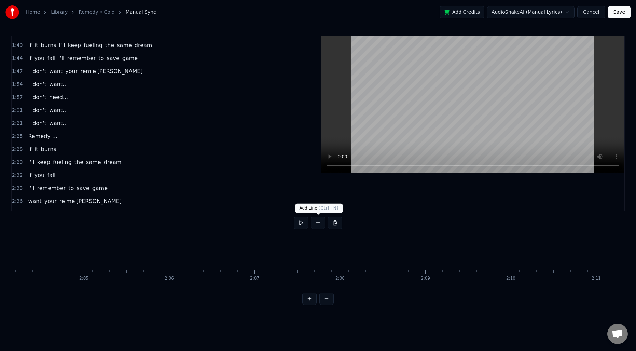
click at [317, 224] on button at bounding box center [318, 223] width 14 height 12
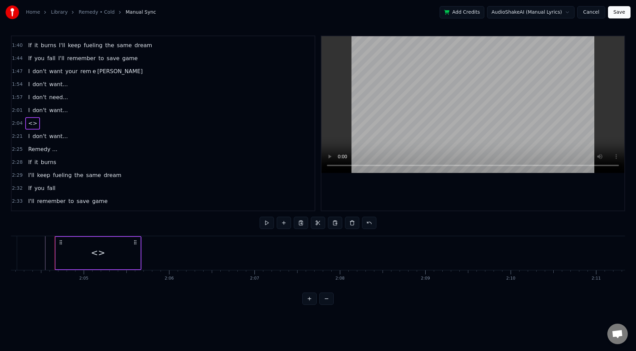
click at [73, 243] on div "<>" at bounding box center [98, 253] width 85 height 32
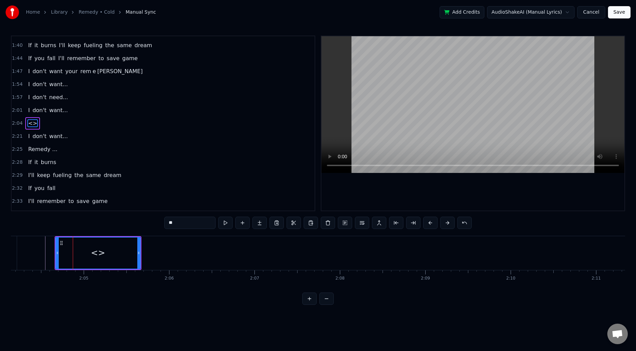
click at [184, 223] on input "**" at bounding box center [189, 223] width 51 height 12
type input "******"
click at [260, 222] on button at bounding box center [260, 223] width 14 height 12
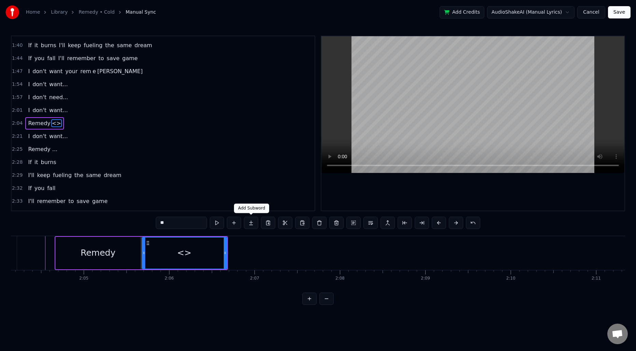
click at [253, 221] on button at bounding box center [251, 223] width 14 height 12
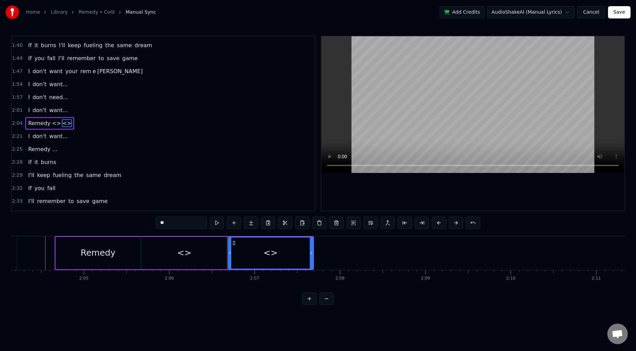
click at [108, 253] on div "Remedy" at bounding box center [98, 252] width 35 height 13
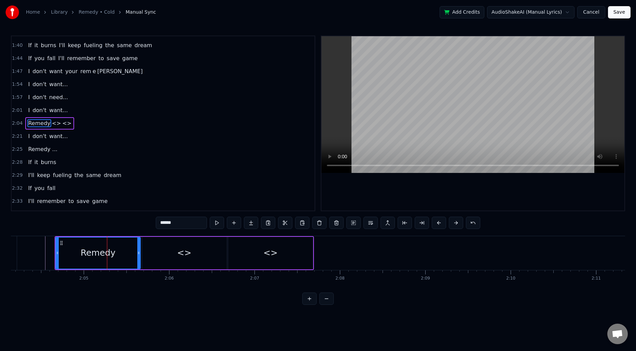
click at [187, 220] on input "******" at bounding box center [181, 223] width 51 height 12
click at [179, 246] on div "<>" at bounding box center [184, 252] width 14 height 13
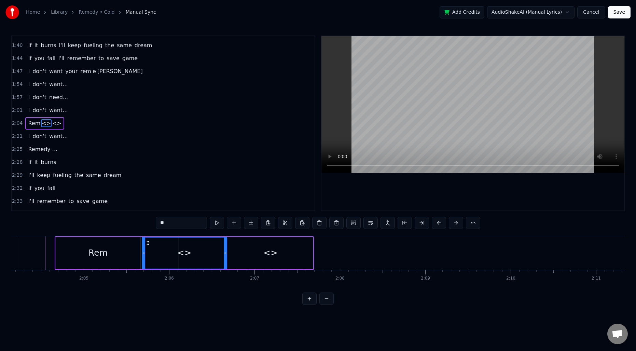
click at [178, 217] on input "**" at bounding box center [181, 223] width 51 height 12
click at [177, 219] on input "**" at bounding box center [181, 223] width 51 height 12
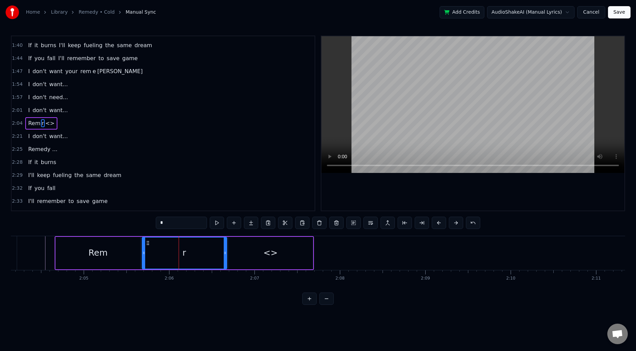
click at [263, 250] on div "<>" at bounding box center [270, 253] width 85 height 32
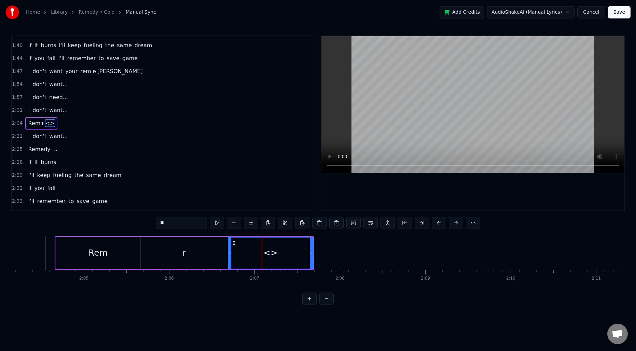
click at [185, 224] on input "**" at bounding box center [181, 223] width 51 height 12
click at [186, 255] on div "r" at bounding box center [184, 253] width 85 height 32
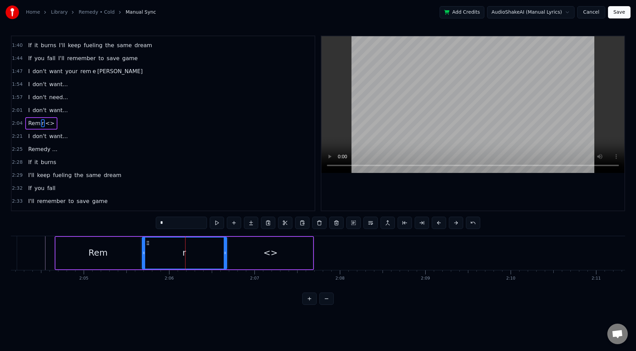
click at [179, 226] on input "*" at bounding box center [181, 223] width 51 height 12
click at [244, 244] on div "<>" at bounding box center [270, 253] width 85 height 32
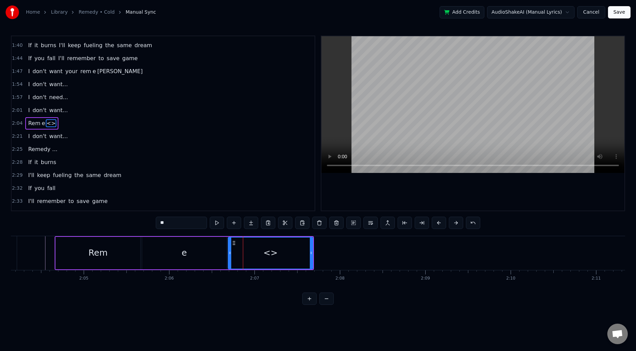
click at [188, 225] on input "**" at bounding box center [181, 223] width 51 height 12
click at [187, 224] on input "*" at bounding box center [181, 223] width 51 height 12
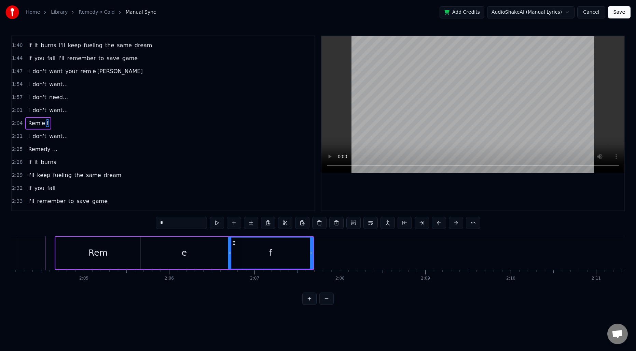
click at [187, 224] on input "*" at bounding box center [181, 223] width 51 height 12
click at [97, 72] on span "[PERSON_NAME]" at bounding box center [120, 71] width 47 height 8
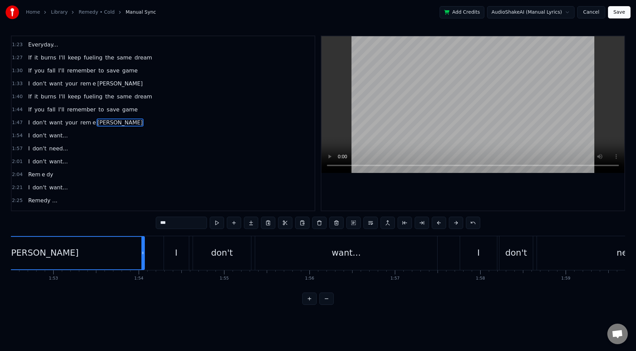
scroll to position [0, 9510]
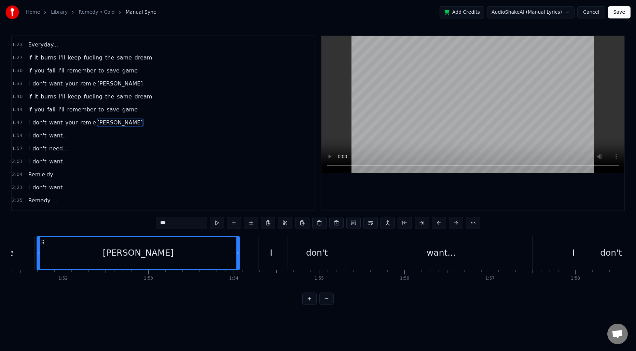
click at [168, 221] on input "***" at bounding box center [181, 223] width 51 height 12
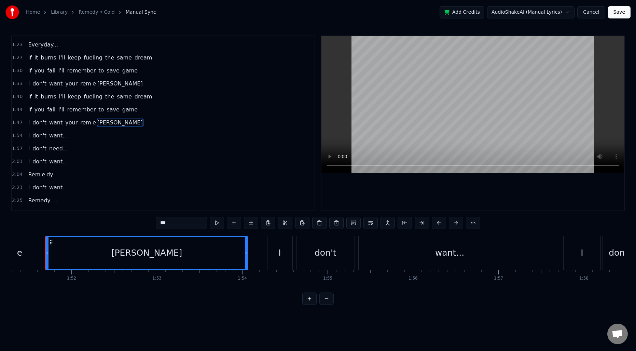
click at [168, 221] on input "***" at bounding box center [181, 223] width 51 height 12
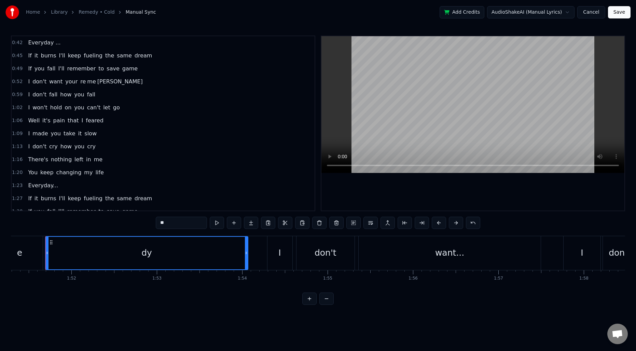
scroll to position [87, 0]
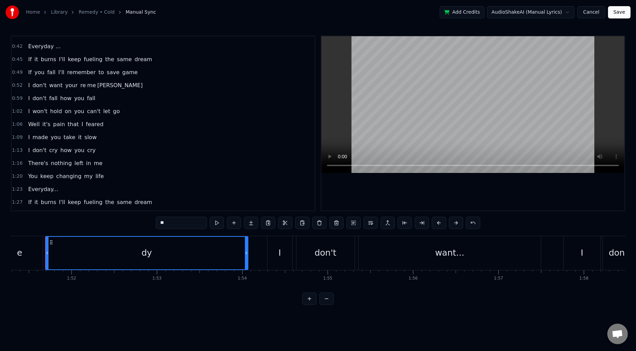
click at [97, 88] on span "[PERSON_NAME]" at bounding box center [120, 85] width 47 height 8
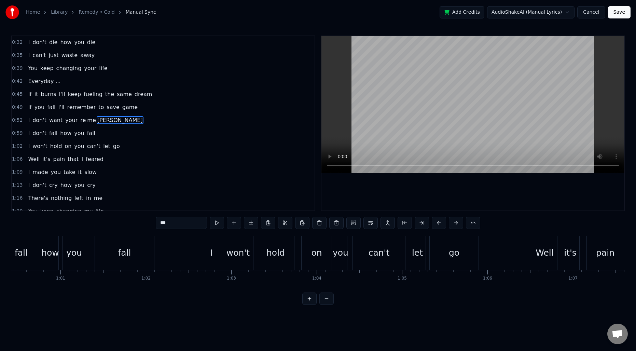
scroll to position [0, 4819]
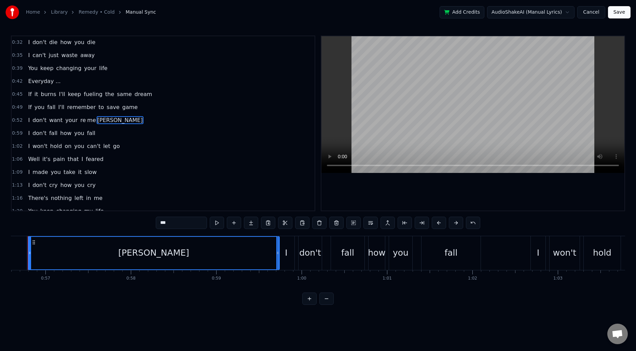
click at [171, 218] on input "***" at bounding box center [181, 223] width 51 height 12
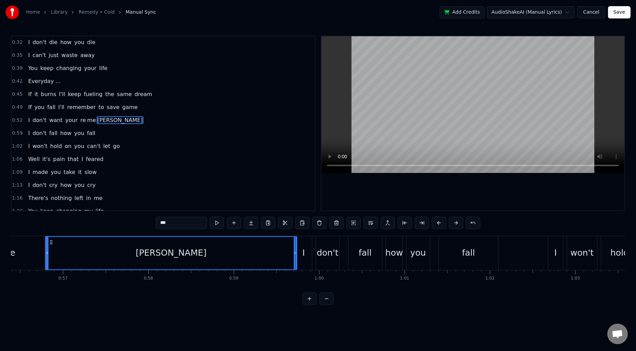
click at [171, 218] on input "***" at bounding box center [181, 223] width 51 height 12
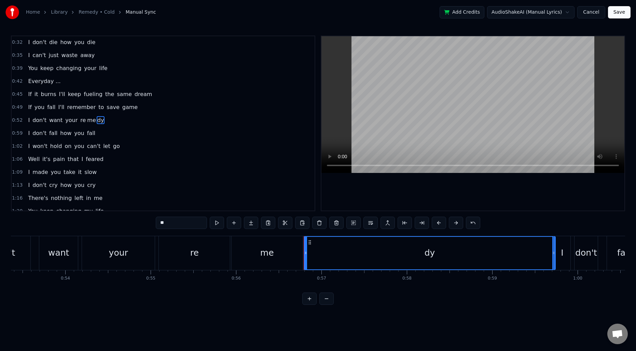
scroll to position [0, 4553]
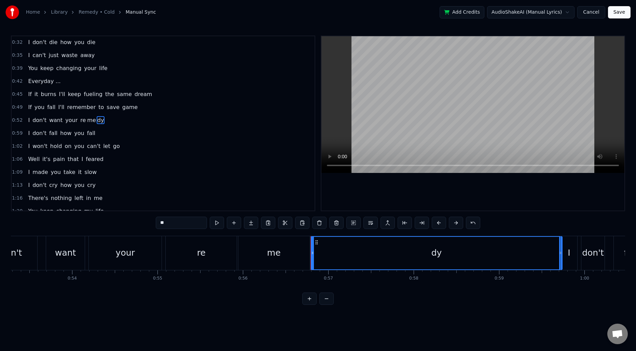
click at [58, 251] on div "want" at bounding box center [65, 252] width 21 height 13
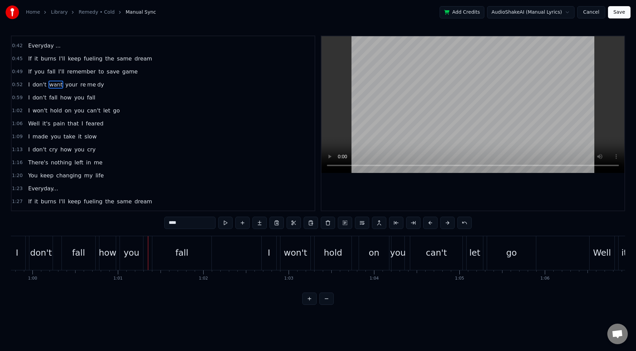
scroll to position [97, 0]
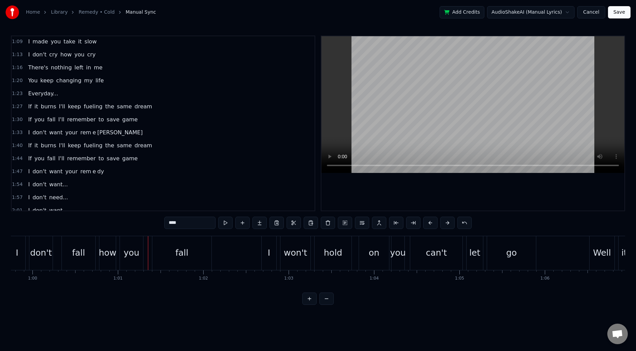
click at [97, 133] on span "[PERSON_NAME]" at bounding box center [120, 133] width 47 height 8
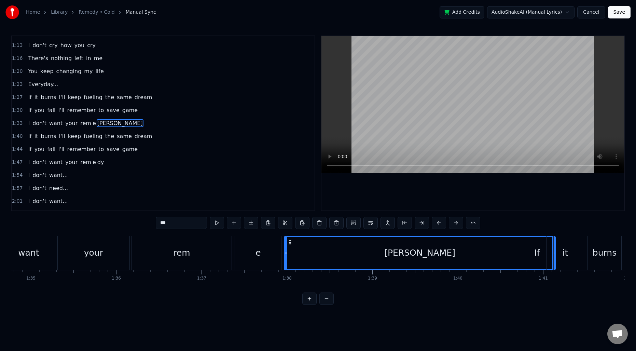
scroll to position [0, 8337]
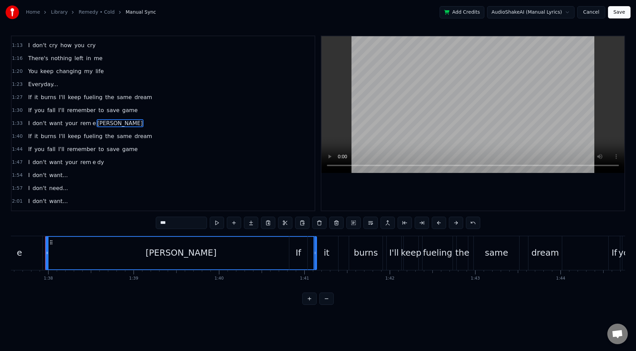
click at [166, 220] on input "***" at bounding box center [181, 223] width 51 height 12
type input "**"
click at [18, 124] on span "1:33" at bounding box center [17, 123] width 11 height 7
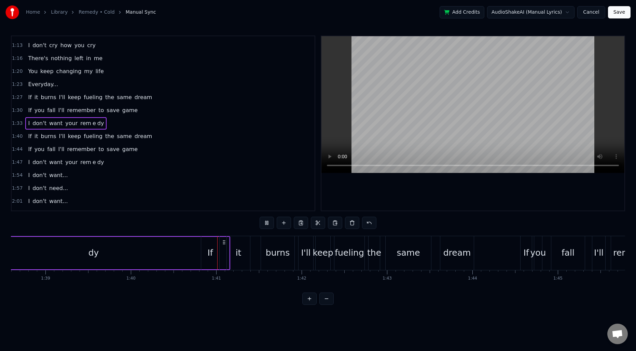
scroll to position [0, 8555]
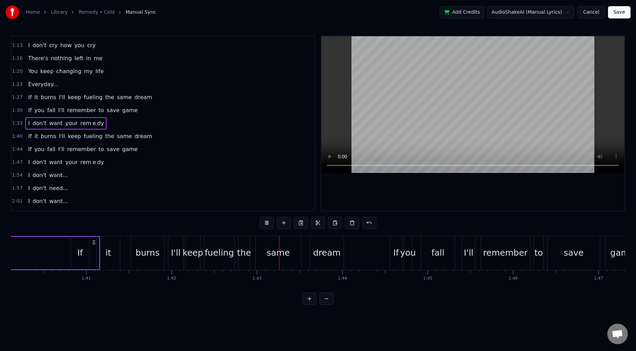
click at [18, 163] on span "1:47" at bounding box center [17, 162] width 11 height 7
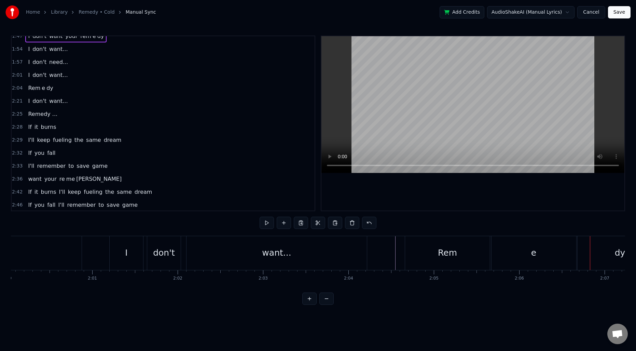
scroll to position [332, 0]
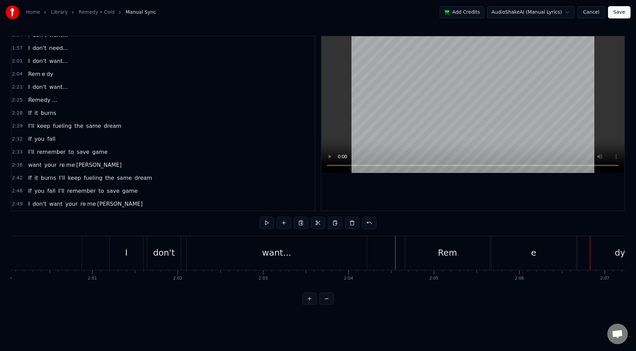
click at [461, 253] on div "Rem" at bounding box center [447, 253] width 85 height 34
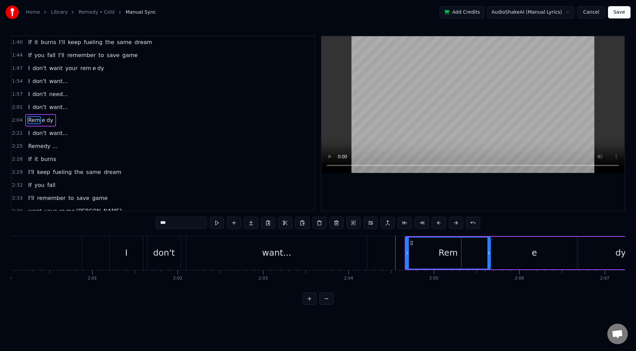
scroll to position [283, 0]
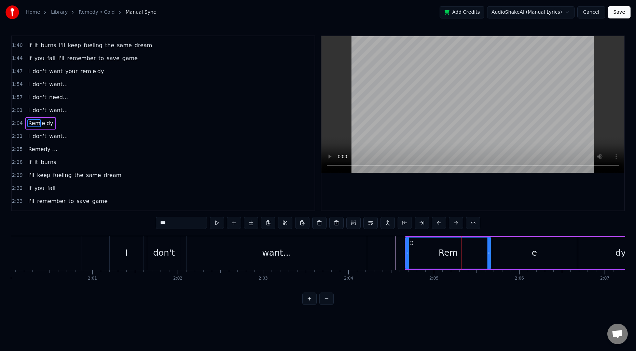
click at [504, 253] on div "e" at bounding box center [535, 253] width 85 height 32
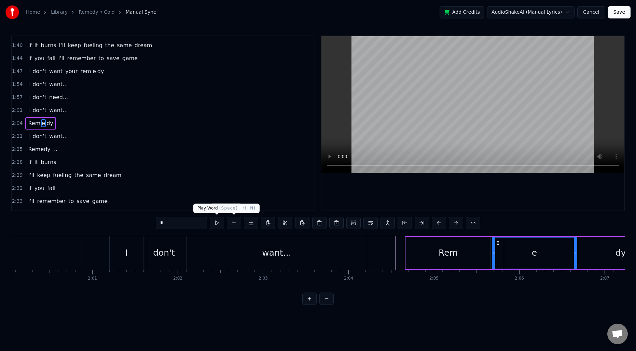
click at [193, 226] on input "*" at bounding box center [181, 223] width 51 height 12
click at [448, 252] on div "Rem" at bounding box center [448, 252] width 19 height 13
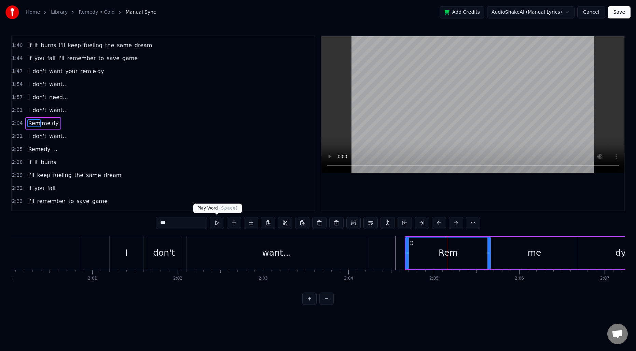
click at [188, 227] on input "***" at bounding box center [181, 223] width 51 height 12
type input "**"
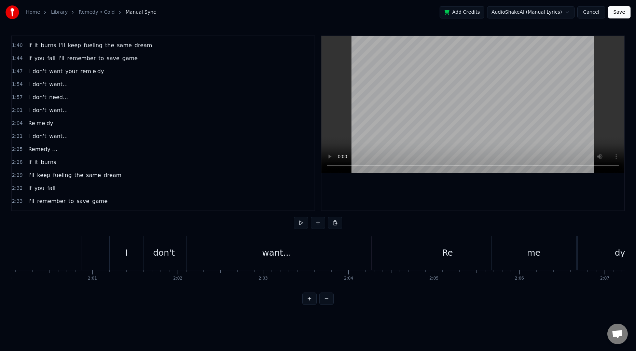
click at [423, 262] on div "Re" at bounding box center [447, 253] width 85 height 34
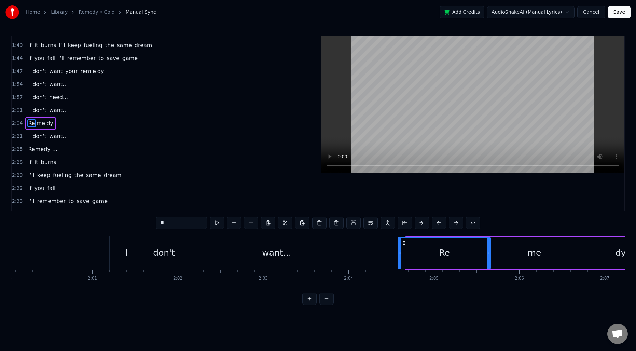
drag, startPoint x: 407, startPoint y: 256, endPoint x: 400, endPoint y: 255, distance: 7.9
click at [400, 255] on div at bounding box center [400, 253] width 3 height 31
drag, startPoint x: 489, startPoint y: 252, endPoint x: 439, endPoint y: 252, distance: 49.6
click at [439, 252] on icon at bounding box center [439, 252] width 3 height 5
click at [502, 250] on div "me" at bounding box center [535, 253] width 85 height 32
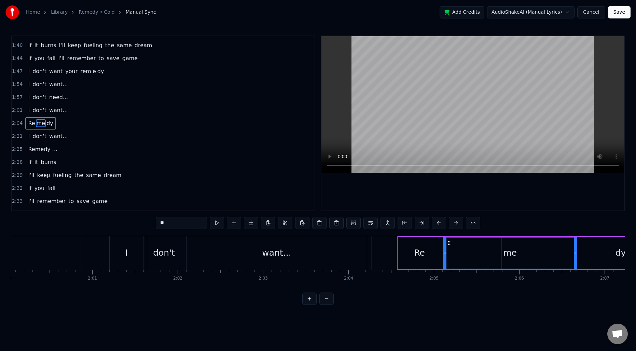
drag, startPoint x: 493, startPoint y: 250, endPoint x: 444, endPoint y: 251, distance: 48.9
click at [444, 251] on icon at bounding box center [445, 252] width 3 height 5
drag, startPoint x: 575, startPoint y: 250, endPoint x: 473, endPoint y: 254, distance: 101.9
click at [473, 254] on div at bounding box center [473, 253] width 3 height 31
click at [594, 250] on div "dy" at bounding box center [621, 253] width 85 height 32
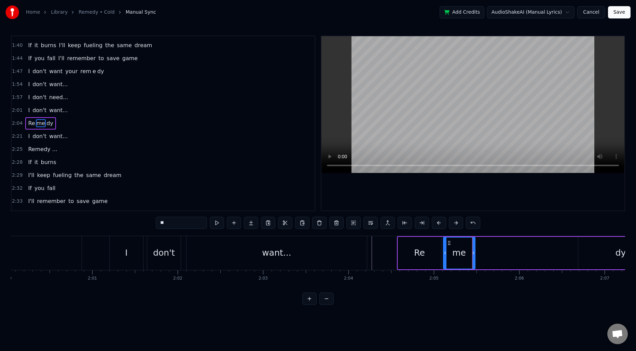
type input "**"
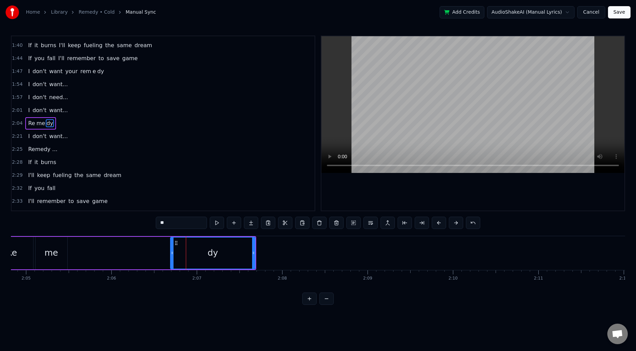
scroll to position [0, 10570]
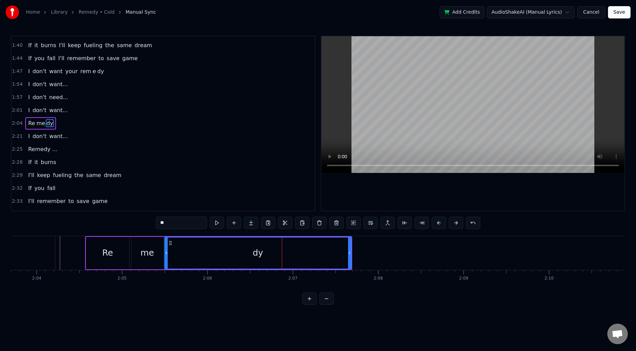
drag, startPoint x: 268, startPoint y: 247, endPoint x: 166, endPoint y: 245, distance: 101.9
click at [166, 245] on div at bounding box center [166, 253] width 3 height 31
drag, startPoint x: 350, startPoint y: 251, endPoint x: 444, endPoint y: 251, distance: 93.7
click at [444, 251] on icon at bounding box center [443, 252] width 3 height 5
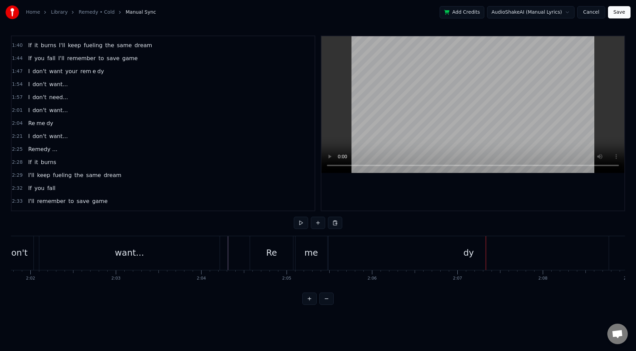
scroll to position [0, 10396]
click at [185, 251] on div "want..." at bounding box center [139, 253] width 180 height 34
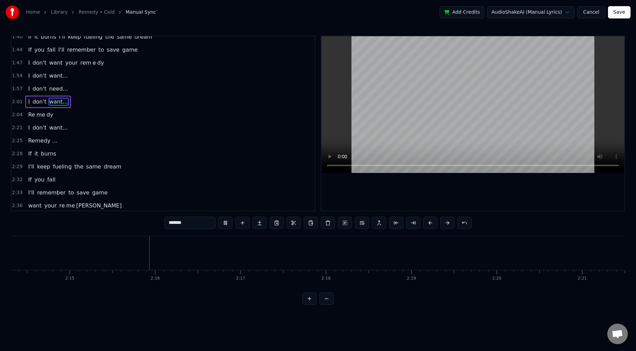
scroll to position [0, 11531]
click at [18, 116] on span "2:04" at bounding box center [17, 114] width 11 height 7
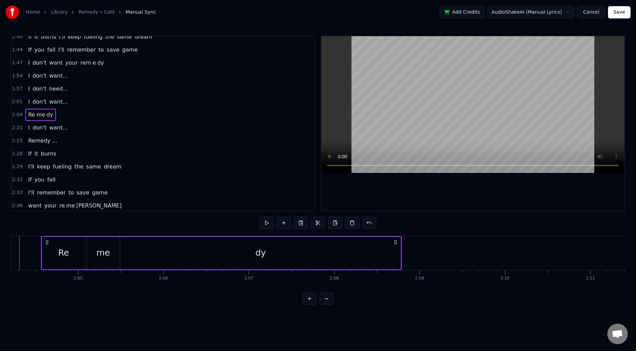
scroll to position [0, 10610]
click at [303, 223] on button at bounding box center [301, 223] width 14 height 12
click at [17, 142] on span "2:25" at bounding box center [17, 140] width 11 height 7
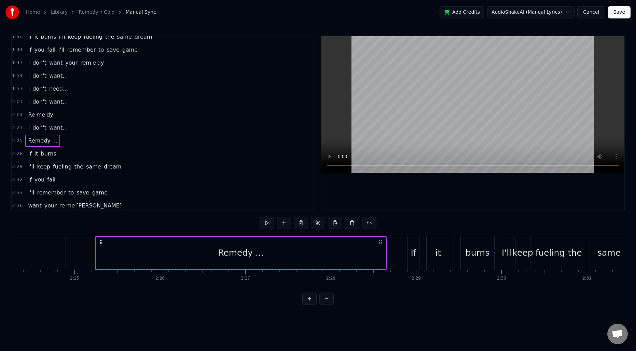
scroll to position [0, 12376]
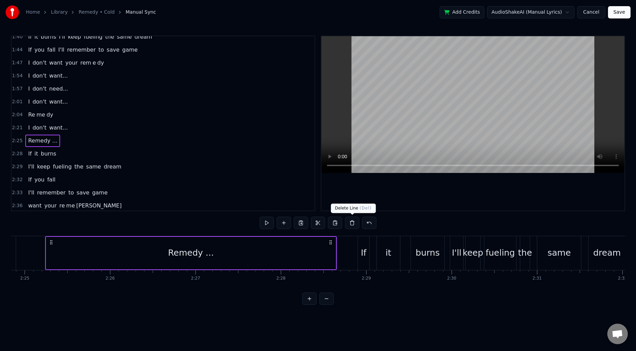
click at [352, 223] on button at bounding box center [352, 223] width 14 height 12
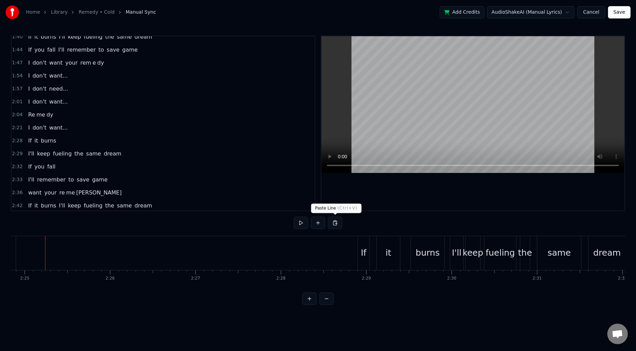
click at [336, 223] on button at bounding box center [335, 223] width 14 height 12
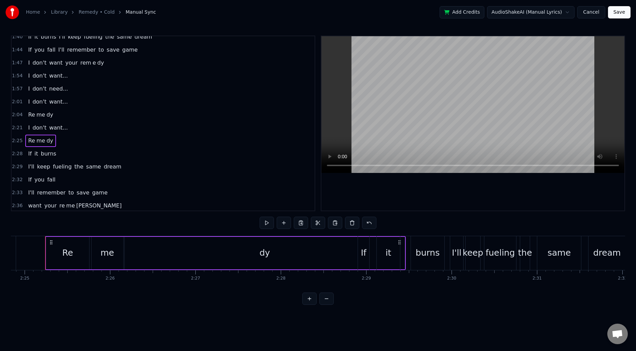
click at [152, 261] on div "dy" at bounding box center [265, 253] width 280 height 32
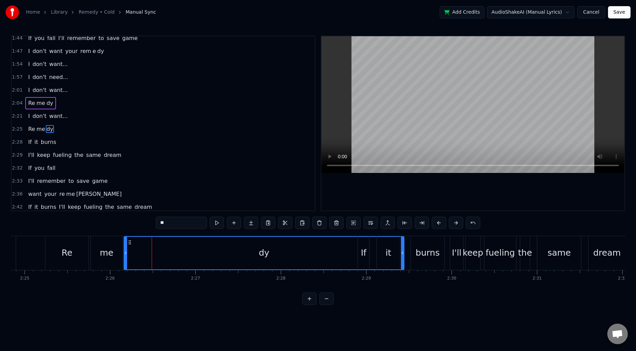
scroll to position [309, 0]
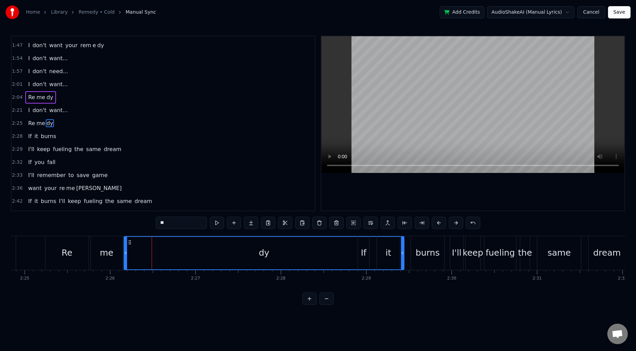
drag, startPoint x: 403, startPoint y: 252, endPoint x: 308, endPoint y: 252, distance: 95.4
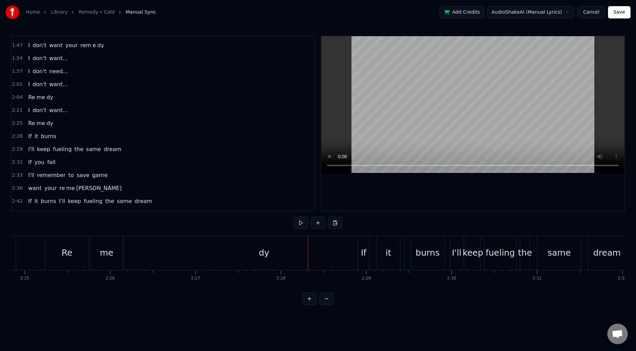
click at [231, 251] on div "dy" at bounding box center [264, 253] width 280 height 34
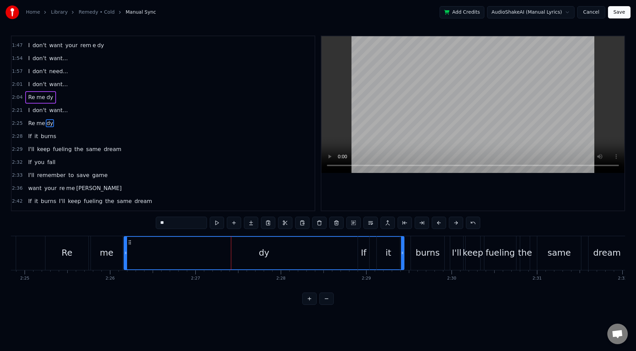
click at [168, 252] on div "dy" at bounding box center [264, 253] width 280 height 32
click at [341, 249] on div "dy" at bounding box center [264, 253] width 280 height 32
click at [425, 223] on button at bounding box center [422, 223] width 14 height 12
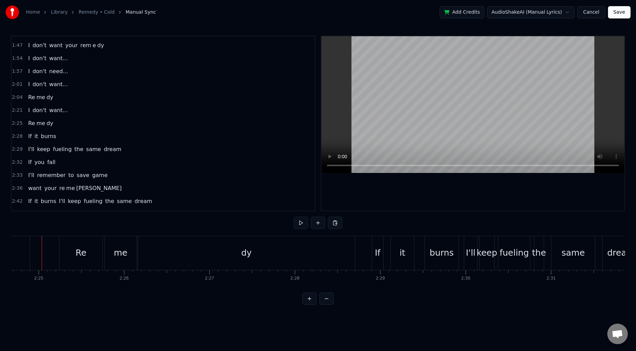
scroll to position [0, 12359]
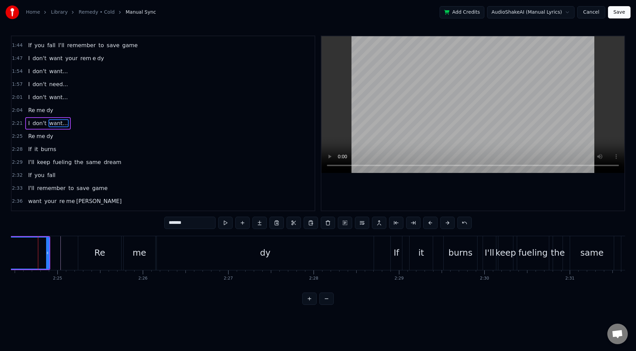
scroll to position [0, 12337]
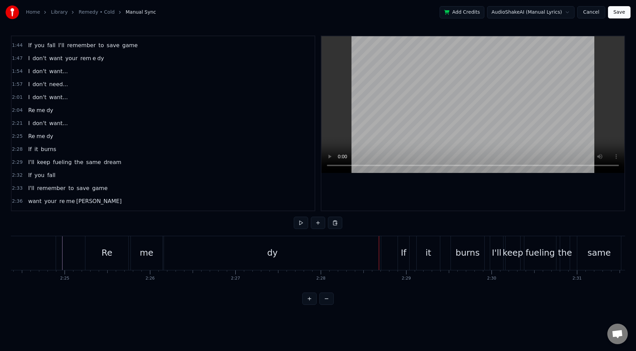
click at [352, 252] on div "dy" at bounding box center [272, 253] width 217 height 34
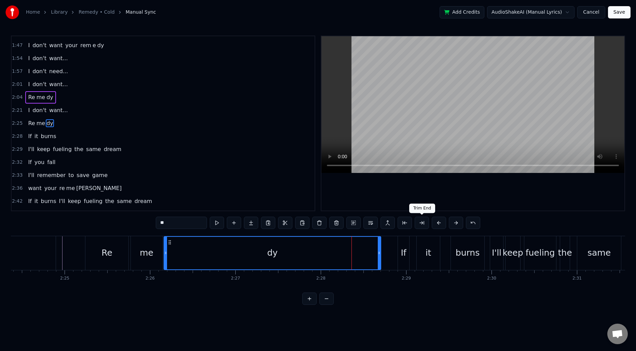
click at [420, 220] on button at bounding box center [422, 223] width 14 height 12
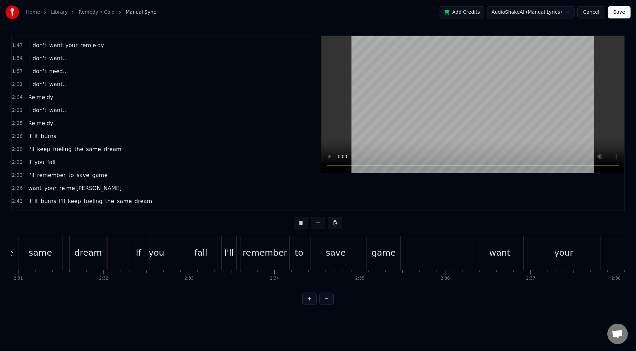
scroll to position [0, 12896]
click at [490, 254] on div "want" at bounding box center [499, 252] width 21 height 13
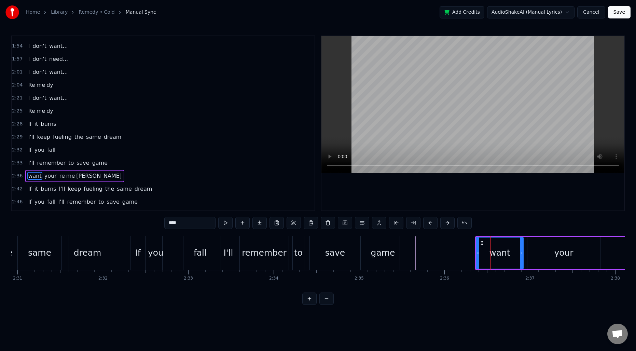
scroll to position [332, 0]
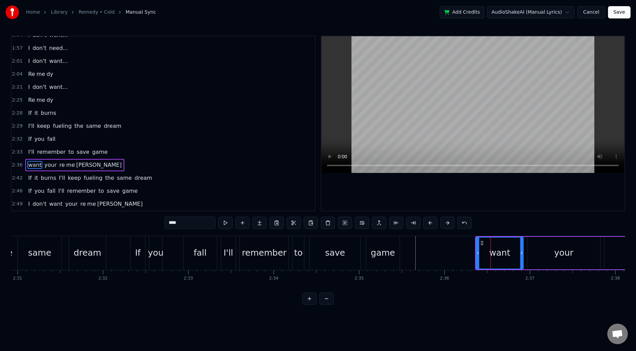
click at [76, 167] on span "[PERSON_NAME]" at bounding box center [99, 165] width 47 height 8
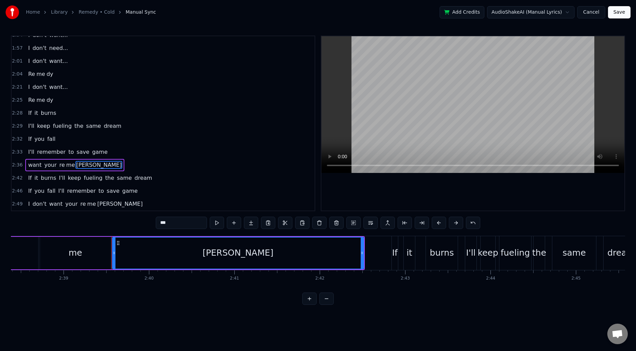
scroll to position [0, 13600]
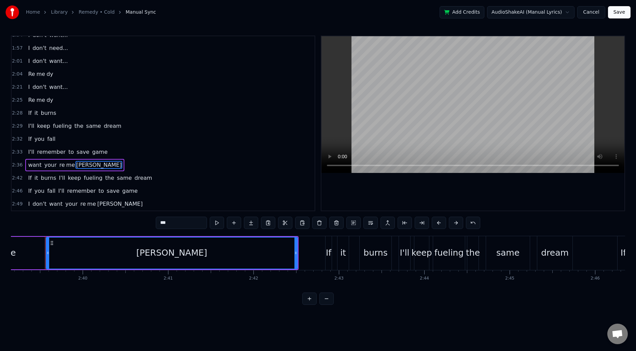
click at [171, 226] on input "***" at bounding box center [181, 223] width 51 height 12
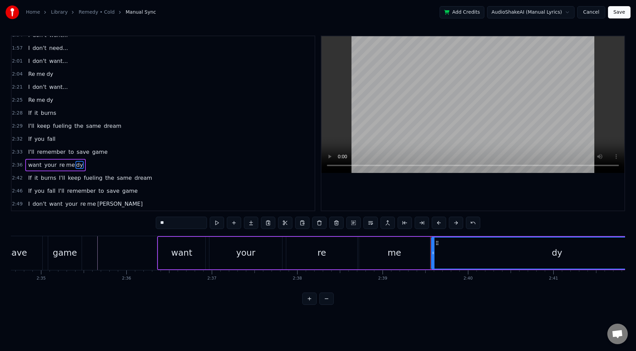
scroll to position [0, 13207]
click at [180, 260] on div "want" at bounding box center [188, 253] width 47 height 32
type input "****"
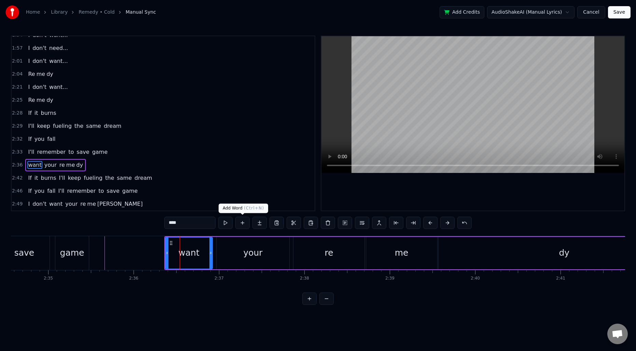
click at [243, 224] on button at bounding box center [242, 223] width 14 height 12
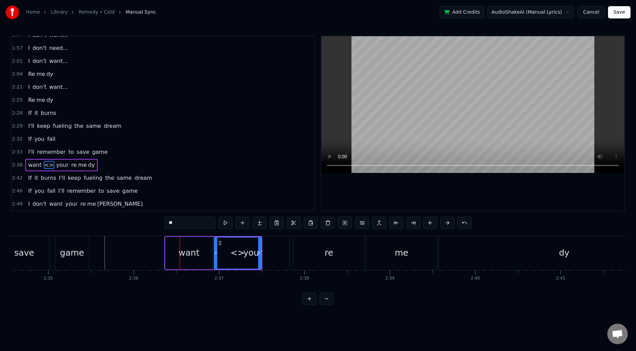
drag, startPoint x: 48, startPoint y: 166, endPoint x: 26, endPoint y: 166, distance: 21.2
click at [26, 166] on div "want <> your re me dy" at bounding box center [61, 165] width 72 height 12
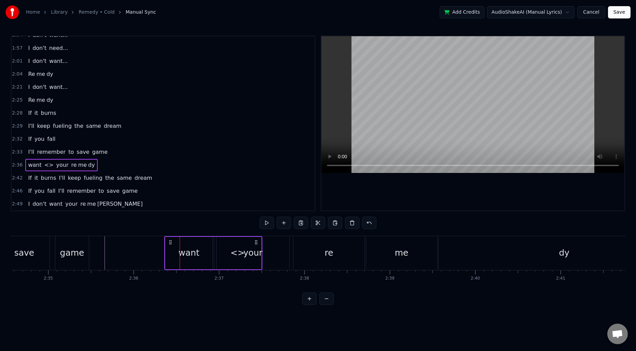
click at [45, 165] on span "<>" at bounding box center [49, 165] width 11 height 8
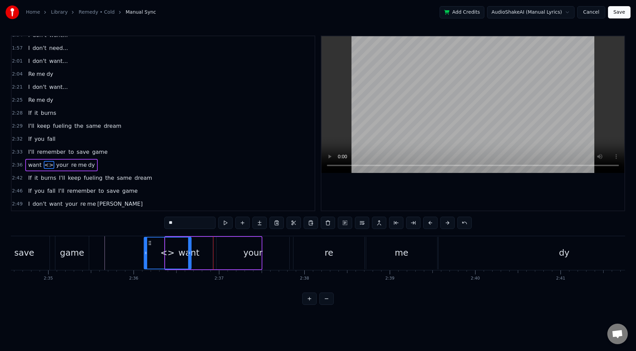
drag, startPoint x: 220, startPoint y: 243, endPoint x: 150, endPoint y: 241, distance: 70.1
click at [150, 241] on icon at bounding box center [149, 242] width 5 height 5
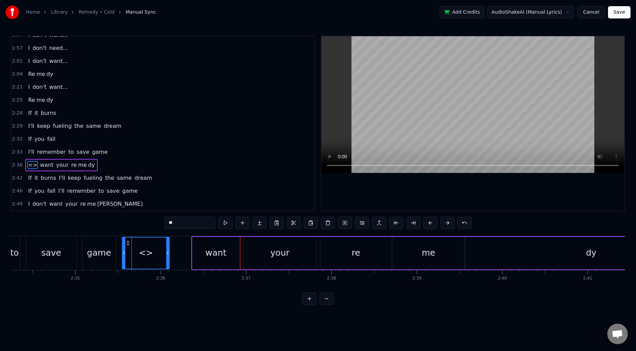
drag, startPoint x: 150, startPoint y: 242, endPoint x: 129, endPoint y: 241, distance: 21.5
click at [129, 241] on icon at bounding box center [127, 242] width 5 height 5
drag, startPoint x: 128, startPoint y: 241, endPoint x: 135, endPoint y: 242, distance: 6.8
click at [135, 242] on icon at bounding box center [135, 242] width 5 height 5
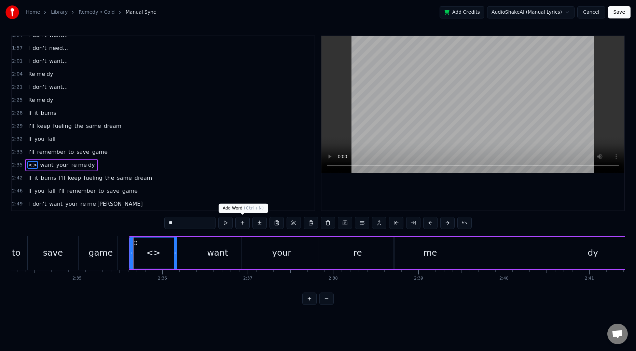
click at [241, 223] on button at bounding box center [242, 223] width 14 height 12
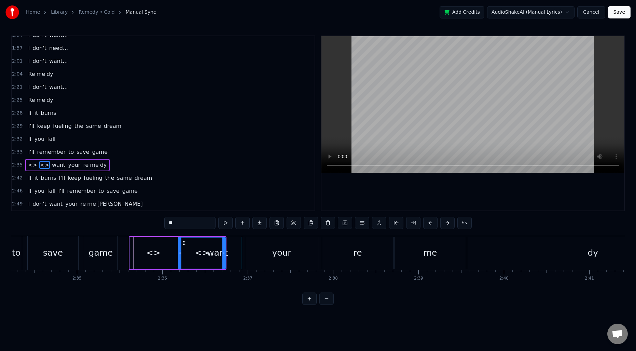
click at [26, 163] on div "<> <> want your re me dy" at bounding box center [67, 165] width 84 height 12
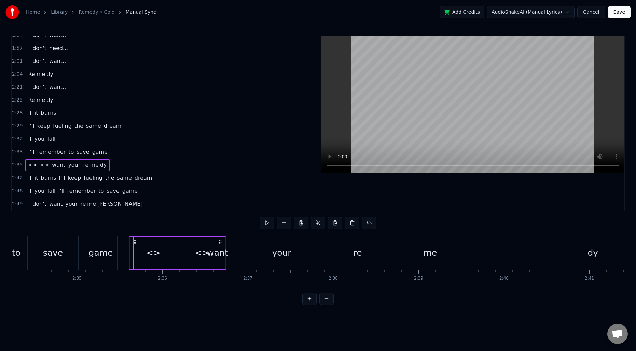
click at [30, 165] on span "<>" at bounding box center [32, 165] width 11 height 8
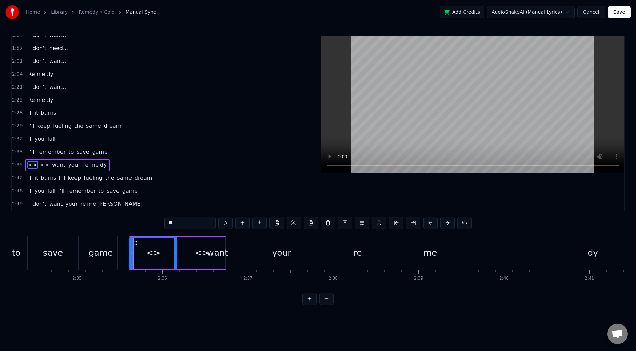
click at [168, 223] on input "**" at bounding box center [189, 223] width 51 height 12
click at [37, 167] on span "<>" at bounding box center [37, 165] width 11 height 8
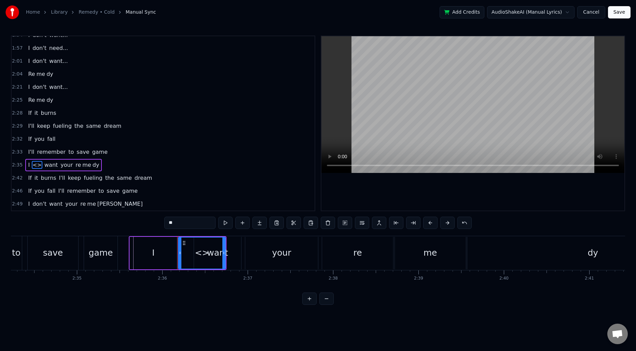
click at [158, 248] on div "I" at bounding box center [153, 253] width 47 height 32
drag, startPoint x: 175, startPoint y: 248, endPoint x: 144, endPoint y: 246, distance: 30.8
click at [144, 246] on div at bounding box center [144, 253] width 3 height 31
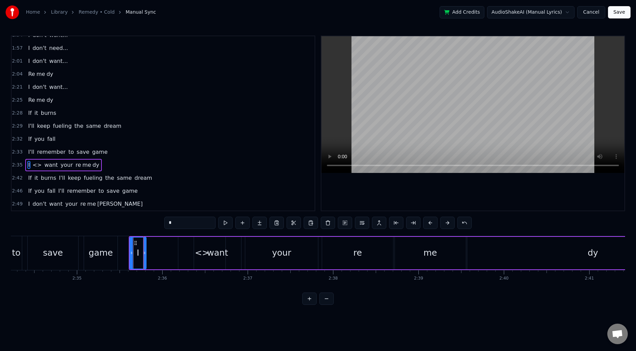
click at [190, 251] on div "<>" at bounding box center [201, 253] width 47 height 32
drag, startPoint x: 183, startPoint y: 242, endPoint x: 157, endPoint y: 242, distance: 26.7
click at [157, 242] on icon at bounding box center [157, 242] width 5 height 5
drag, startPoint x: 197, startPoint y: 249, endPoint x: 171, endPoint y: 247, distance: 26.7
click at [171, 248] on div at bounding box center [170, 253] width 3 height 31
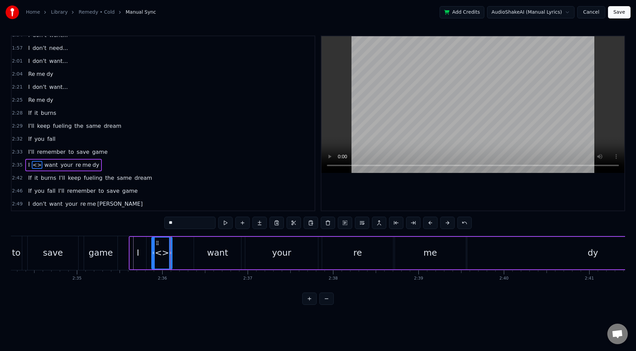
click at [182, 220] on input "**" at bounding box center [189, 223] width 51 height 12
click at [177, 222] on input "****" at bounding box center [189, 223] width 51 height 12
type input "*****"
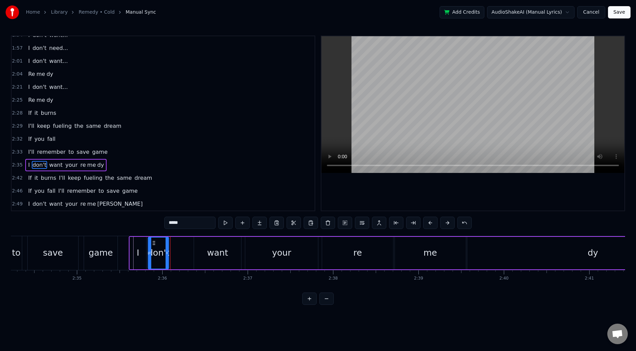
drag, startPoint x: 157, startPoint y: 240, endPoint x: 154, endPoint y: 241, distance: 3.5
click at [154, 241] on icon at bounding box center [153, 242] width 5 height 5
drag, startPoint x: 166, startPoint y: 247, endPoint x: 176, endPoint y: 247, distance: 9.9
click at [176, 247] on div at bounding box center [177, 253] width 3 height 31
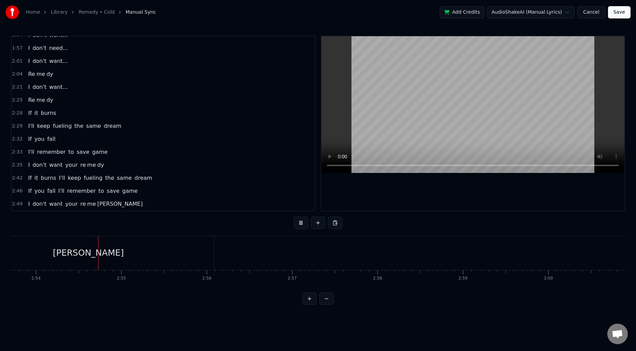
scroll to position [0, 14853]
click at [134, 252] on div "[PERSON_NAME]" at bounding box center [79, 253] width 252 height 34
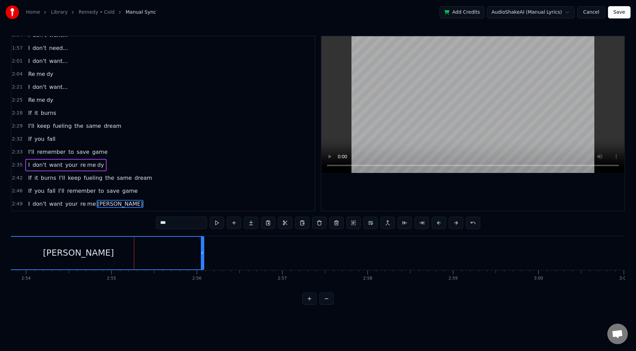
click at [164, 219] on input "***" at bounding box center [181, 223] width 51 height 12
click at [165, 219] on input "***" at bounding box center [181, 223] width 51 height 12
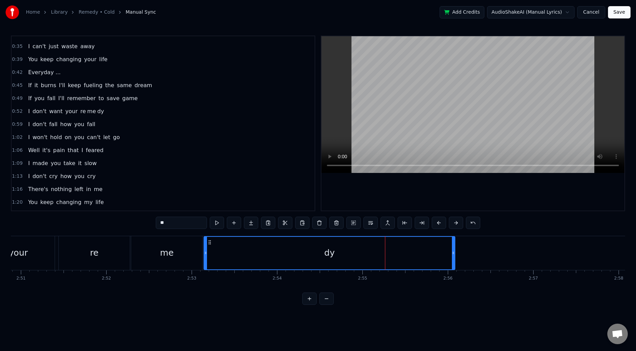
scroll to position [0, 0]
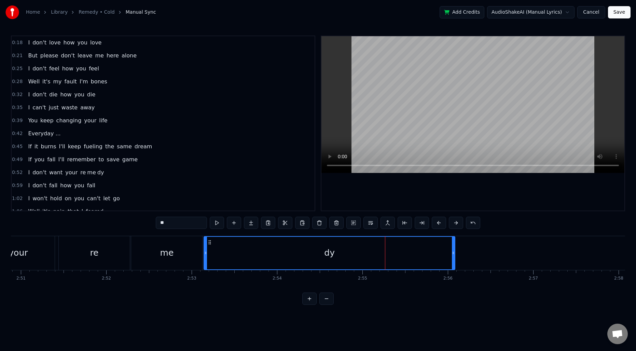
type input "**"
click at [15, 134] on span "0:42" at bounding box center [17, 133] width 11 height 7
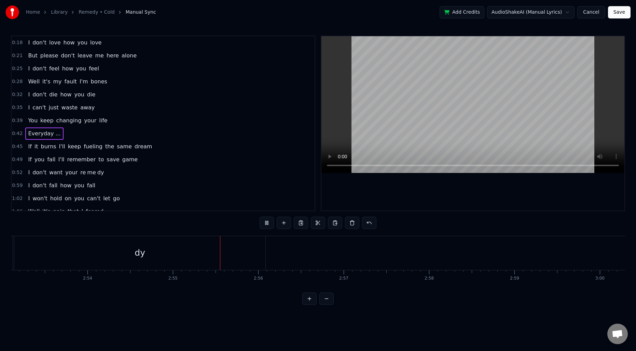
scroll to position [0, 14923]
click at [622, 14] on button "Save" at bounding box center [619, 12] width 23 height 12
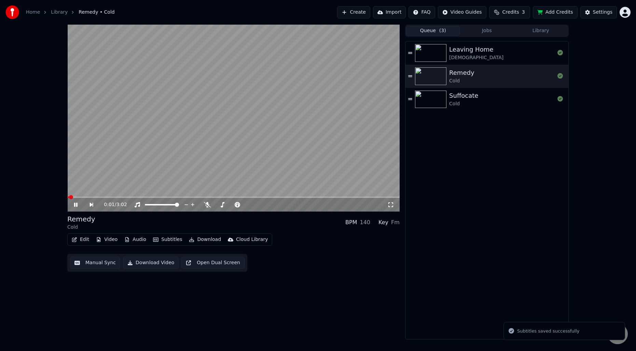
click at [284, 111] on video at bounding box center [233, 118] width 333 height 187
click at [481, 104] on div "Suffocate Cold" at bounding box center [502, 99] width 106 height 16
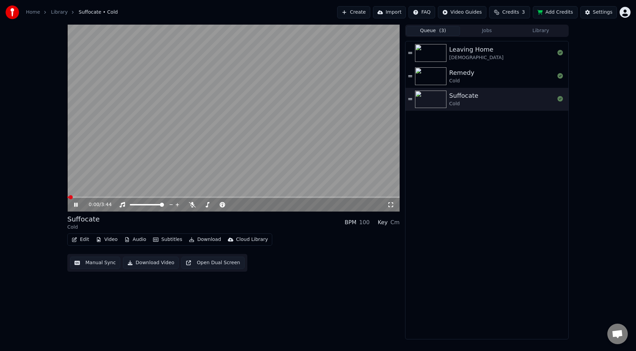
click at [83, 265] on button "Manual Sync" at bounding box center [95, 263] width 50 height 12
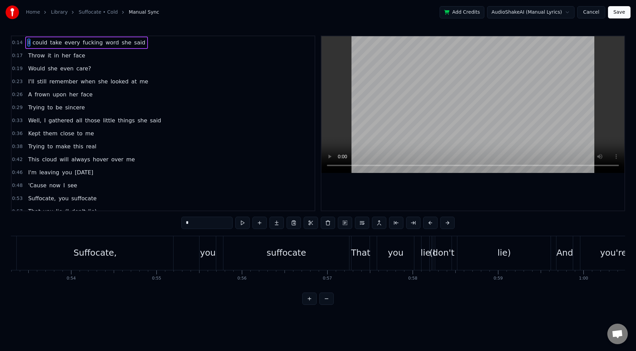
scroll to position [0, 4508]
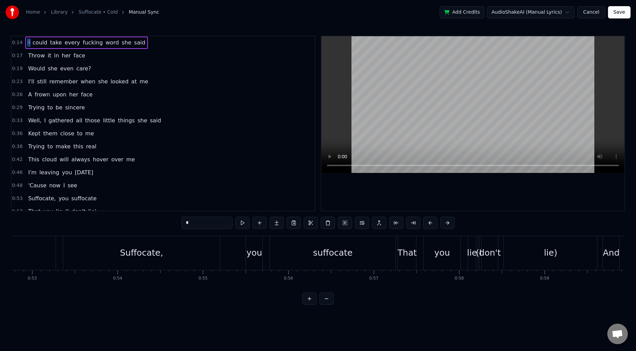
click at [158, 257] on div "Suffocate," at bounding box center [141, 252] width 43 height 13
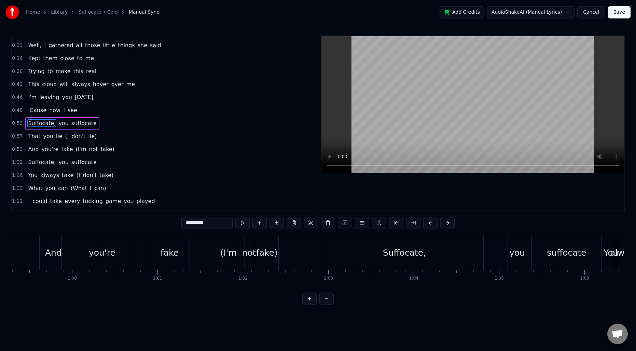
scroll to position [0, 5068]
click at [230, 254] on div "(I'm" at bounding box center [226, 252] width 16 height 13
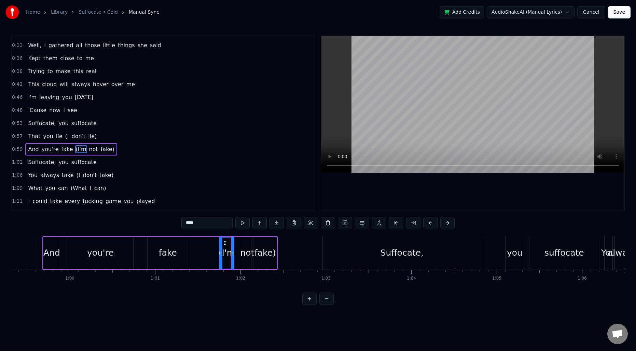
scroll to position [101, 0]
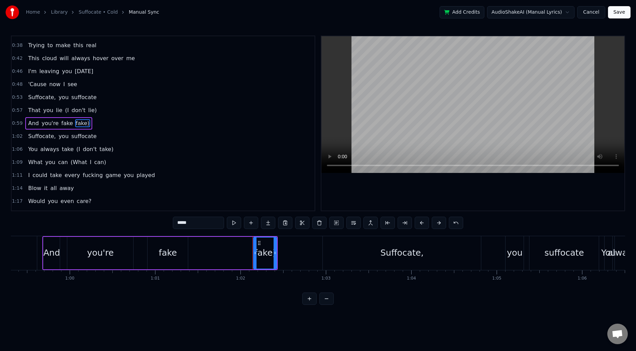
type input "**********"
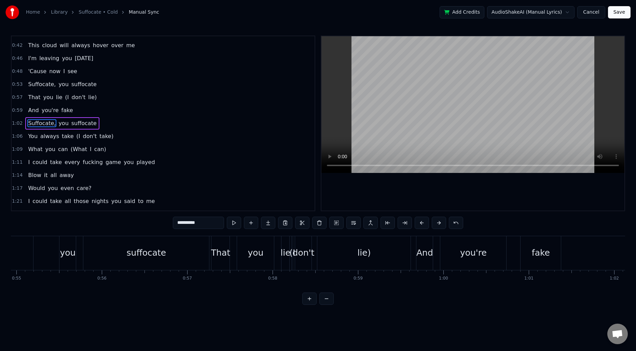
scroll to position [0, 4675]
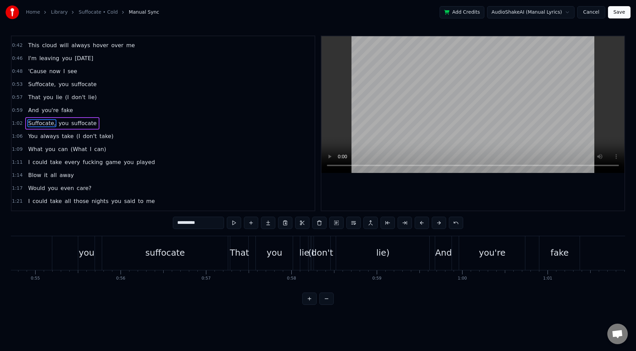
click at [68, 253] on div "Suffocate, you suffocate" at bounding box center [62, 253] width 335 height 34
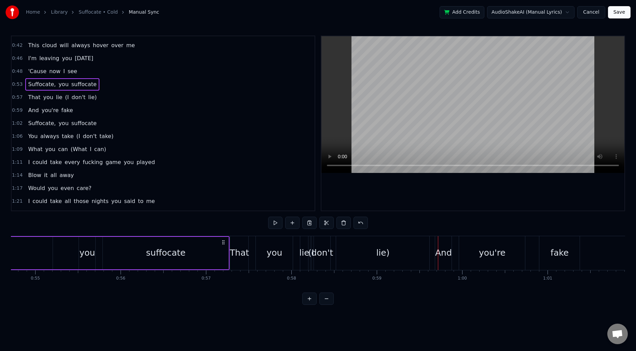
click at [311, 256] on div "(I" at bounding box center [311, 252] width 6 height 13
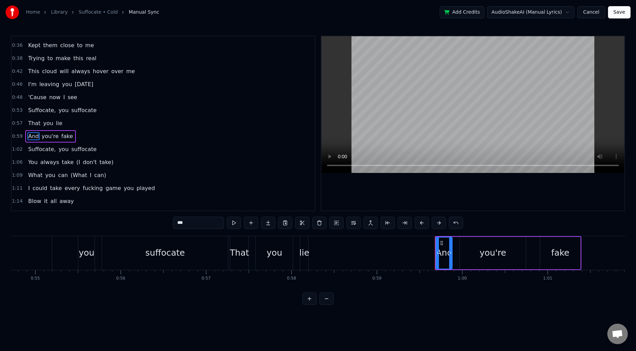
scroll to position [101, 0]
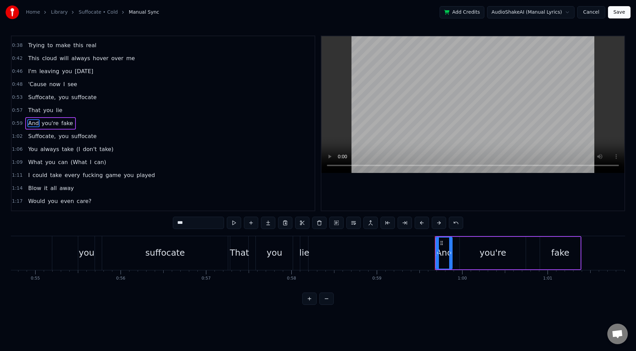
click at [304, 252] on div "lie" at bounding box center [304, 252] width 10 height 13
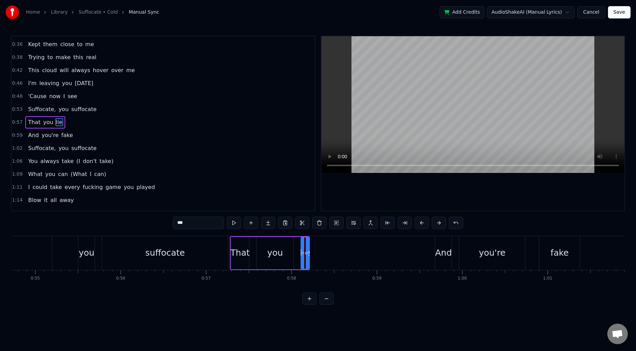
scroll to position [88, 0]
drag, startPoint x: 307, startPoint y: 252, endPoint x: 424, endPoint y: 247, distance: 116.6
click at [424, 247] on div at bounding box center [423, 253] width 3 height 31
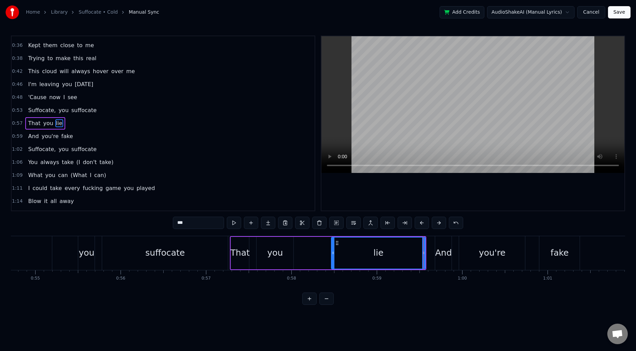
drag, startPoint x: 302, startPoint y: 256, endPoint x: 333, endPoint y: 254, distance: 30.5
click at [333, 254] on div at bounding box center [333, 253] width 3 height 31
click at [284, 256] on div "you" at bounding box center [275, 253] width 37 height 32
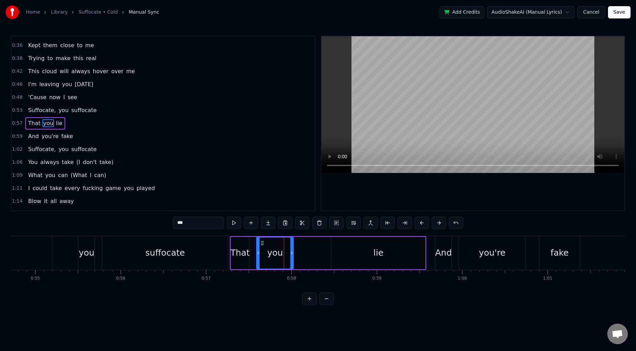
click at [342, 250] on div "lie" at bounding box center [379, 253] width 94 height 32
type input "***"
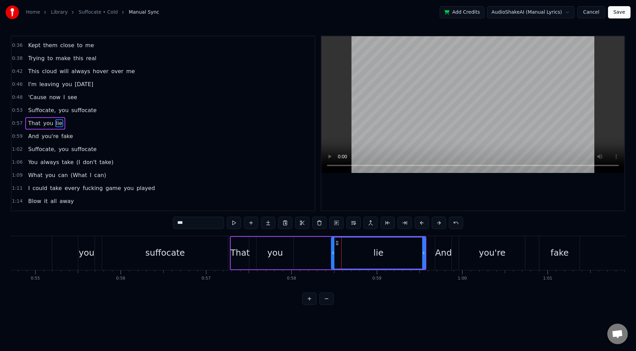
drag, startPoint x: 331, startPoint y: 250, endPoint x: 304, endPoint y: 250, distance: 27.3
click at [304, 250] on div "That you lie" at bounding box center [328, 253] width 197 height 34
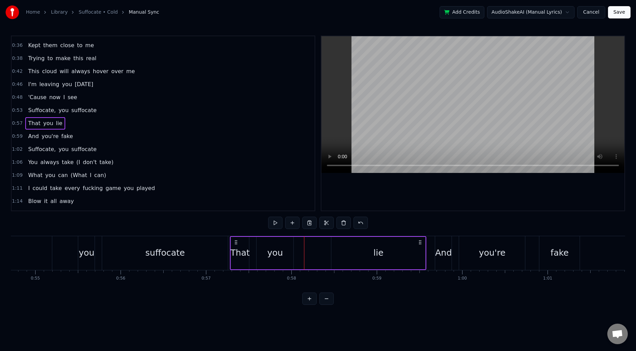
click at [335, 249] on div "lie" at bounding box center [379, 253] width 94 height 32
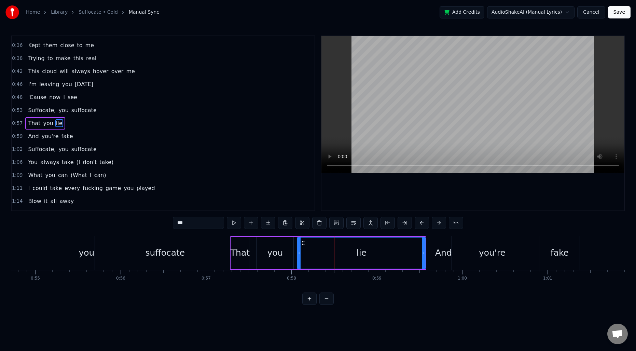
drag, startPoint x: 333, startPoint y: 248, endPoint x: 299, endPoint y: 248, distance: 33.8
click at [299, 248] on div at bounding box center [299, 253] width 3 height 31
click at [146, 251] on div "suffocate" at bounding box center [165, 253] width 126 height 34
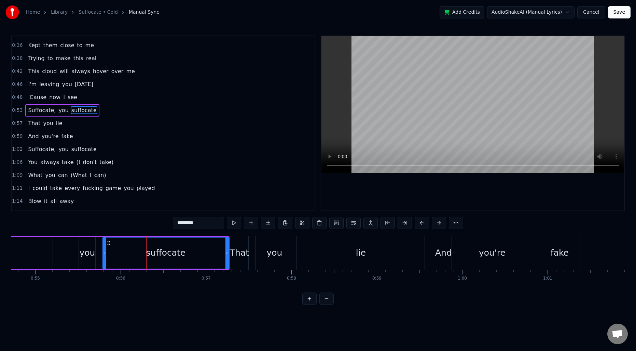
scroll to position [75, 0]
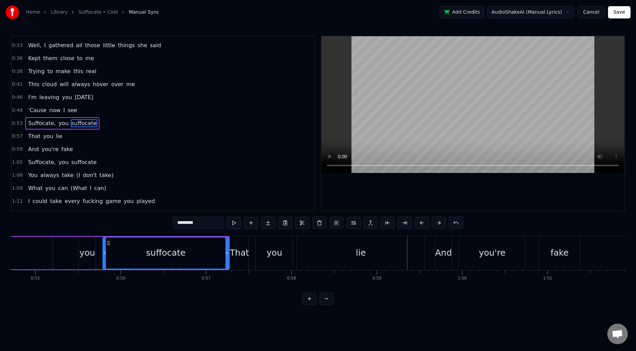
click at [330, 241] on div "lie" at bounding box center [361, 253] width 128 height 34
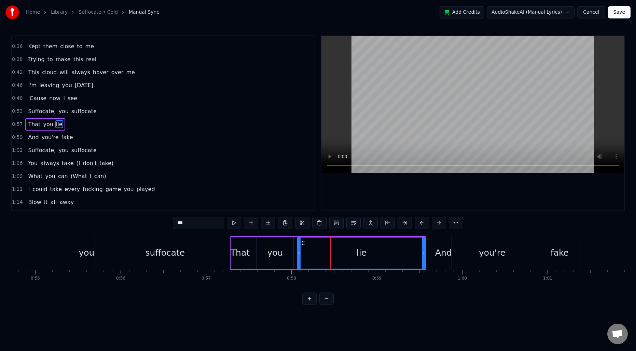
scroll to position [88, 0]
drag, startPoint x: 299, startPoint y: 249, endPoint x: 342, endPoint y: 248, distance: 42.7
click at [342, 248] on div at bounding box center [342, 253] width 3 height 31
click at [286, 255] on div "you" at bounding box center [275, 253] width 37 height 32
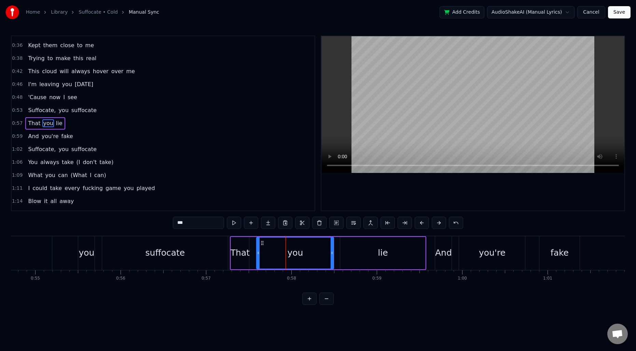
drag, startPoint x: 292, startPoint y: 253, endPoint x: 332, endPoint y: 251, distance: 40.4
click at [332, 251] on icon at bounding box center [332, 252] width 3 height 5
click at [109, 249] on div "suffocate" at bounding box center [165, 253] width 126 height 34
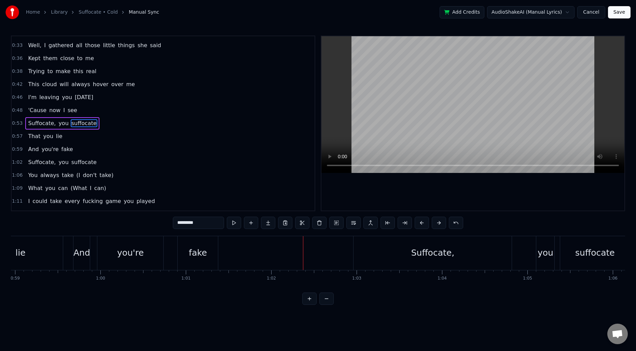
scroll to position [0, 4962]
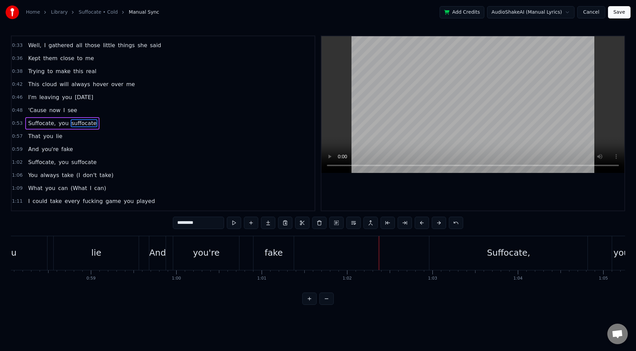
click at [254, 245] on div "fake" at bounding box center [274, 253] width 40 height 34
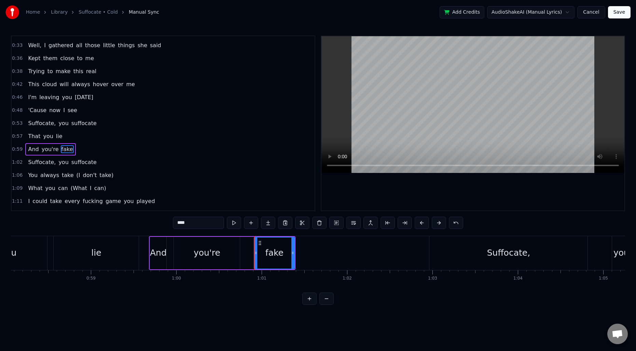
scroll to position [101, 0]
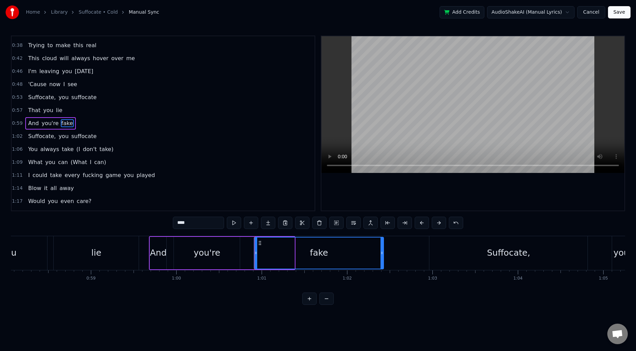
drag, startPoint x: 293, startPoint y: 248, endPoint x: 382, endPoint y: 245, distance: 89.3
click at [382, 245] on div at bounding box center [382, 253] width 3 height 31
click at [227, 250] on div "you're" at bounding box center [207, 253] width 66 height 32
type input "******"
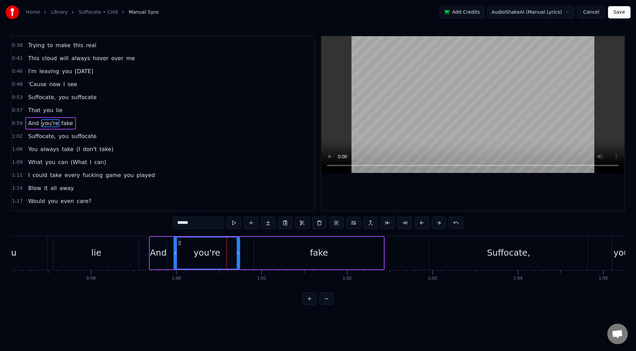
click at [236, 251] on div "you're" at bounding box center [206, 253] width 65 height 31
click at [220, 251] on div "you're" at bounding box center [206, 253] width 65 height 31
drag, startPoint x: 238, startPoint y: 250, endPoint x: 233, endPoint y: 250, distance: 5.5
click at [233, 250] on icon at bounding box center [233, 252] width 3 height 5
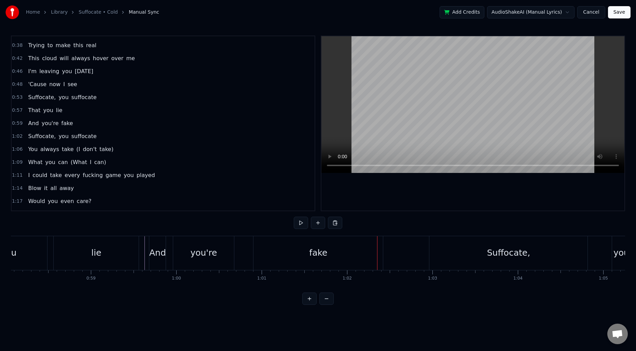
click at [212, 258] on div "you're" at bounding box center [203, 252] width 27 height 13
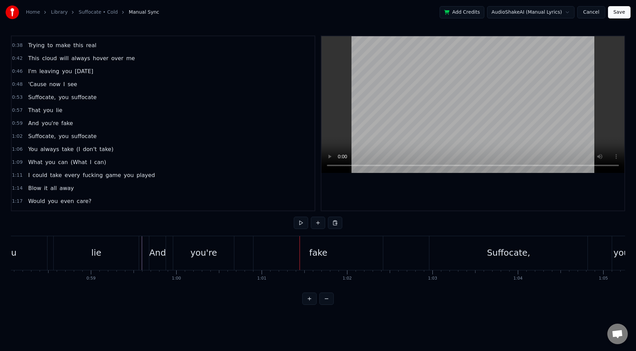
click at [206, 251] on div "you're" at bounding box center [203, 252] width 27 height 13
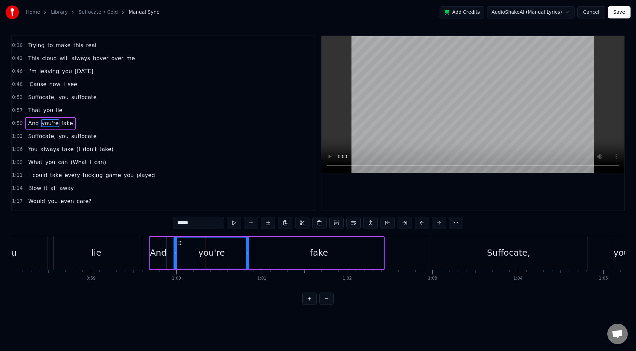
drag, startPoint x: 233, startPoint y: 250, endPoint x: 248, endPoint y: 250, distance: 14.4
click at [248, 250] on icon at bounding box center [247, 252] width 3 height 5
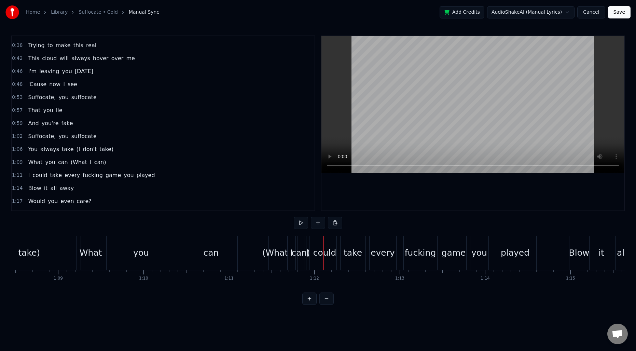
scroll to position [0, 5839]
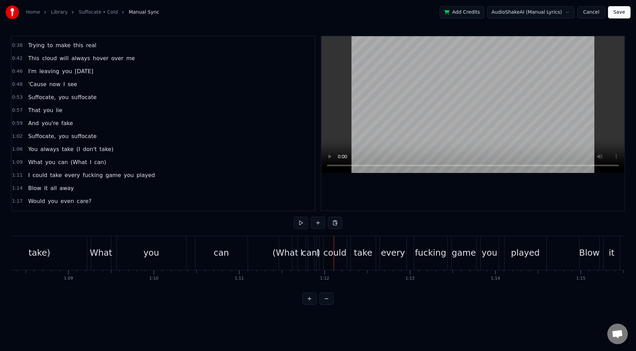
click at [242, 316] on html "Home Library Suffocate • Cold Manual Sync Add Credits AudioShakeAI (Manual Lyri…" at bounding box center [318, 158] width 636 height 316
click at [76, 149] on span "(I" at bounding box center [78, 149] width 5 height 8
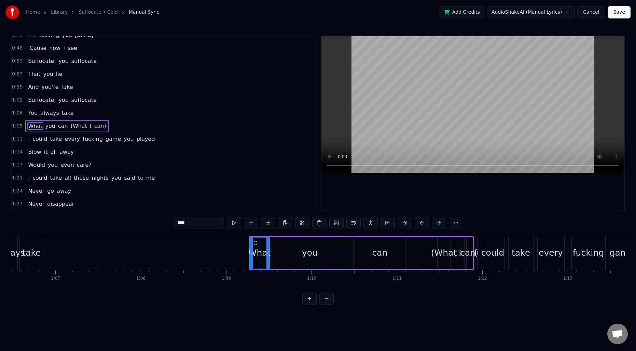
scroll to position [140, 0]
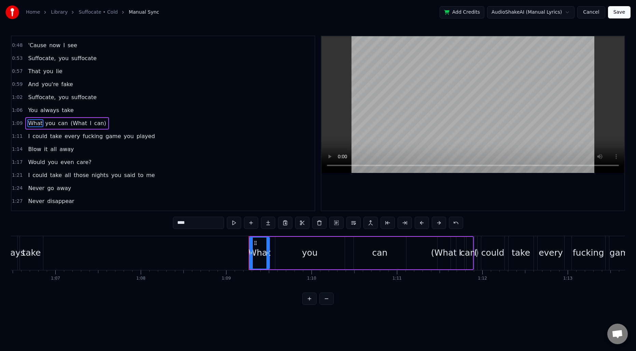
click at [70, 124] on span "(What" at bounding box center [79, 123] width 18 height 8
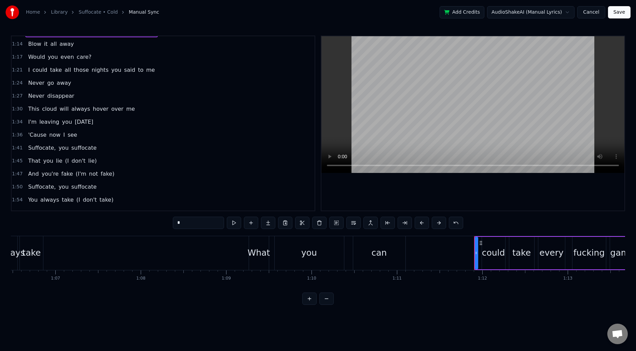
scroll to position [269, 0]
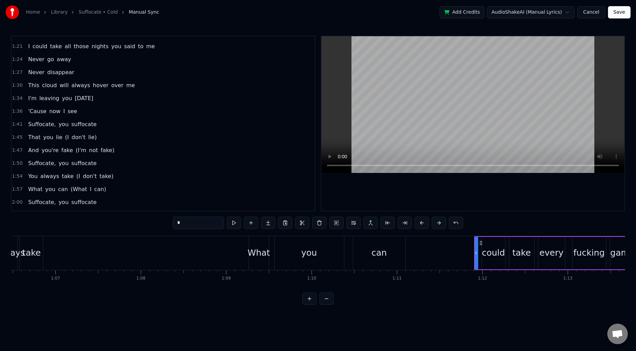
click at [65, 138] on span "(I" at bounding box center [67, 137] width 5 height 8
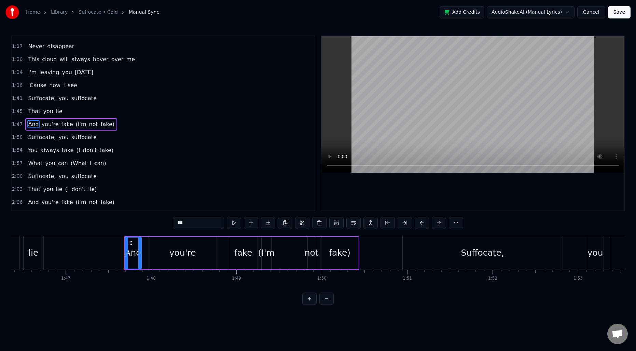
scroll to position [296, 0]
click at [75, 125] on span "(I'm" at bounding box center [81, 123] width 12 height 8
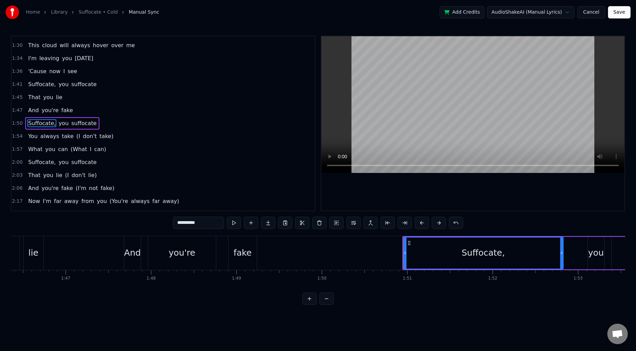
click at [76, 136] on span "(I" at bounding box center [78, 136] width 5 height 8
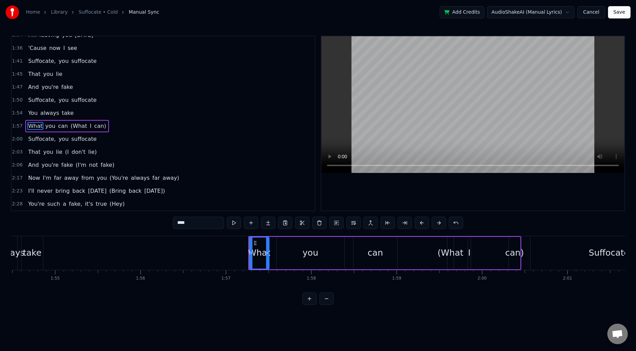
scroll to position [335, 0]
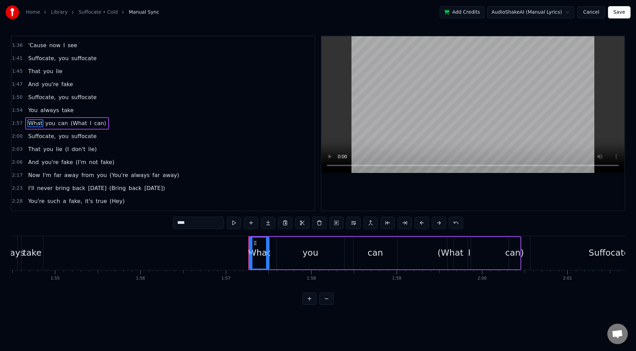
click at [75, 124] on span "(What" at bounding box center [79, 123] width 18 height 8
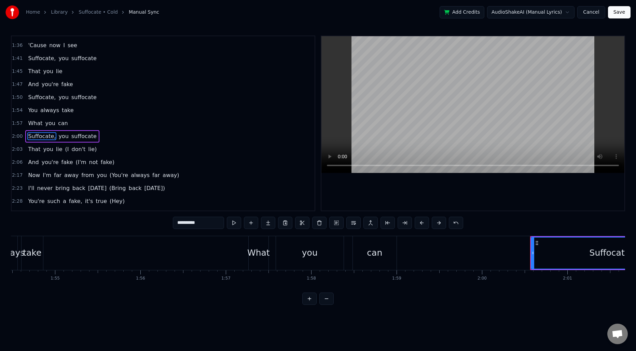
scroll to position [348, 0]
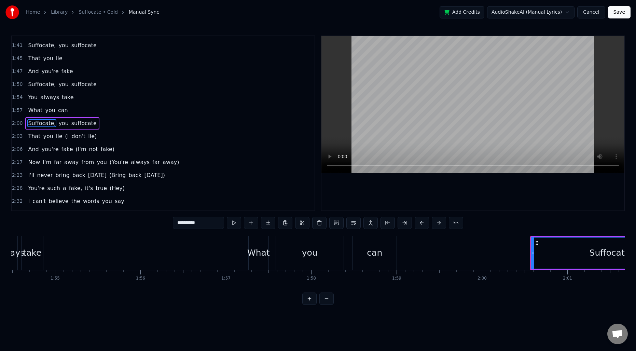
click at [65, 136] on span "(I" at bounding box center [67, 136] width 5 height 8
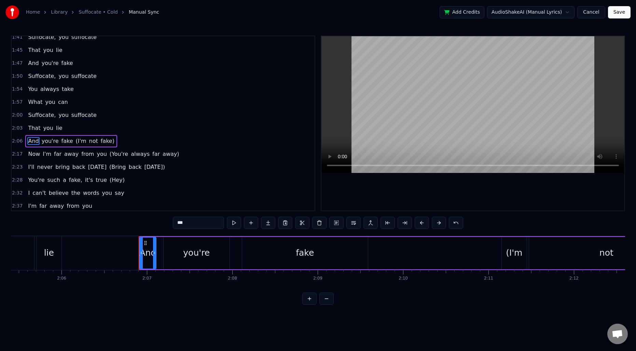
scroll to position [0, 10757]
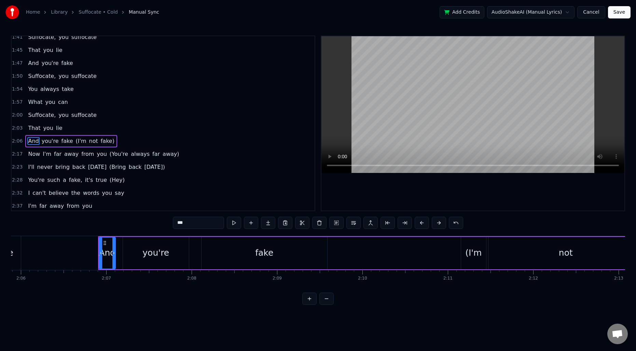
click at [75, 142] on span "(I'm" at bounding box center [81, 141] width 12 height 8
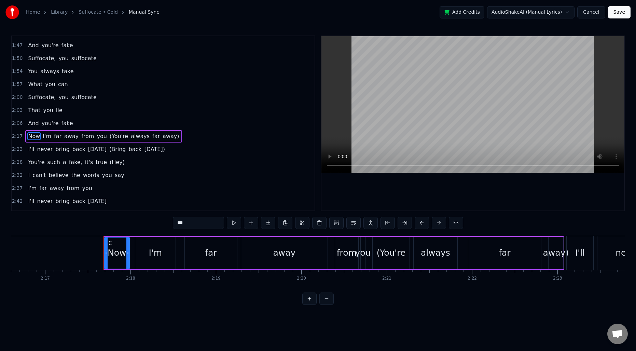
scroll to position [0, 11731]
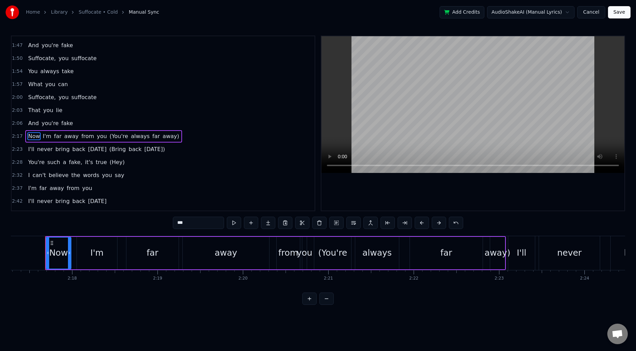
click at [109, 136] on span "(You're" at bounding box center [119, 136] width 20 height 8
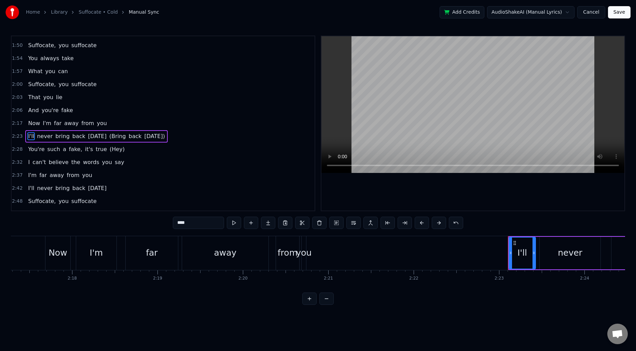
scroll to position [400, 0]
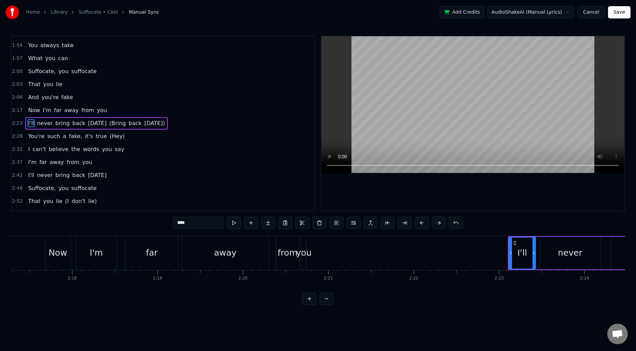
click at [115, 123] on span "(Bring" at bounding box center [118, 123] width 18 height 8
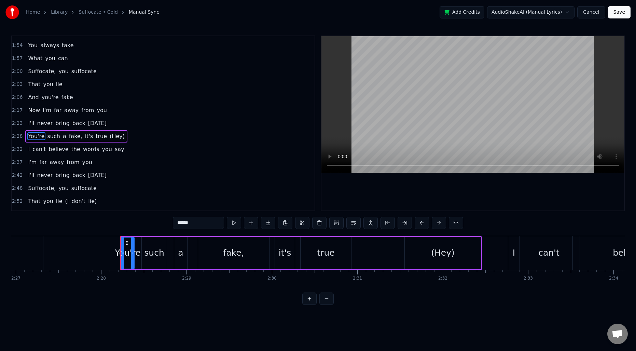
scroll to position [413, 0]
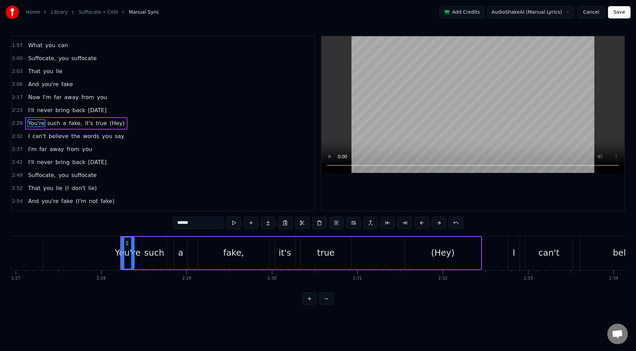
click at [112, 125] on span "(Hey)" at bounding box center [117, 123] width 16 height 8
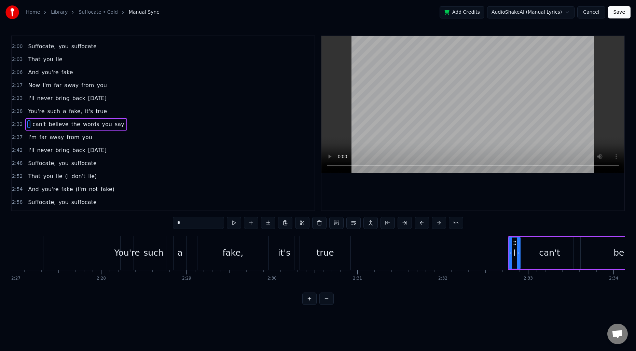
scroll to position [426, 0]
click at [65, 174] on span "(I" at bounding box center [67, 175] width 5 height 8
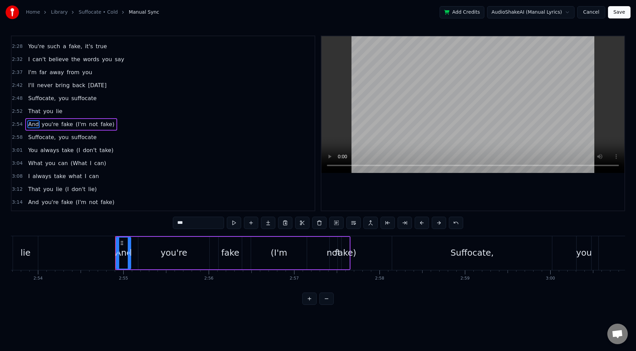
scroll to position [491, 0]
click at [75, 125] on span "(I'm" at bounding box center [81, 123] width 12 height 8
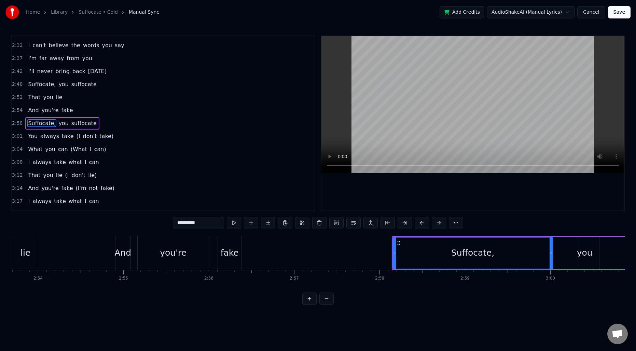
click at [76, 134] on span "(I" at bounding box center [78, 136] width 5 height 8
click at [76, 134] on span "don't" at bounding box center [83, 136] width 15 height 8
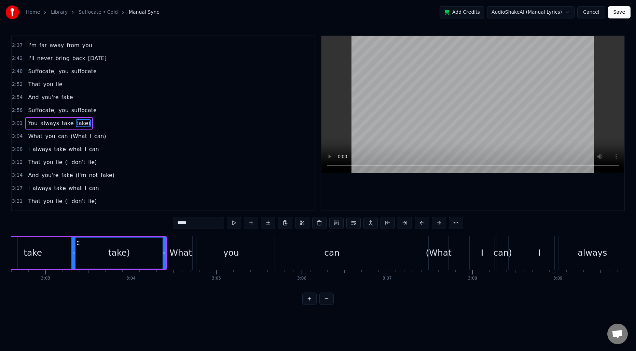
scroll to position [0, 15610]
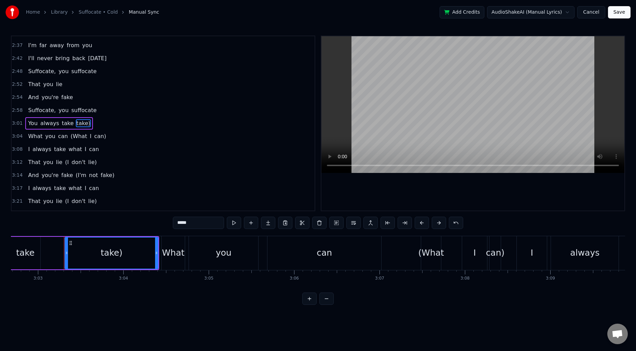
click at [79, 121] on span "take)" at bounding box center [83, 123] width 15 height 8
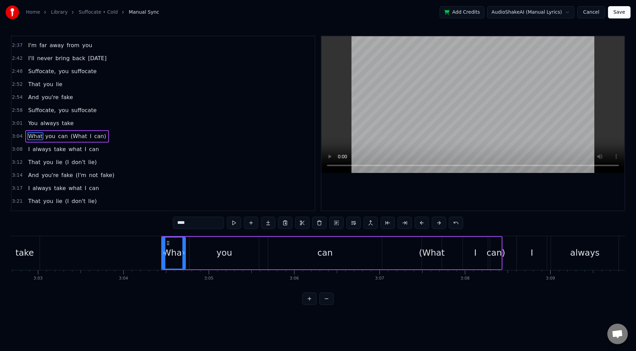
scroll to position [527, 0]
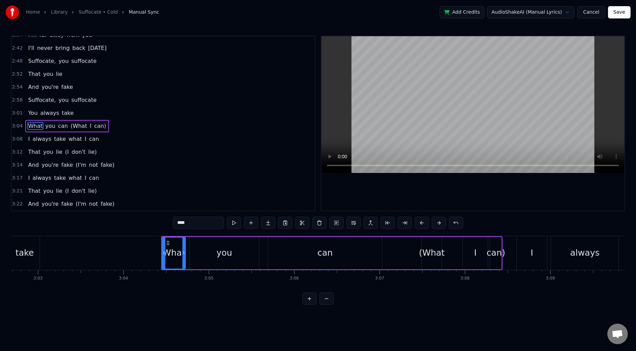
click at [75, 125] on span "(What" at bounding box center [79, 126] width 18 height 8
click at [70, 125] on span "I" at bounding box center [71, 126] width 3 height 8
type input "*"
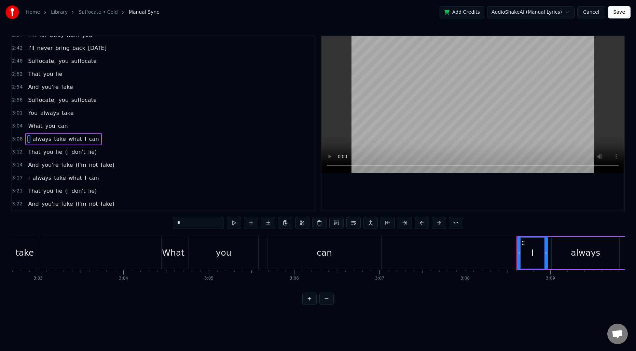
click at [66, 150] on div "That you lie (I don't lie)" at bounding box center [62, 152] width 74 height 12
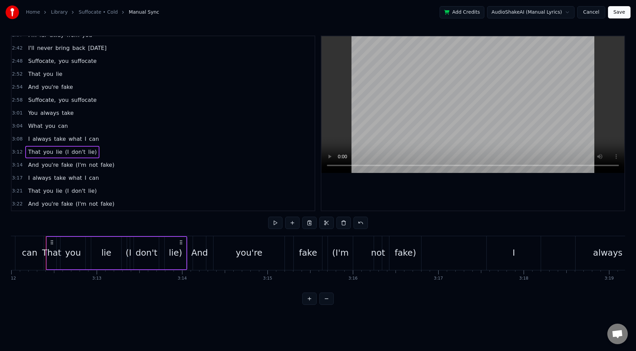
click at [88, 153] on span "lie)" at bounding box center [93, 152] width 10 height 8
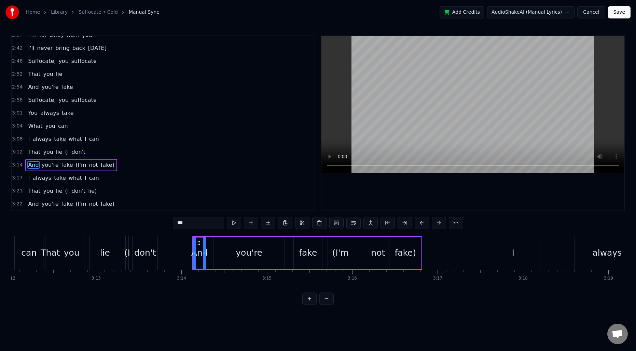
click at [65, 153] on span "(I" at bounding box center [67, 152] width 5 height 8
click at [75, 164] on span "(I'm" at bounding box center [81, 165] width 12 height 8
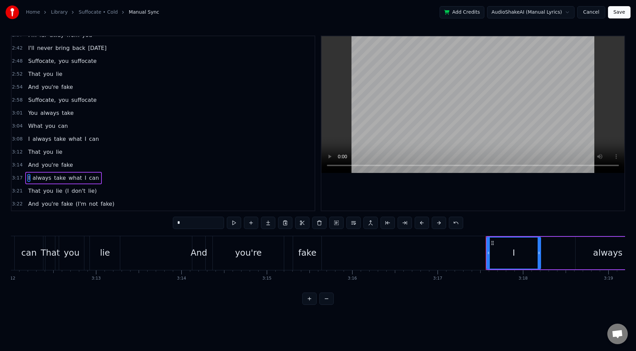
click at [65, 192] on span "(I" at bounding box center [67, 191] width 5 height 8
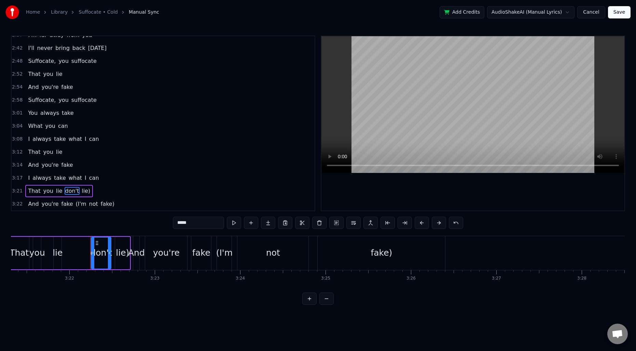
scroll to position [0, 0]
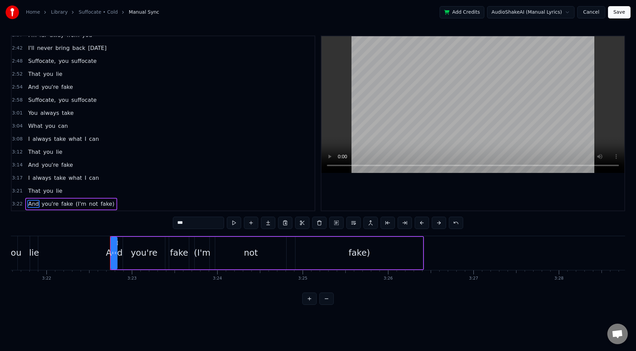
click at [76, 204] on span "(I'm" at bounding box center [81, 204] width 12 height 8
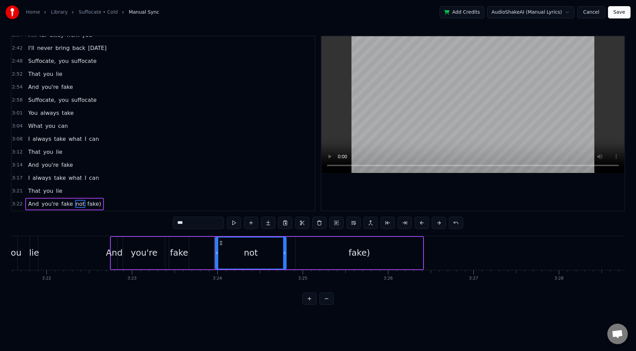
type input "*****"
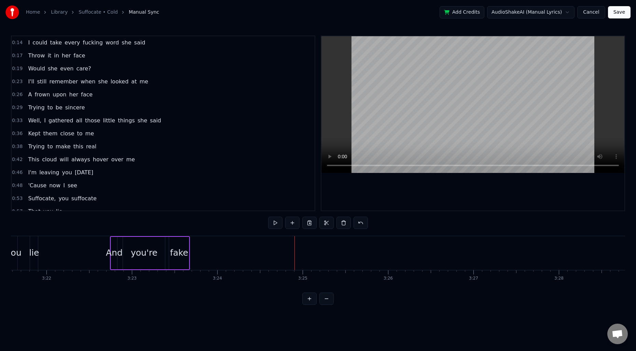
click at [15, 121] on span "0:33" at bounding box center [17, 120] width 11 height 7
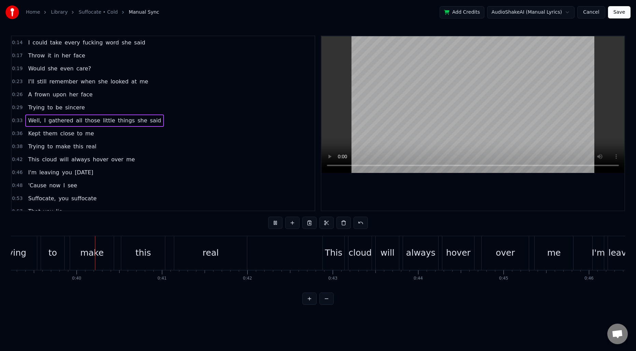
scroll to position [0, 3355]
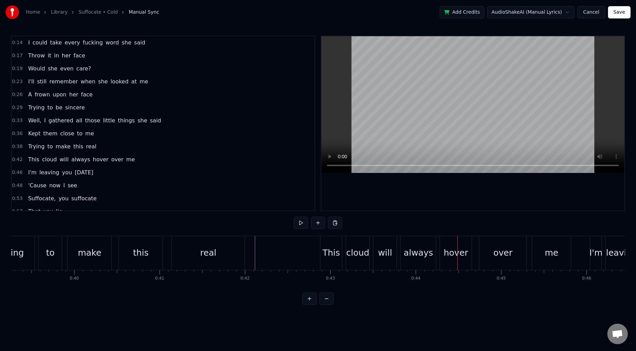
click at [326, 250] on div "This" at bounding box center [331, 252] width 17 height 13
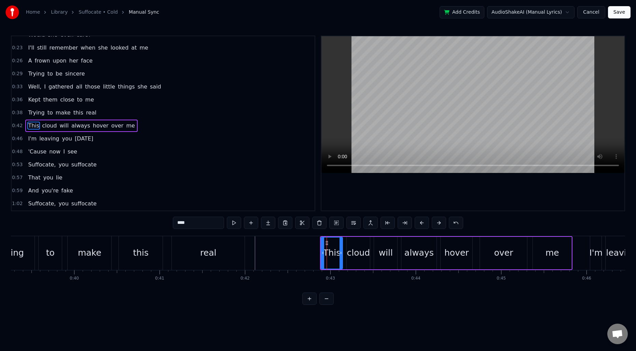
scroll to position [36, 0]
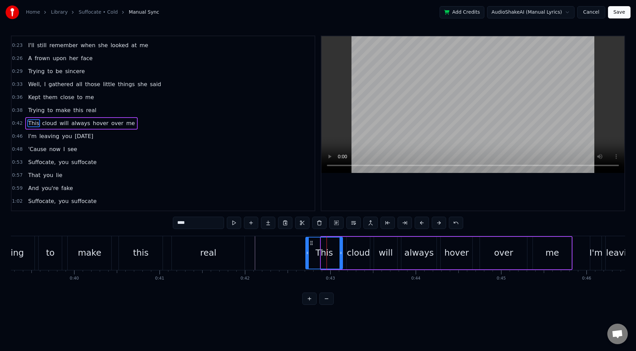
drag, startPoint x: 322, startPoint y: 248, endPoint x: 306, endPoint y: 246, distance: 15.8
click at [306, 246] on div at bounding box center [307, 253] width 3 height 31
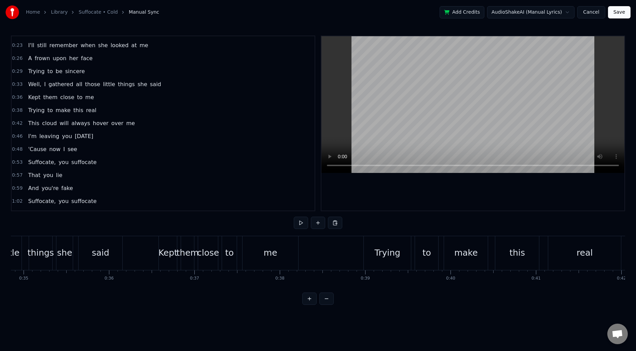
scroll to position [0, 2933]
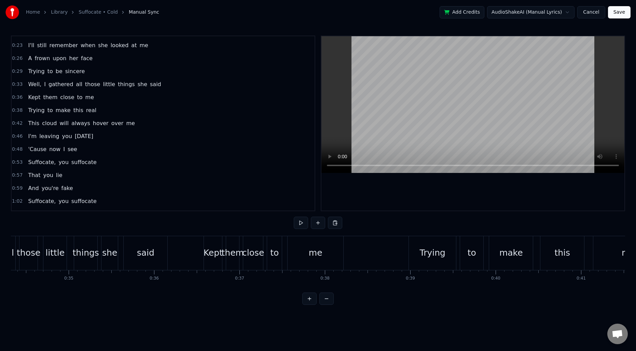
click at [206, 257] on div "Kept" at bounding box center [213, 252] width 19 height 13
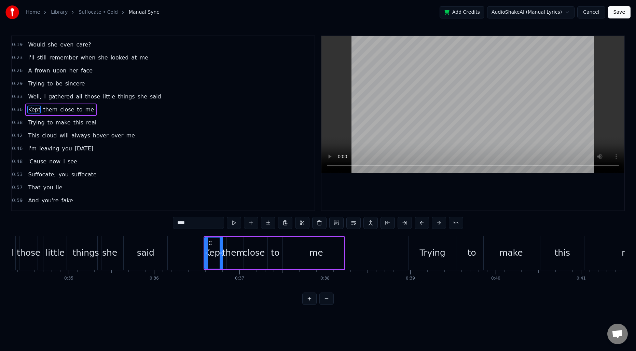
scroll to position [10, 0]
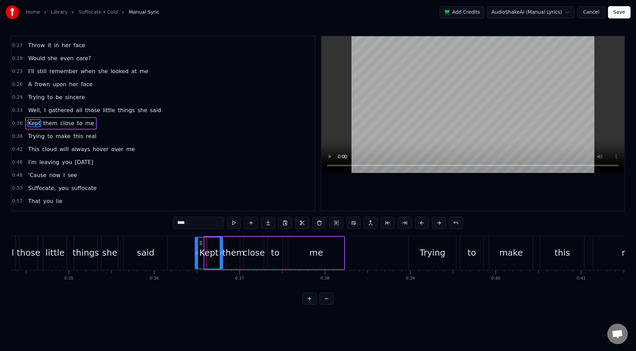
drag, startPoint x: 205, startPoint y: 253, endPoint x: 196, endPoint y: 252, distance: 9.6
click at [196, 252] on icon at bounding box center [197, 252] width 3 height 5
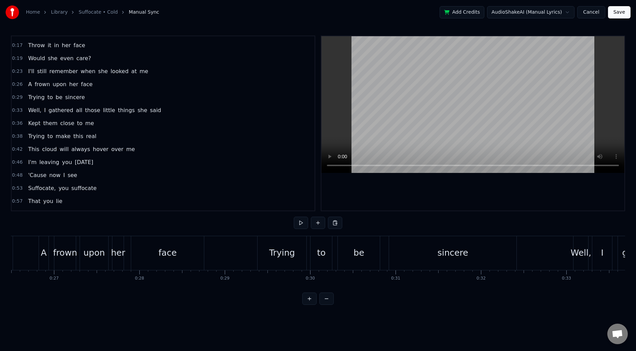
scroll to position [0, 2256]
click at [271, 253] on div "Trying" at bounding box center [290, 253] width 49 height 34
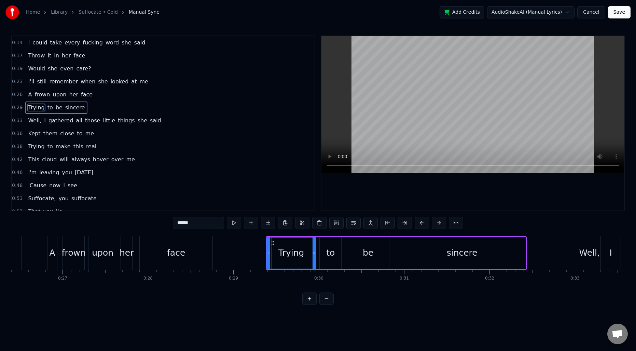
scroll to position [0, 0]
drag, startPoint x: 268, startPoint y: 249, endPoint x: 258, endPoint y: 249, distance: 10.6
click at [258, 249] on div at bounding box center [258, 253] width 3 height 31
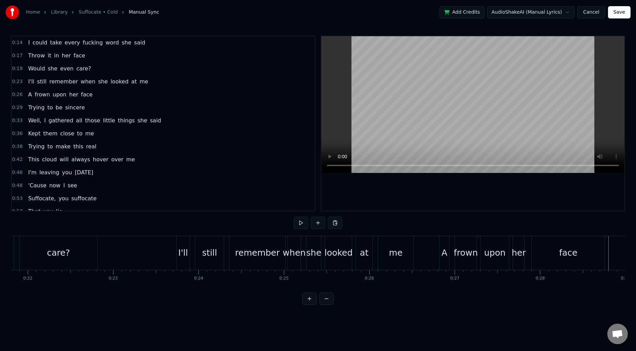
scroll to position [0, 1838]
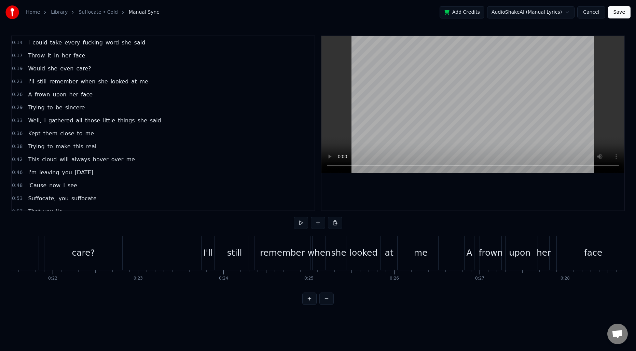
click at [204, 248] on div "I'll" at bounding box center [208, 252] width 10 height 13
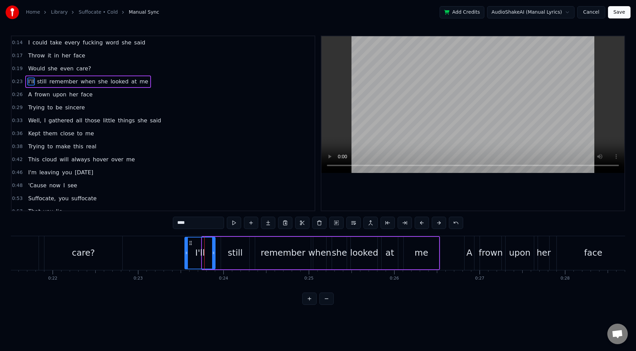
drag, startPoint x: 203, startPoint y: 246, endPoint x: 186, endPoint y: 246, distance: 17.4
click at [186, 246] on div at bounding box center [186, 253] width 3 height 31
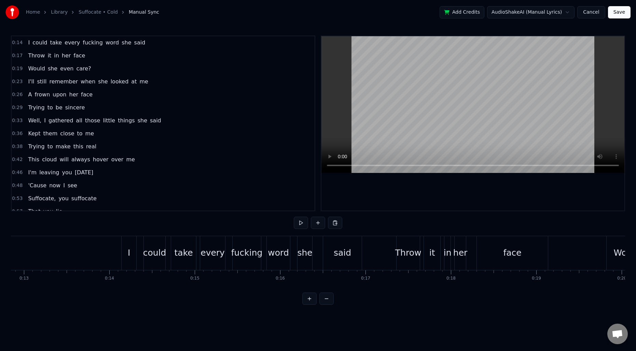
scroll to position [0, 1096]
click at [130, 246] on div "I" at bounding box center [131, 252] width 2 height 13
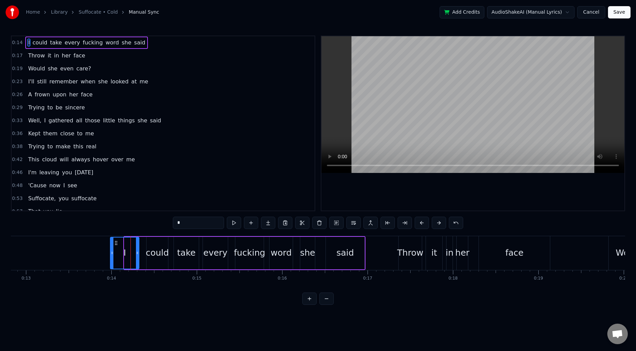
drag, startPoint x: 126, startPoint y: 244, endPoint x: 112, endPoint y: 244, distance: 14.0
click at [112, 244] on div at bounding box center [112, 253] width 3 height 31
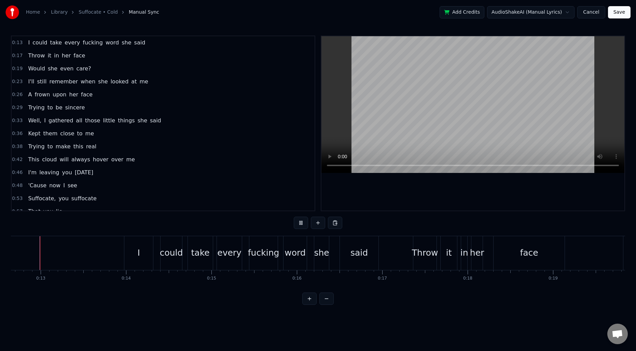
scroll to position [0, 1076]
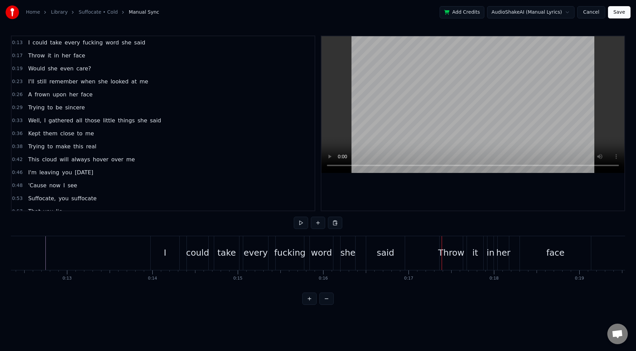
click at [155, 250] on div "I" at bounding box center [165, 253] width 29 height 34
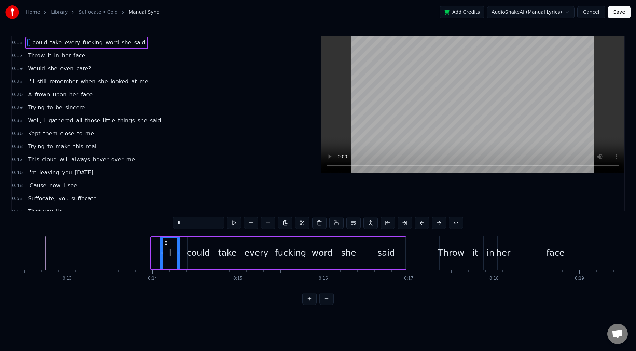
drag, startPoint x: 152, startPoint y: 250, endPoint x: 161, endPoint y: 250, distance: 8.9
click at [161, 250] on icon at bounding box center [162, 252] width 3 height 5
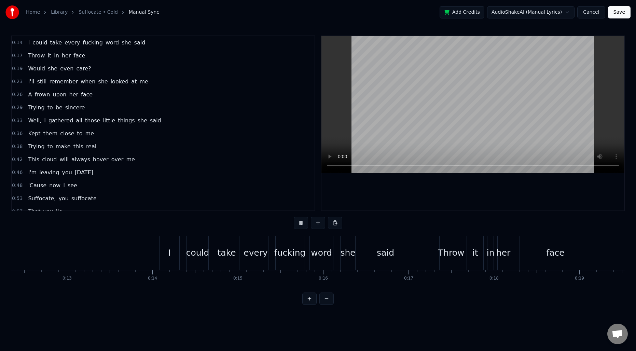
click at [16, 134] on span "0:36" at bounding box center [17, 133] width 11 height 7
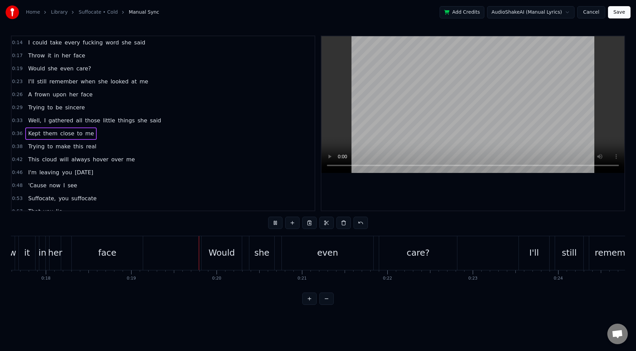
click at [34, 136] on span "Kept" at bounding box center [34, 134] width 14 height 8
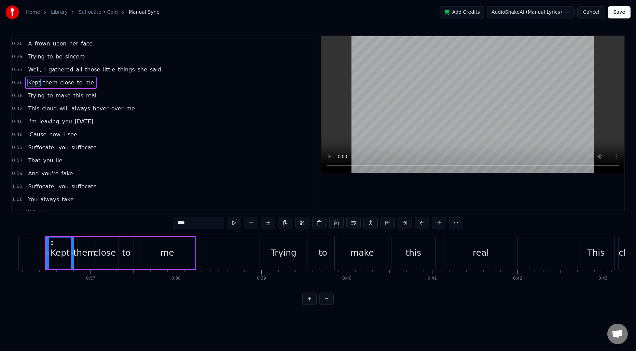
scroll to position [74, 0]
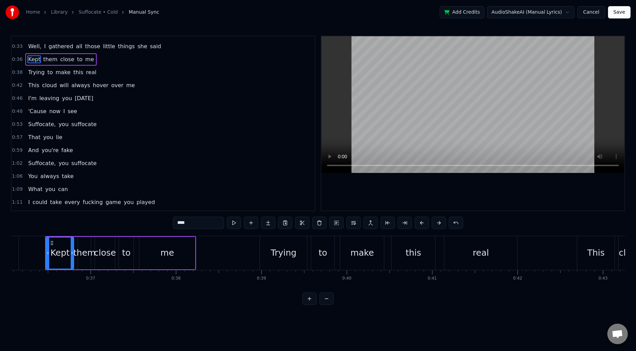
click at [32, 89] on span "This" at bounding box center [33, 85] width 13 height 8
type input "****"
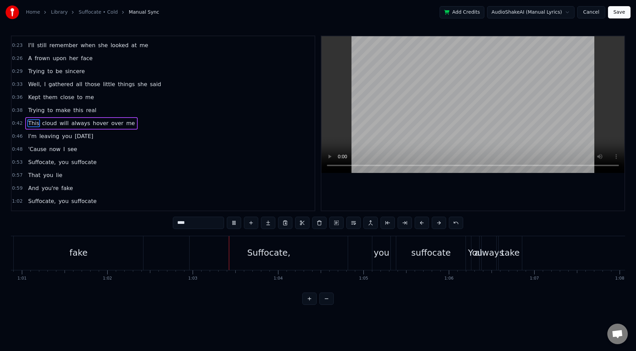
scroll to position [0, 5333]
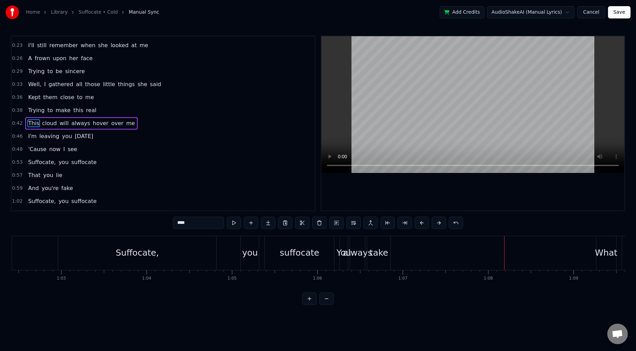
click at [223, 253] on div "Suffocate, you suffocate" at bounding box center [197, 253] width 278 height 34
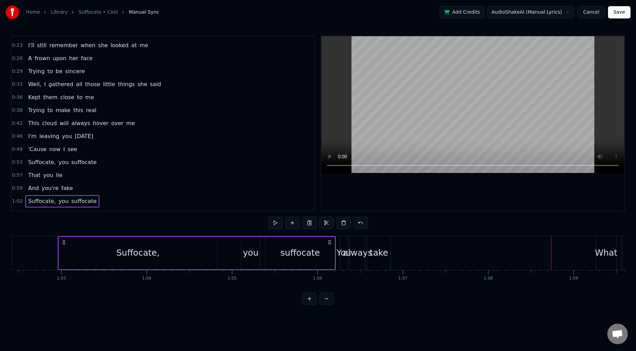
click at [387, 259] on div "take" at bounding box center [379, 252] width 18 height 13
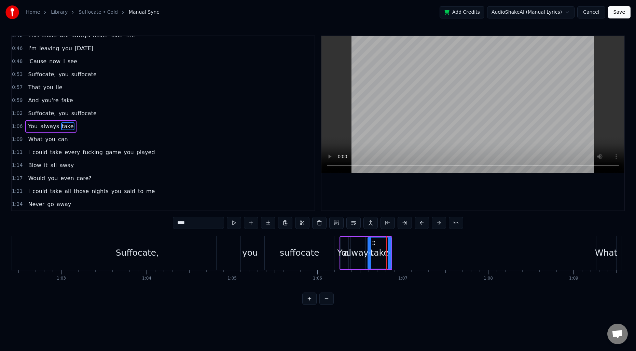
scroll to position [127, 0]
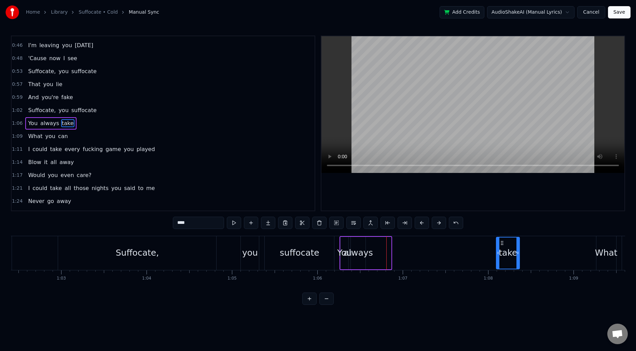
drag, startPoint x: 375, startPoint y: 243, endPoint x: 503, endPoint y: 246, distance: 128.5
click at [503, 246] on div "take" at bounding box center [508, 253] width 23 height 31
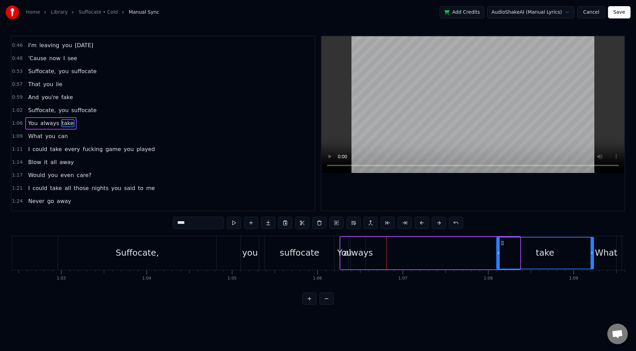
drag, startPoint x: 519, startPoint y: 249, endPoint x: 593, endPoint y: 251, distance: 73.9
click at [593, 251] on div at bounding box center [592, 253] width 3 height 31
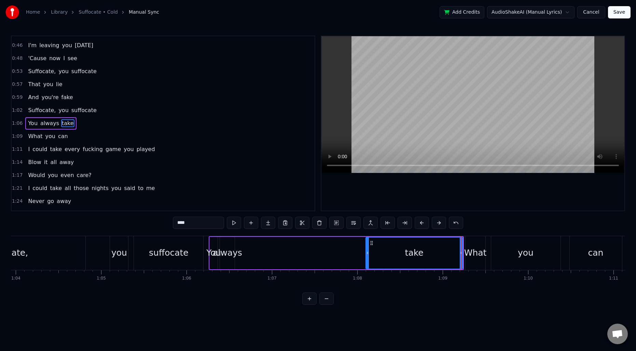
scroll to position [0, 5462]
click at [228, 246] on div "always" at bounding box center [229, 253] width 15 height 32
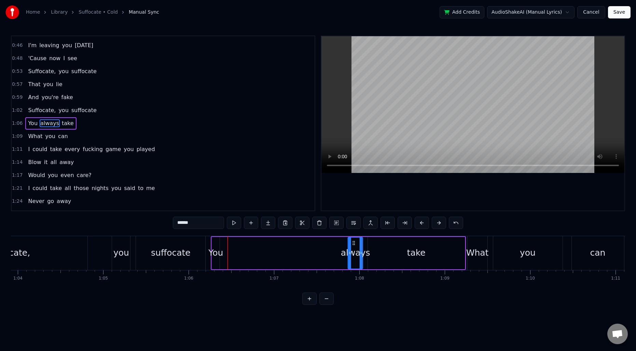
drag, startPoint x: 229, startPoint y: 243, endPoint x: 355, endPoint y: 240, distance: 126.2
click at [355, 240] on icon at bounding box center [353, 242] width 5 height 5
drag, startPoint x: 351, startPoint y: 244, endPoint x: 259, endPoint y: 243, distance: 91.6
click at [259, 243] on div at bounding box center [258, 253] width 3 height 31
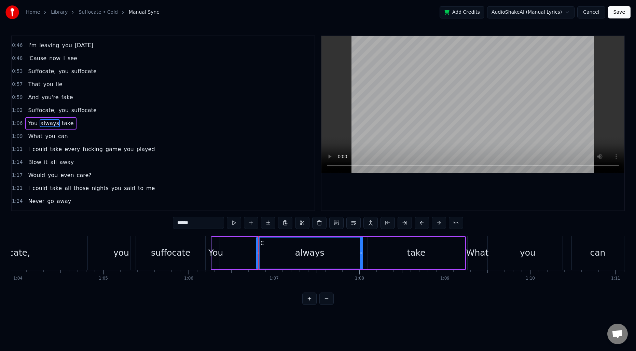
click at [215, 248] on div "You" at bounding box center [215, 252] width 15 height 13
type input "***"
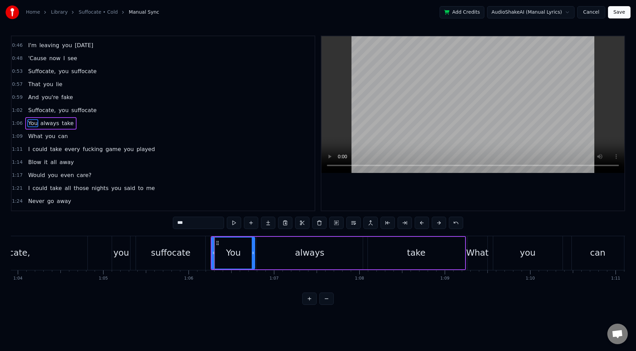
drag, startPoint x: 218, startPoint y: 247, endPoint x: 250, endPoint y: 247, distance: 31.1
click at [253, 247] on div at bounding box center [253, 253] width 3 height 31
click at [102, 247] on div "Suffocate, you suffocate" at bounding box center [68, 253] width 278 height 34
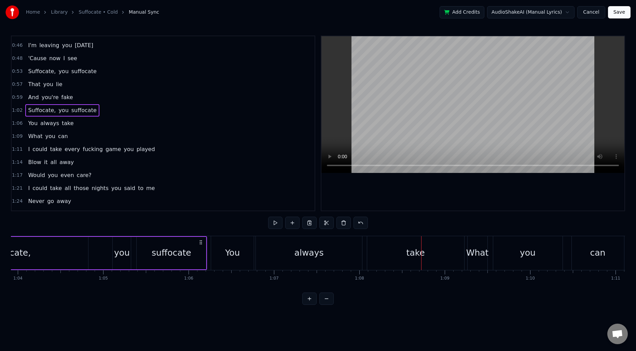
click at [236, 247] on div "You" at bounding box center [232, 252] width 15 height 13
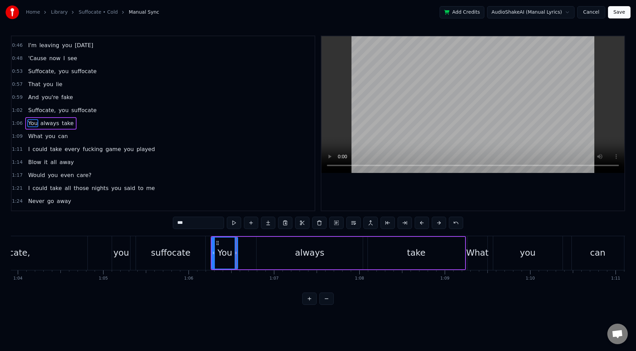
drag, startPoint x: 253, startPoint y: 248, endPoint x: 236, endPoint y: 248, distance: 16.7
click at [236, 248] on div at bounding box center [236, 253] width 3 height 31
click at [221, 245] on icon at bounding box center [218, 242] width 5 height 5
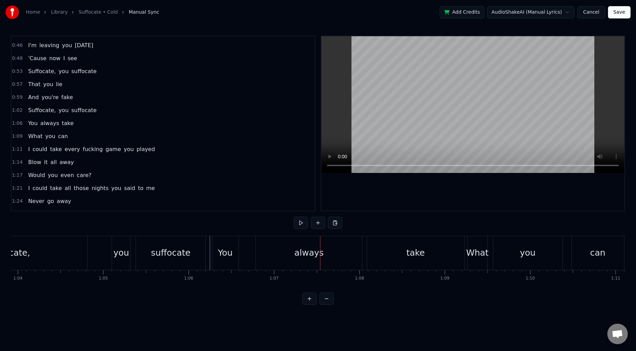
click at [27, 248] on div "Suffocate," at bounding box center [8, 252] width 43 height 13
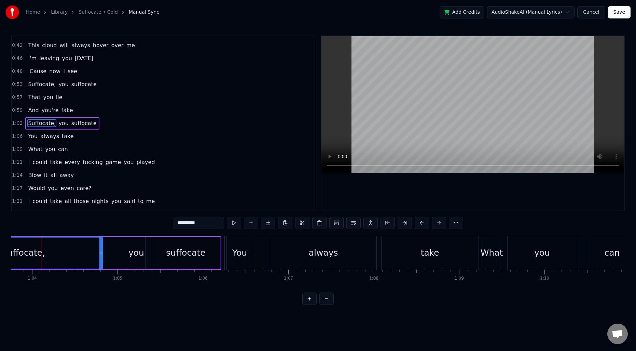
scroll to position [0, 5443]
click at [249, 248] on div "You" at bounding box center [244, 252] width 15 height 13
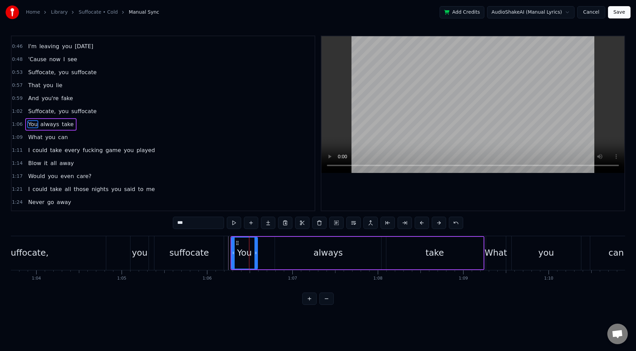
scroll to position [127, 0]
drag, startPoint x: 238, startPoint y: 242, endPoint x: 254, endPoint y: 242, distance: 16.1
click at [254, 242] on icon at bounding box center [253, 242] width 5 height 5
click at [285, 248] on div "always" at bounding box center [328, 253] width 106 height 32
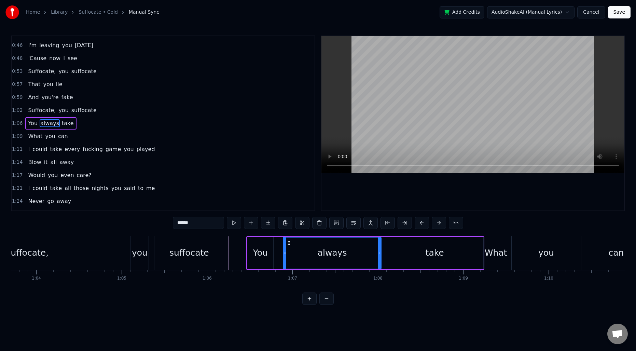
drag, startPoint x: 277, startPoint y: 247, endPoint x: 285, endPoint y: 247, distance: 8.2
click at [285, 247] on div at bounding box center [285, 253] width 3 height 31
click at [260, 244] on div "You" at bounding box center [260, 253] width 26 height 32
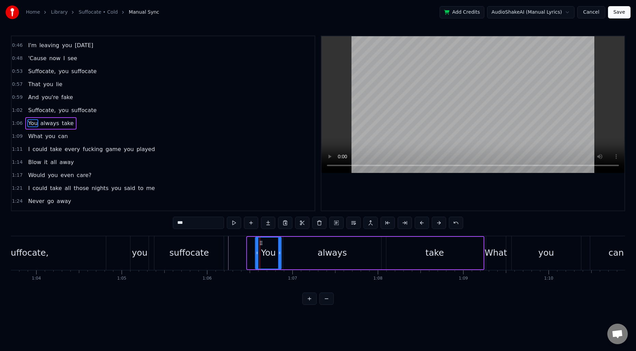
drag, startPoint x: 255, startPoint y: 242, endPoint x: 263, endPoint y: 243, distance: 7.9
click at [263, 243] on icon at bounding box center [261, 242] width 5 height 5
click at [43, 249] on div "Suffocate," at bounding box center [26, 252] width 43 height 13
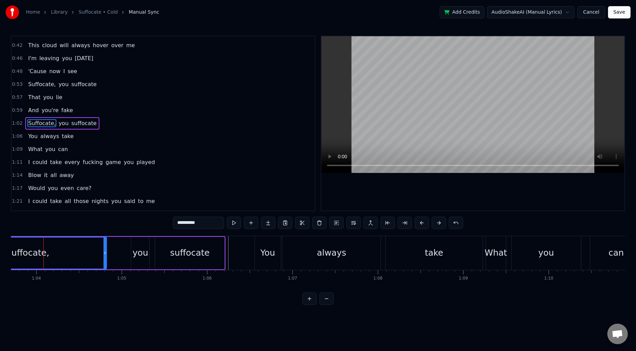
scroll to position [0, 5442]
click at [49, 252] on div "Suffocate," at bounding box center [29, 253] width 158 height 31
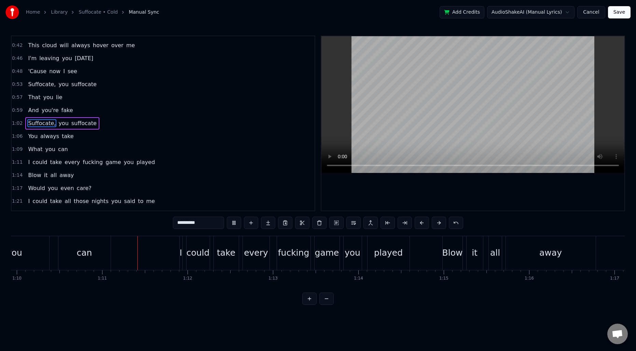
scroll to position [0, 6007]
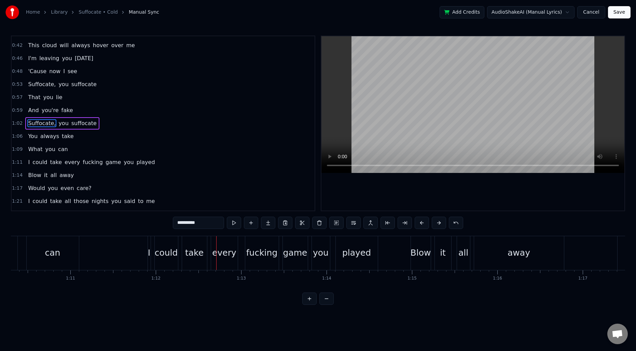
click at [37, 251] on div "can" at bounding box center [53, 253] width 52 height 34
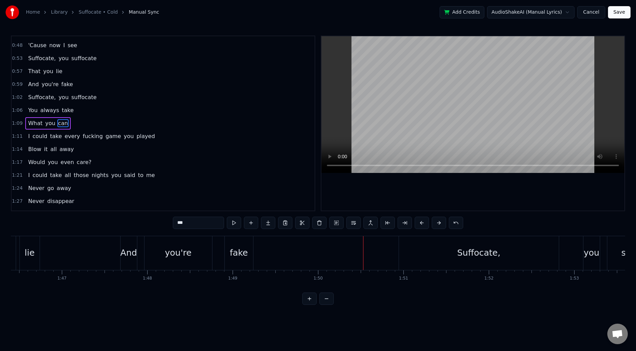
scroll to position [0, 8951]
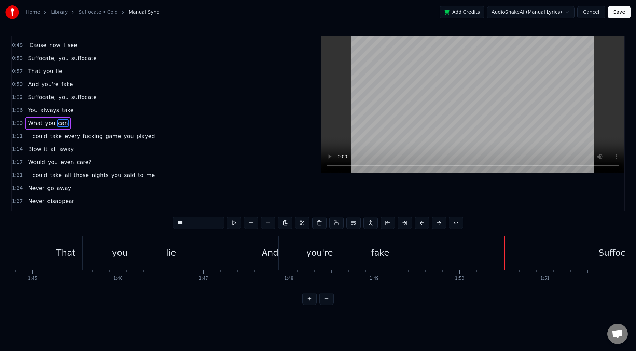
click at [383, 258] on div "fake" at bounding box center [381, 252] width 18 height 13
type input "****"
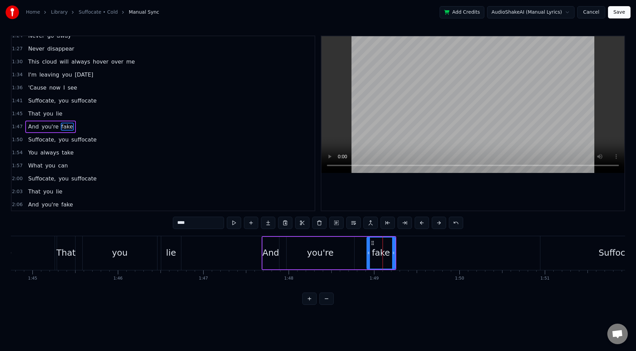
scroll to position [296, 0]
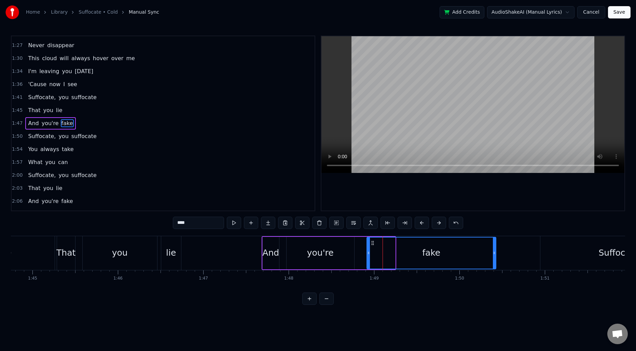
drag, startPoint x: 393, startPoint y: 250, endPoint x: 494, endPoint y: 244, distance: 101.0
click at [494, 244] on div at bounding box center [494, 253] width 3 height 31
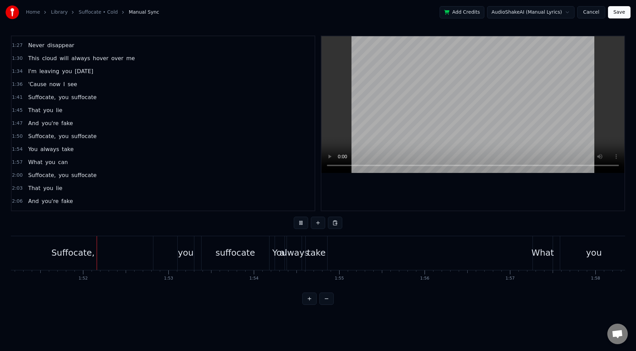
scroll to position [0, 9501]
click at [314, 248] on div "take" at bounding box center [314, 252] width 18 height 13
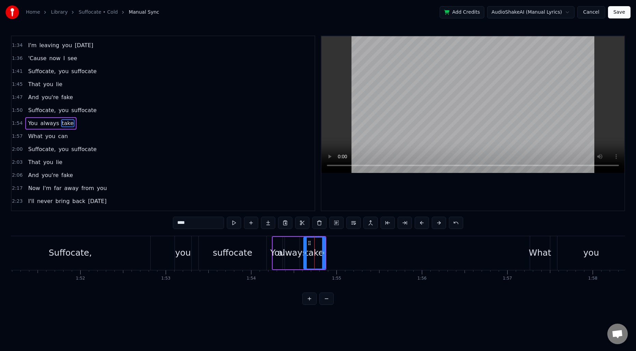
scroll to position [322, 0]
drag, startPoint x: 309, startPoint y: 243, endPoint x: 437, endPoint y: 243, distance: 127.8
click at [437, 243] on icon at bounding box center [436, 242] width 5 height 5
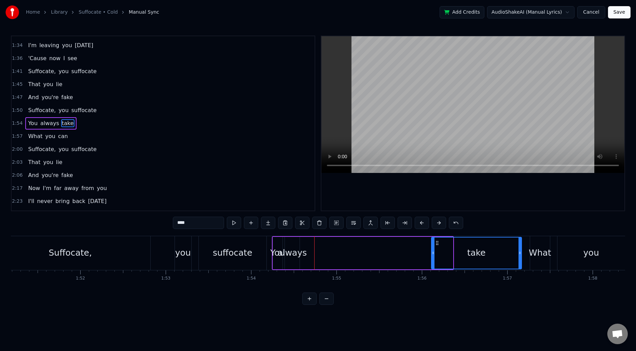
drag, startPoint x: 452, startPoint y: 249, endPoint x: 521, endPoint y: 246, distance: 68.8
click at [521, 246] on div at bounding box center [520, 253] width 3 height 31
click at [297, 249] on div "always" at bounding box center [292, 252] width 29 height 13
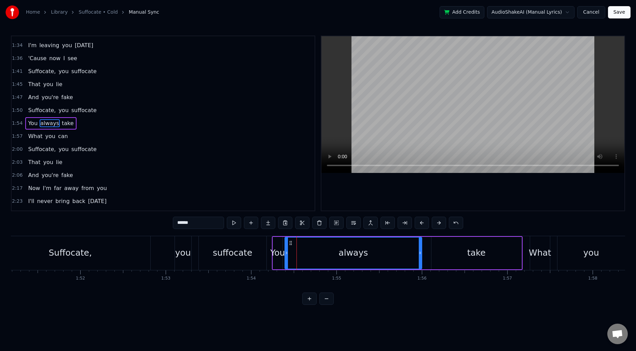
drag, startPoint x: 298, startPoint y: 247, endPoint x: 421, endPoint y: 244, distance: 123.1
click at [421, 244] on div at bounding box center [420, 253] width 3 height 31
drag, startPoint x: 287, startPoint y: 247, endPoint x: 306, endPoint y: 246, distance: 19.5
click at [306, 246] on div at bounding box center [306, 253] width 3 height 31
click at [277, 248] on div "You" at bounding box center [277, 252] width 15 height 13
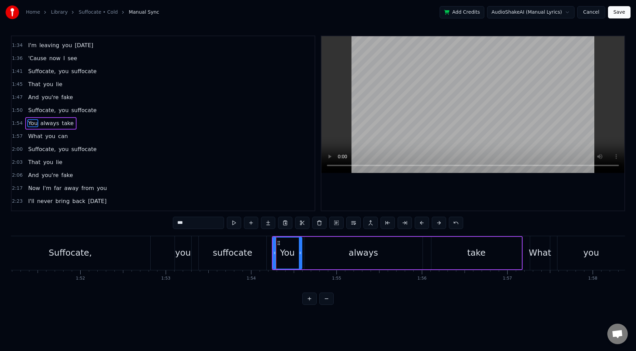
drag, startPoint x: 282, startPoint y: 247, endPoint x: 302, endPoint y: 247, distance: 19.8
click at [302, 247] on div at bounding box center [300, 253] width 3 height 31
click at [23, 251] on div "Suffocate," at bounding box center [70, 253] width 160 height 34
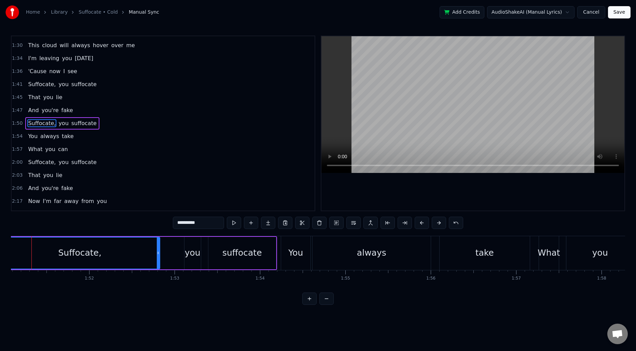
scroll to position [0, 9478]
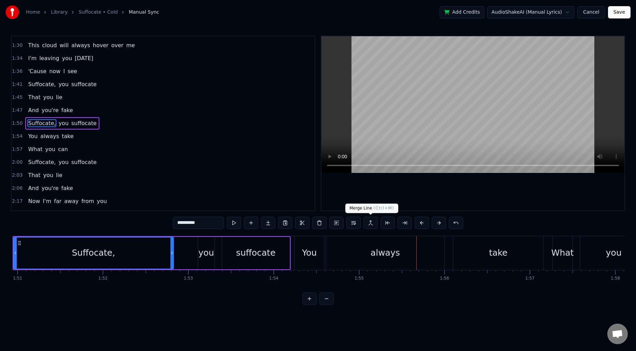
click at [355, 245] on div "always" at bounding box center [385, 253] width 118 height 34
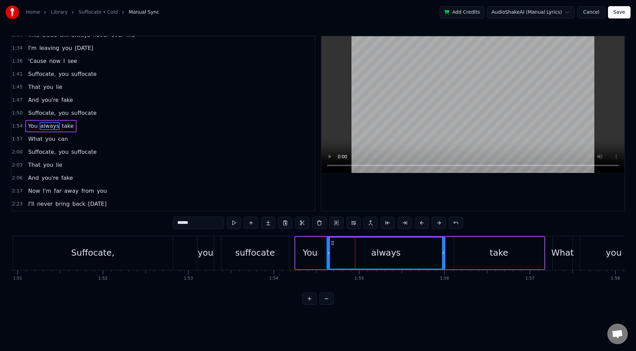
scroll to position [322, 0]
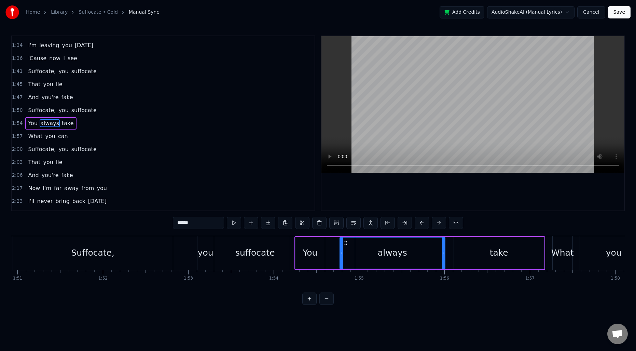
drag, startPoint x: 329, startPoint y: 248, endPoint x: 350, endPoint y: 249, distance: 20.5
click at [343, 249] on div at bounding box center [341, 253] width 3 height 31
click at [352, 249] on div "always" at bounding box center [394, 253] width 101 height 31
click at [298, 251] on div "You" at bounding box center [310, 253] width 29 height 32
type input "***"
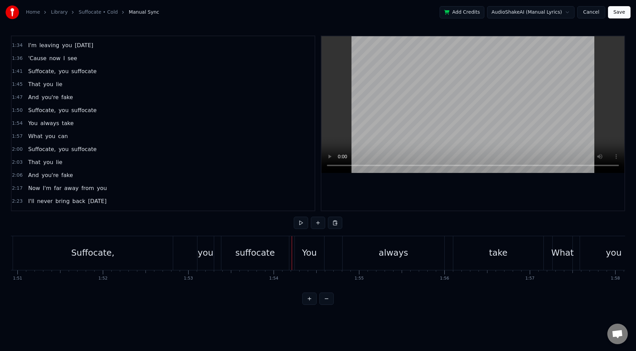
click at [304, 244] on div "You" at bounding box center [309, 253] width 29 height 34
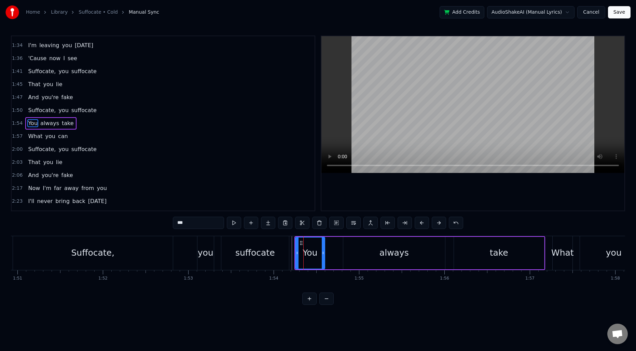
click at [15, 124] on span "1:54" at bounding box center [17, 123] width 11 height 7
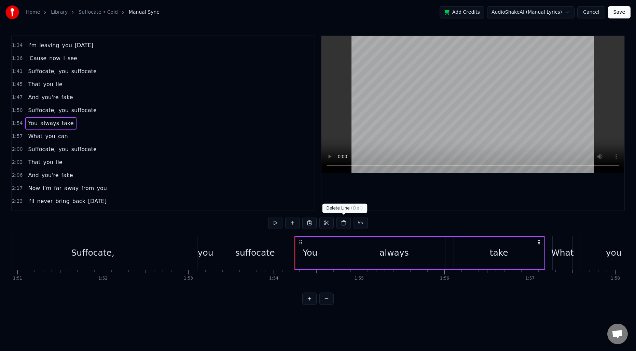
click at [342, 223] on button at bounding box center [344, 223] width 14 height 12
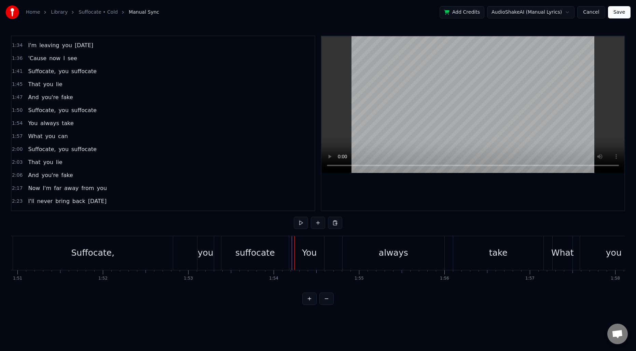
click at [315, 251] on div "You" at bounding box center [309, 252] width 15 height 13
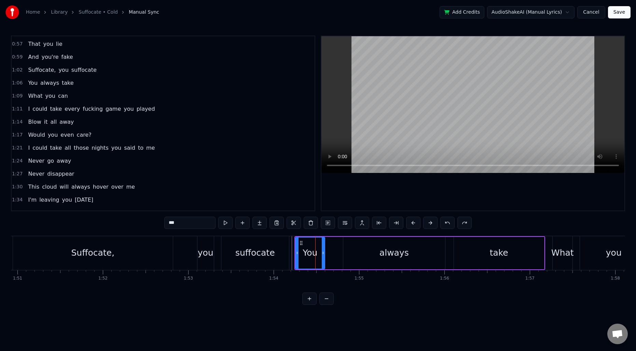
scroll to position [168, 0]
click at [18, 83] on span "1:06" at bounding box center [17, 82] width 11 height 7
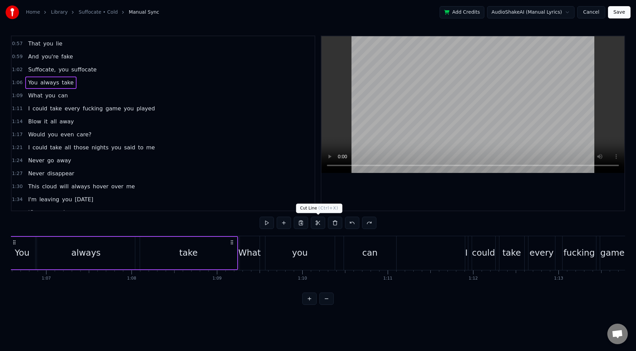
scroll to position [0, 5653]
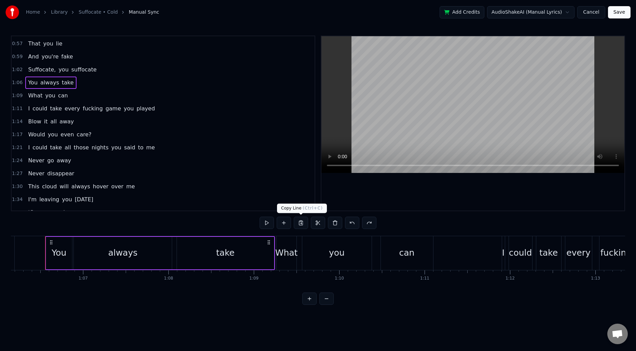
click at [301, 224] on button at bounding box center [301, 223] width 14 height 12
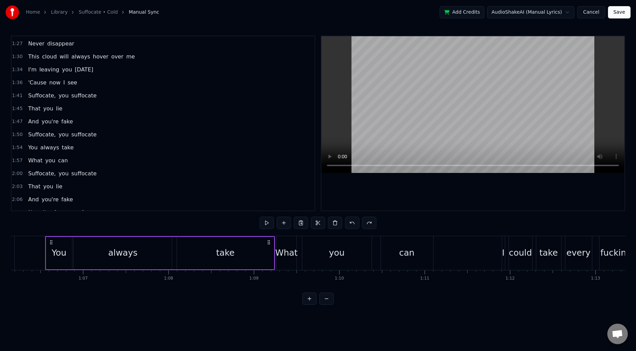
scroll to position [301, 0]
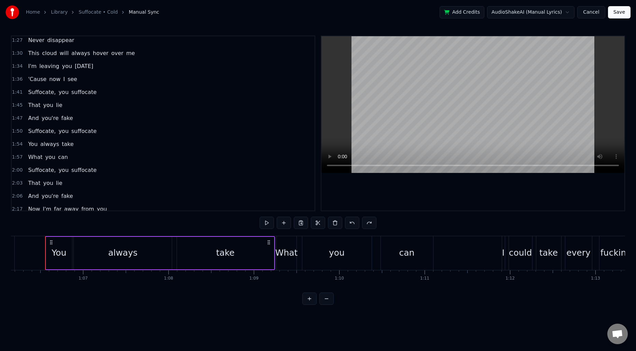
click at [18, 144] on span "1:54" at bounding box center [17, 144] width 11 height 7
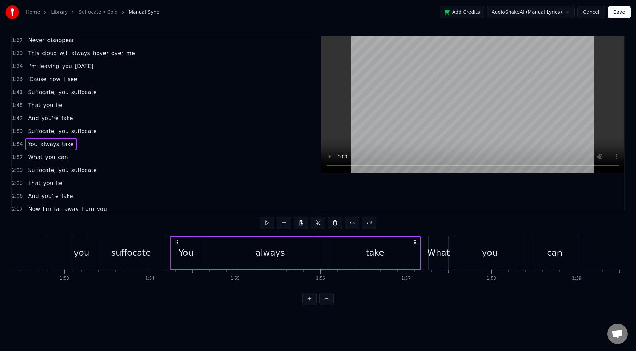
scroll to position [0, 9599]
click at [333, 220] on button at bounding box center [335, 223] width 14 height 12
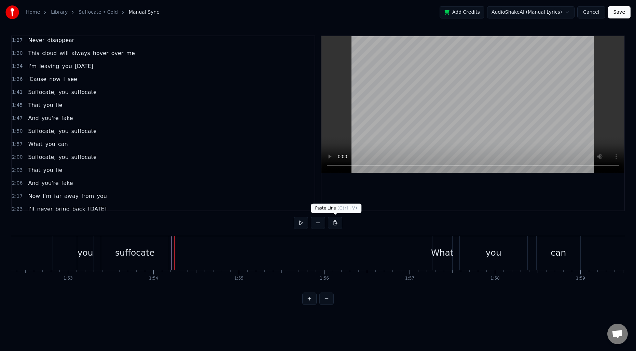
click at [334, 223] on button at bounding box center [335, 223] width 14 height 12
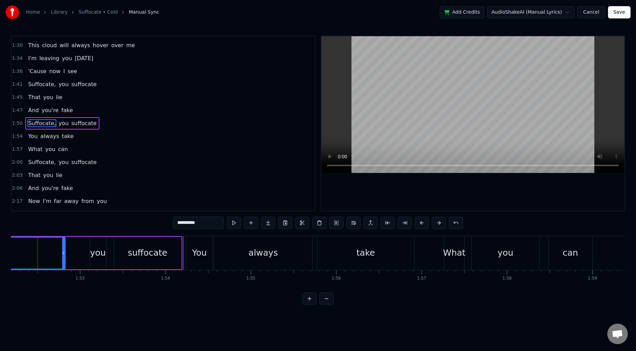
scroll to position [0, 9579]
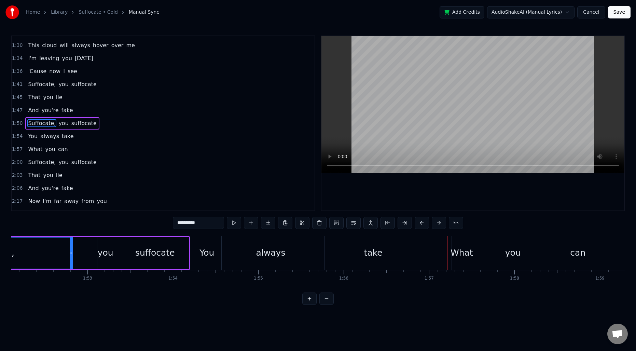
click at [247, 252] on div "always" at bounding box center [271, 253] width 98 height 34
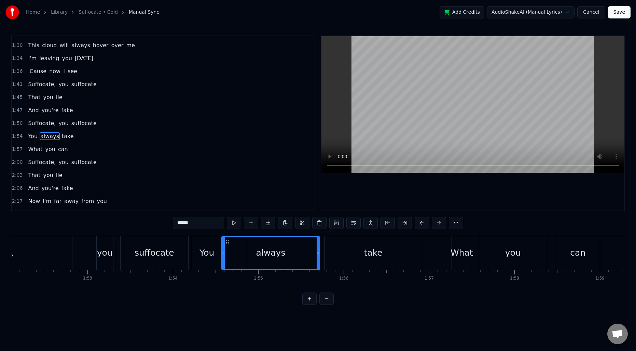
scroll to position [322, 0]
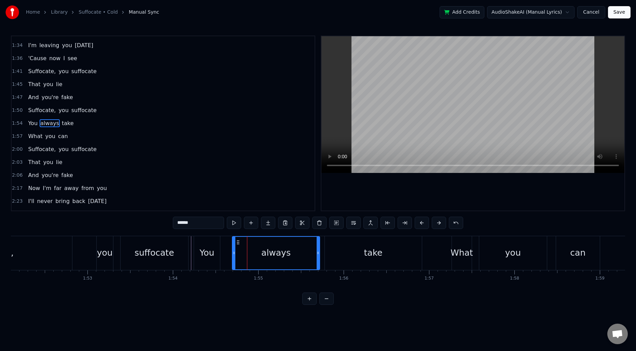
drag, startPoint x: 224, startPoint y: 250, endPoint x: 234, endPoint y: 250, distance: 10.6
click at [234, 250] on div at bounding box center [234, 253] width 3 height 32
click at [204, 252] on div "You" at bounding box center [207, 252] width 15 height 13
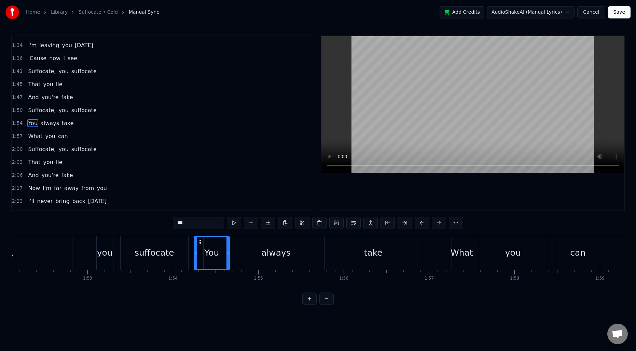
drag, startPoint x: 218, startPoint y: 246, endPoint x: 228, endPoint y: 246, distance: 9.6
click at [228, 246] on div at bounding box center [228, 253] width 3 height 32
drag, startPoint x: 195, startPoint y: 249, endPoint x: 204, endPoint y: 249, distance: 8.9
click at [204, 249] on div at bounding box center [204, 253] width 3 height 32
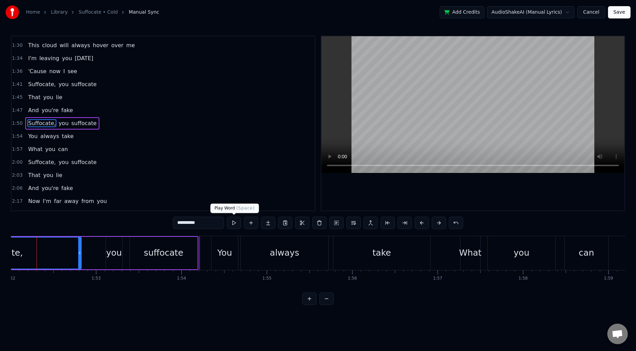
scroll to position [0, 9562]
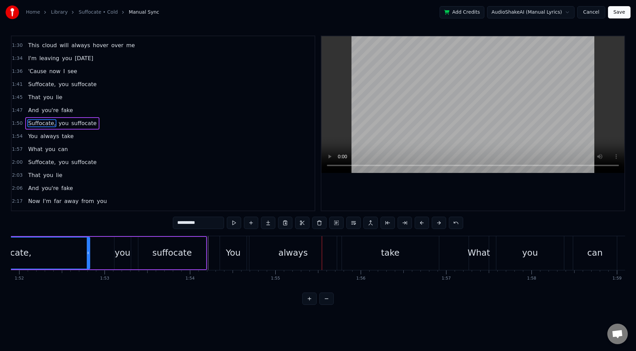
click at [265, 263] on div "always" at bounding box center [294, 253] width 88 height 34
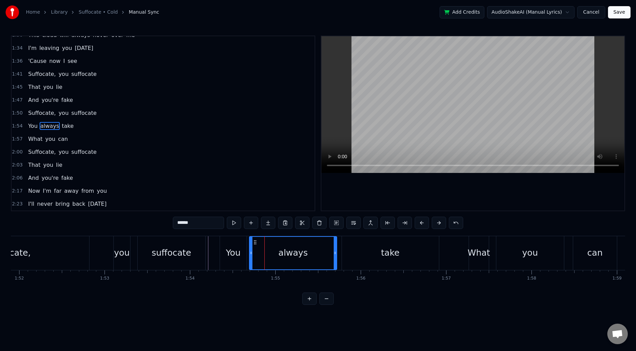
scroll to position [322, 0]
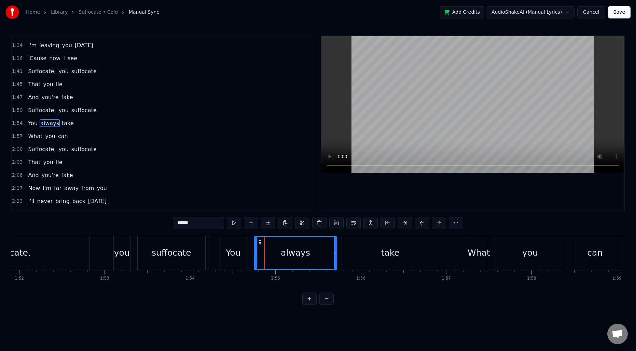
drag, startPoint x: 251, startPoint y: 253, endPoint x: 257, endPoint y: 253, distance: 6.2
click at [257, 253] on icon at bounding box center [256, 252] width 3 height 5
click at [230, 253] on div "You" at bounding box center [233, 252] width 15 height 13
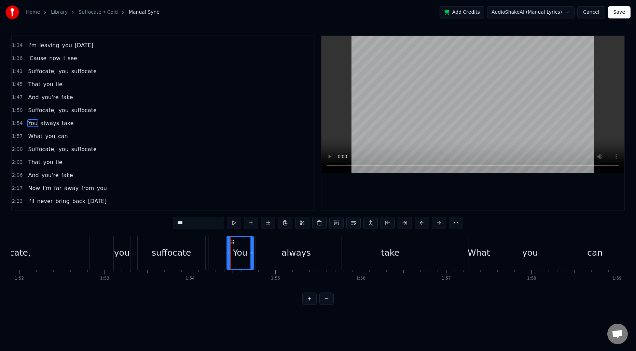
drag, startPoint x: 226, startPoint y: 243, endPoint x: 233, endPoint y: 243, distance: 6.8
click at [233, 243] on icon at bounding box center [232, 242] width 5 height 5
click at [48, 249] on div "Suffocate," at bounding box center [9, 253] width 160 height 34
type input "**********"
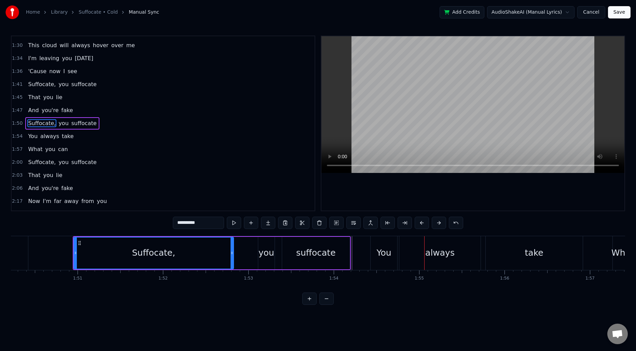
scroll to position [0, 9402]
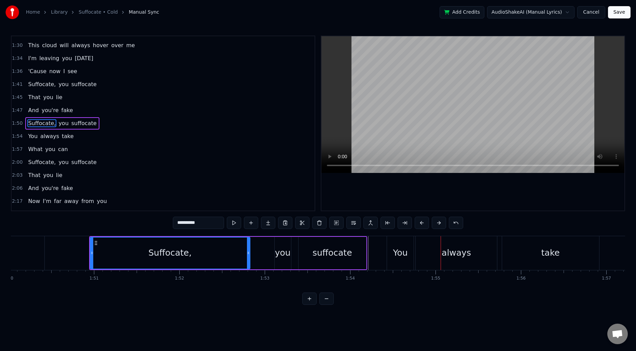
click at [67, 251] on div at bounding box center [218, 253] width 19219 height 34
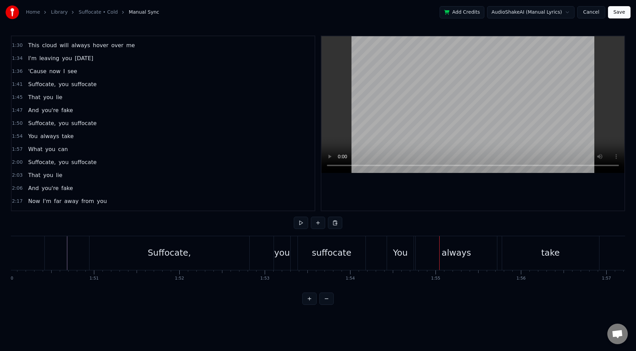
click at [316, 247] on div "suffocate" at bounding box center [332, 252] width 40 height 13
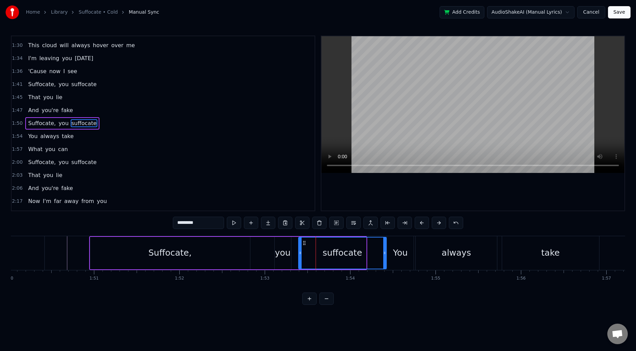
drag, startPoint x: 365, startPoint y: 249, endPoint x: 385, endPoint y: 249, distance: 20.2
click at [385, 249] on div at bounding box center [384, 253] width 3 height 31
click at [58, 251] on div at bounding box center [218, 253] width 19219 height 34
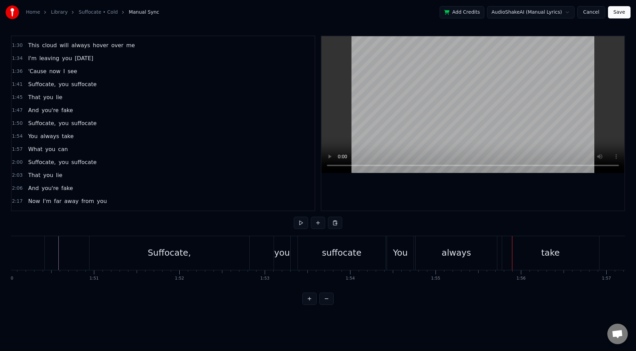
click at [209, 247] on div "Suffocate," at bounding box center [170, 253] width 160 height 34
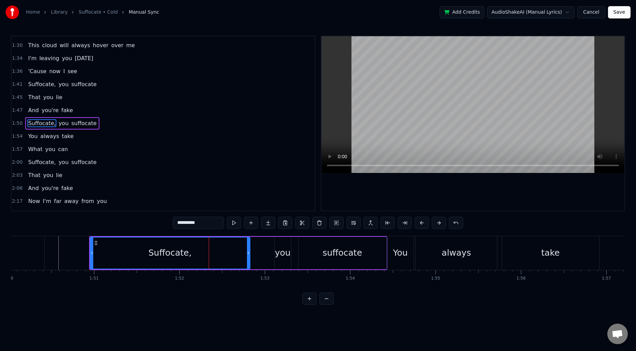
click at [591, 11] on button "Cancel" at bounding box center [592, 12] width 28 height 12
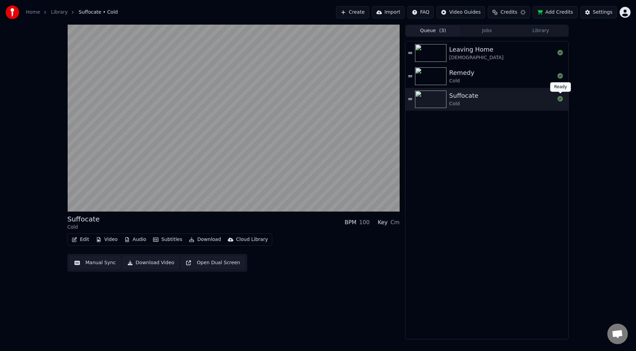
click at [491, 142] on div "Leaving Home Jebediah Remedy Cold Suffocate Cold" at bounding box center [487, 190] width 163 height 298
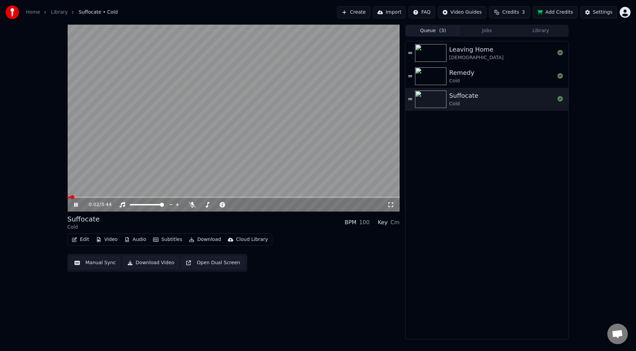
click at [296, 112] on video at bounding box center [233, 118] width 333 height 187
click at [504, 95] on div "Suffocate Cold" at bounding box center [502, 99] width 106 height 16
click at [547, 33] on button "Library" at bounding box center [541, 31] width 54 height 10
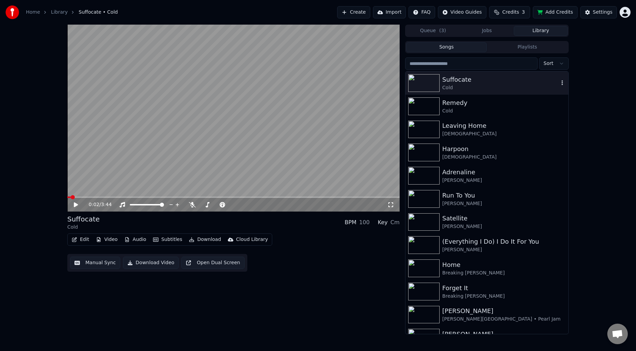
click at [559, 82] on icon "button" at bounding box center [562, 82] width 7 height 5
click at [552, 138] on div "Delete" at bounding box center [559, 139] width 53 height 11
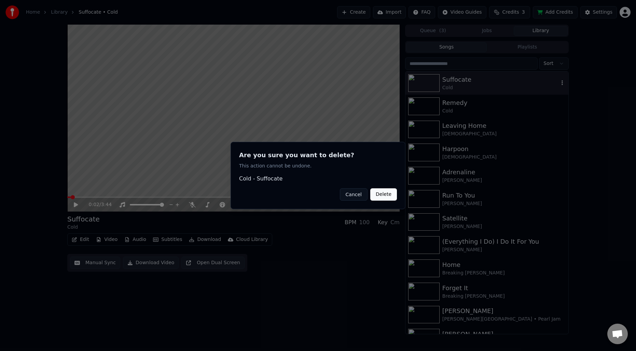
click at [382, 192] on button "Delete" at bounding box center [384, 194] width 27 height 12
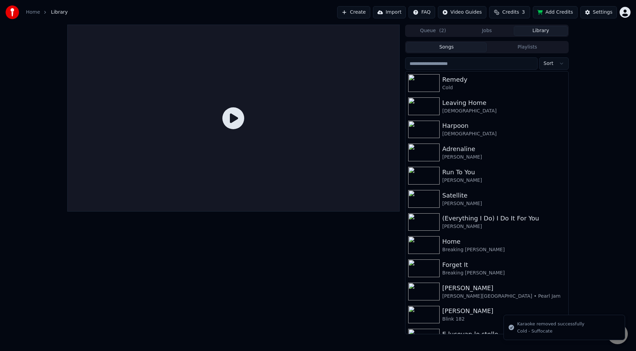
click at [307, 295] on div at bounding box center [233, 180] width 333 height 310
click at [477, 83] on div "Remedy" at bounding box center [501, 80] width 117 height 10
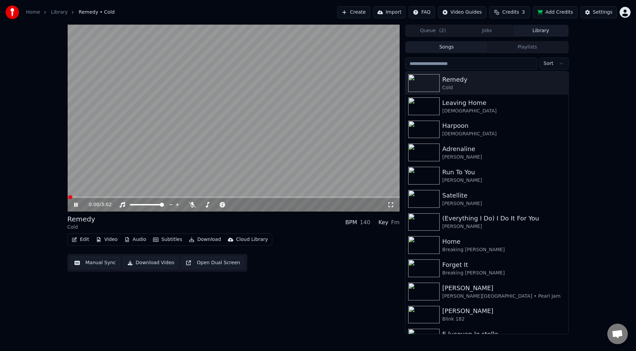
click at [210, 130] on video at bounding box center [233, 118] width 333 height 187
click at [202, 241] on button "Download" at bounding box center [205, 240] width 38 height 10
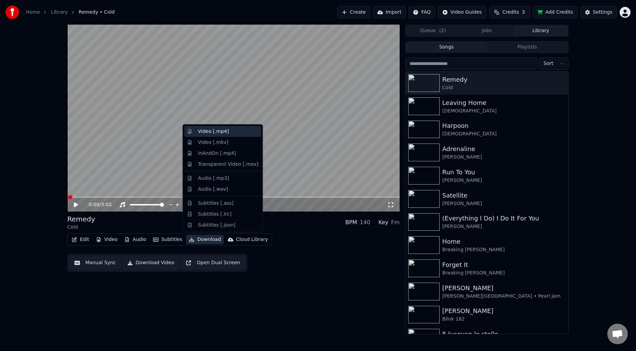
click at [215, 133] on div "Video [.mp4]" at bounding box center [213, 131] width 31 height 7
